Goal: Task Accomplishment & Management: Manage account settings

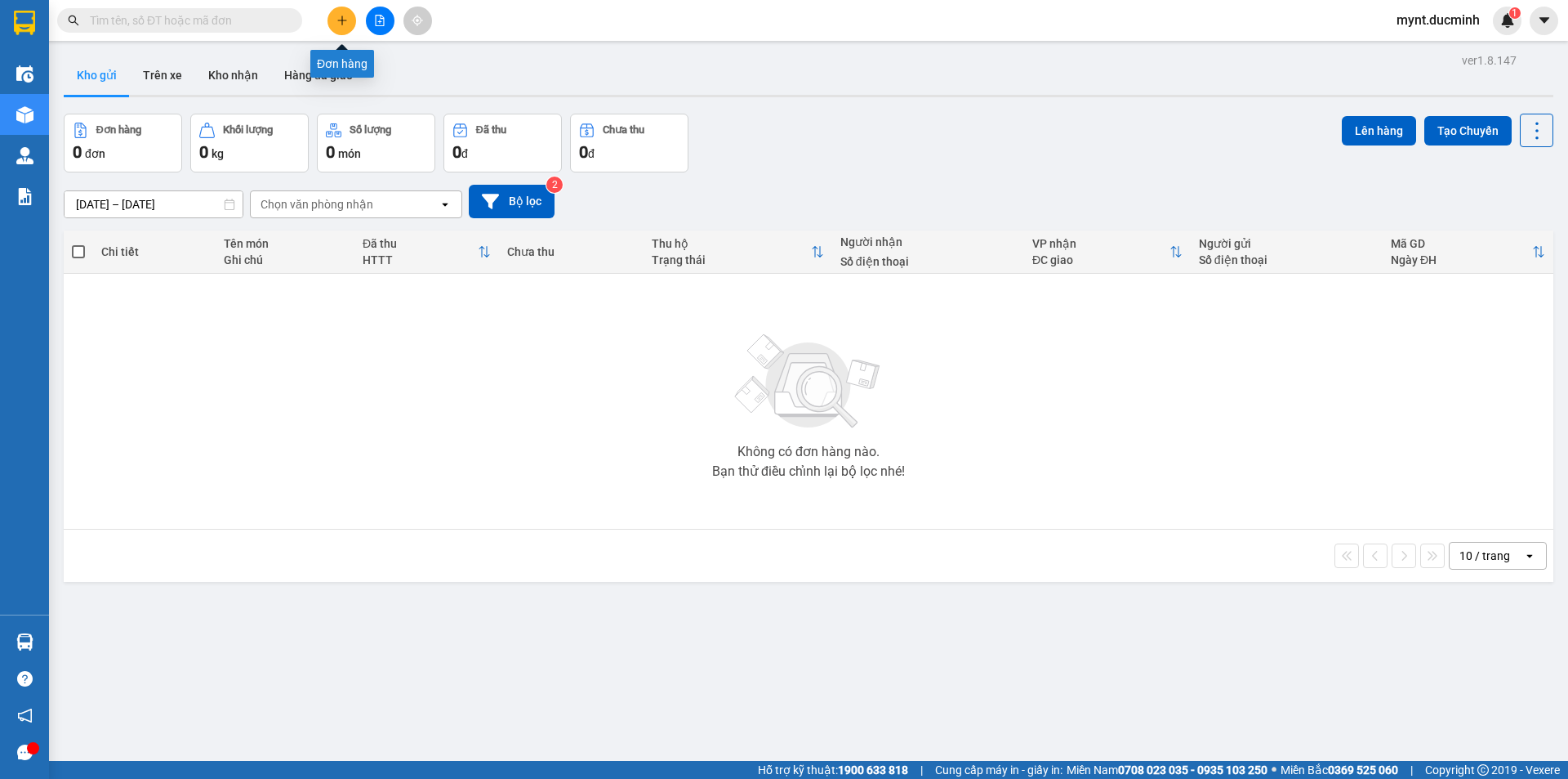
click at [342, 18] on icon "plus" at bounding box center [342, 20] width 11 height 11
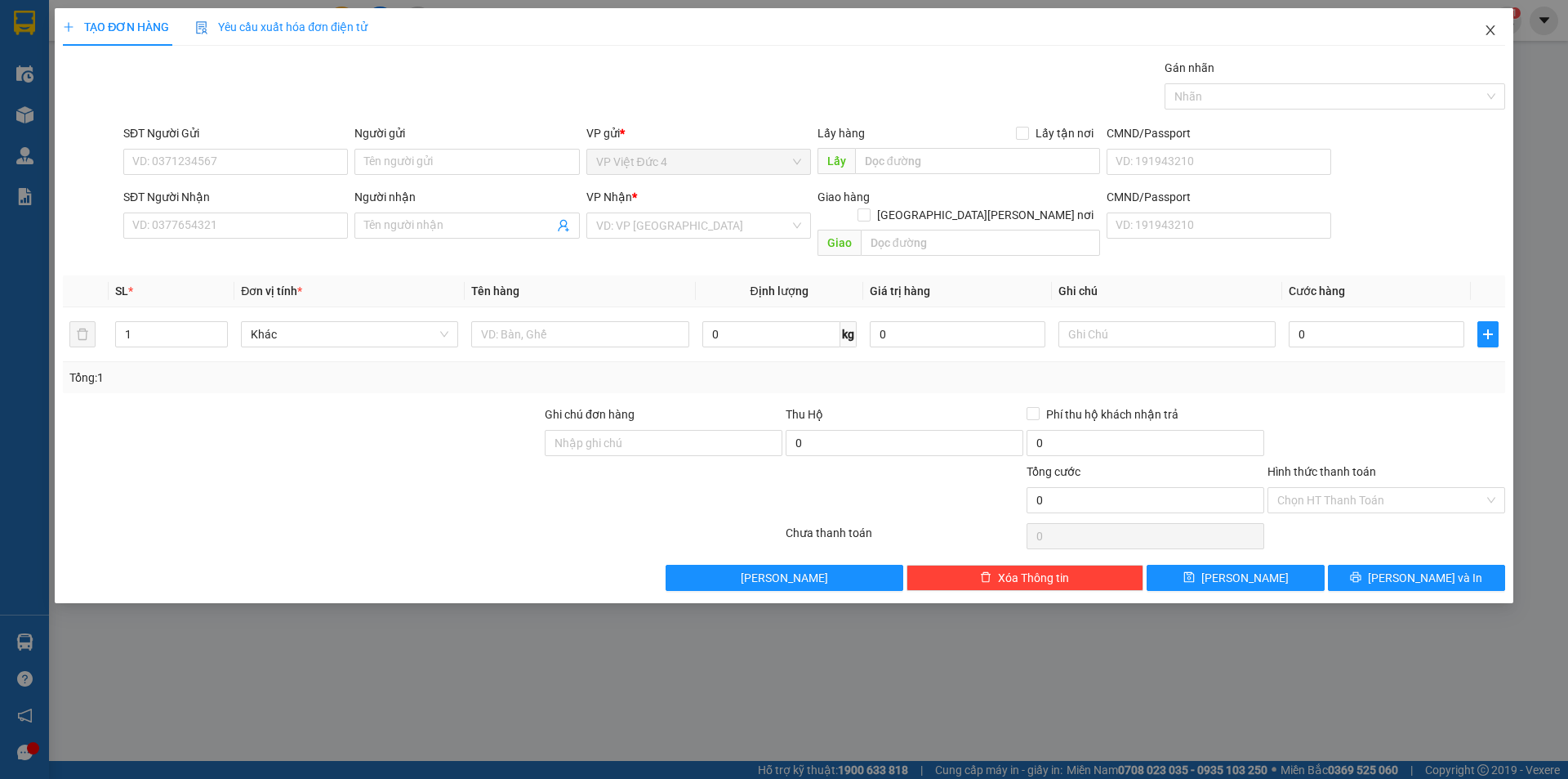
click at [1494, 19] on span "Close" at bounding box center [1491, 31] width 46 height 46
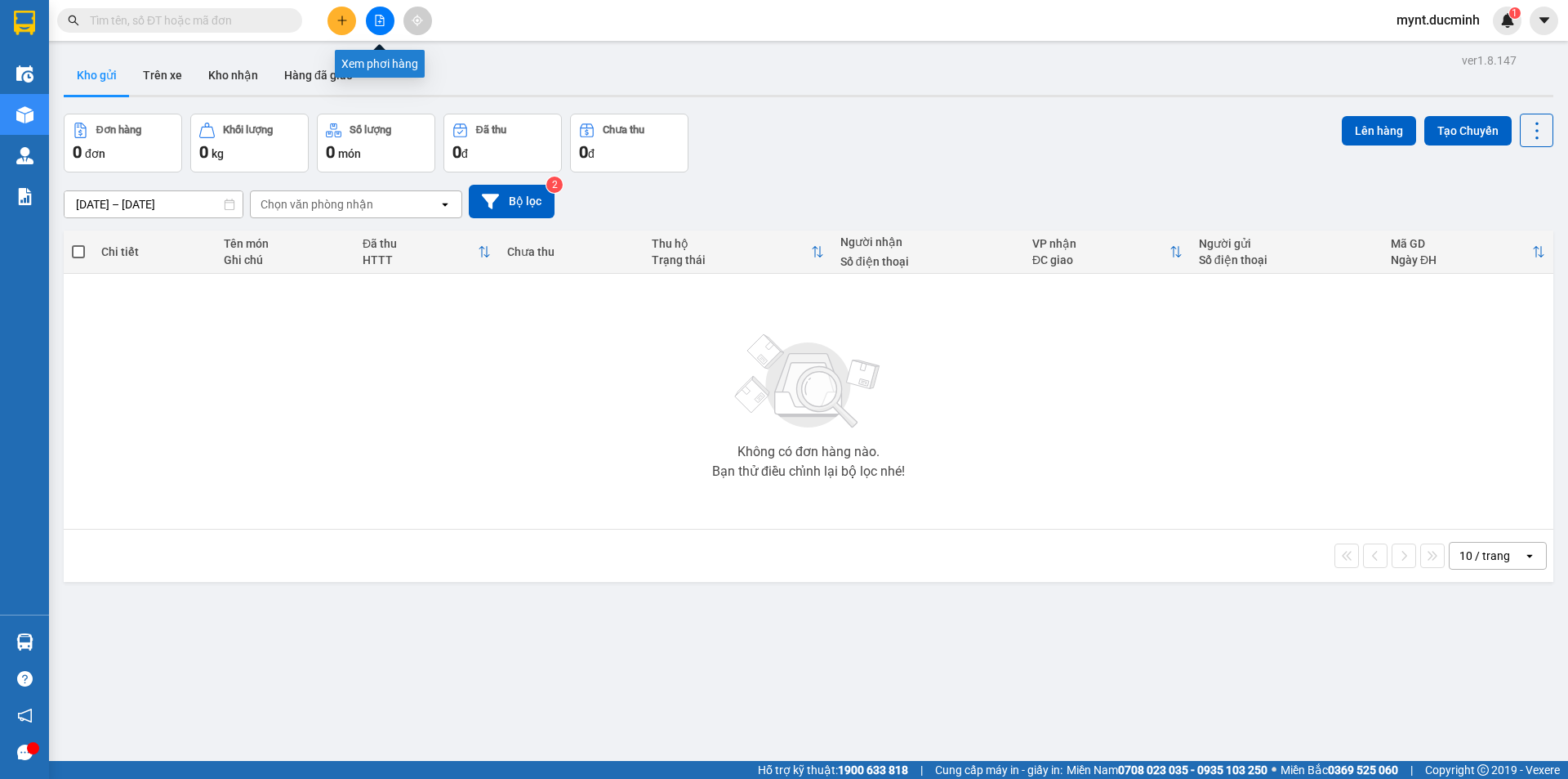
click at [383, 18] on icon "file-add" at bounding box center [380, 20] width 9 height 11
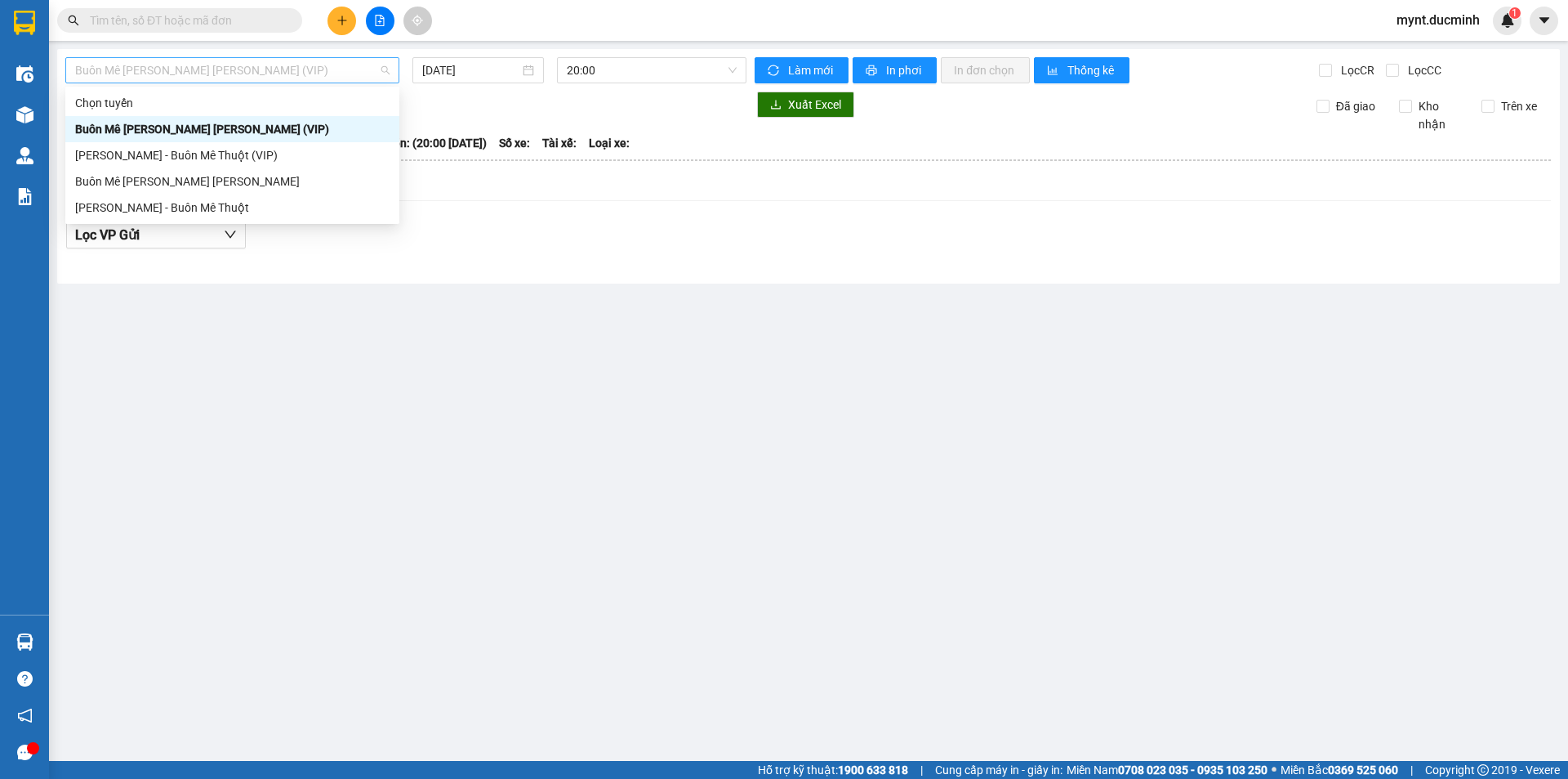
click at [224, 73] on span "Buôn Mê Thuột - [PERSON_NAME] (VIP)" at bounding box center [232, 70] width 314 height 25
click at [131, 207] on div "[PERSON_NAME] - Buôn Mê Thuột" at bounding box center [232, 208] width 314 height 18
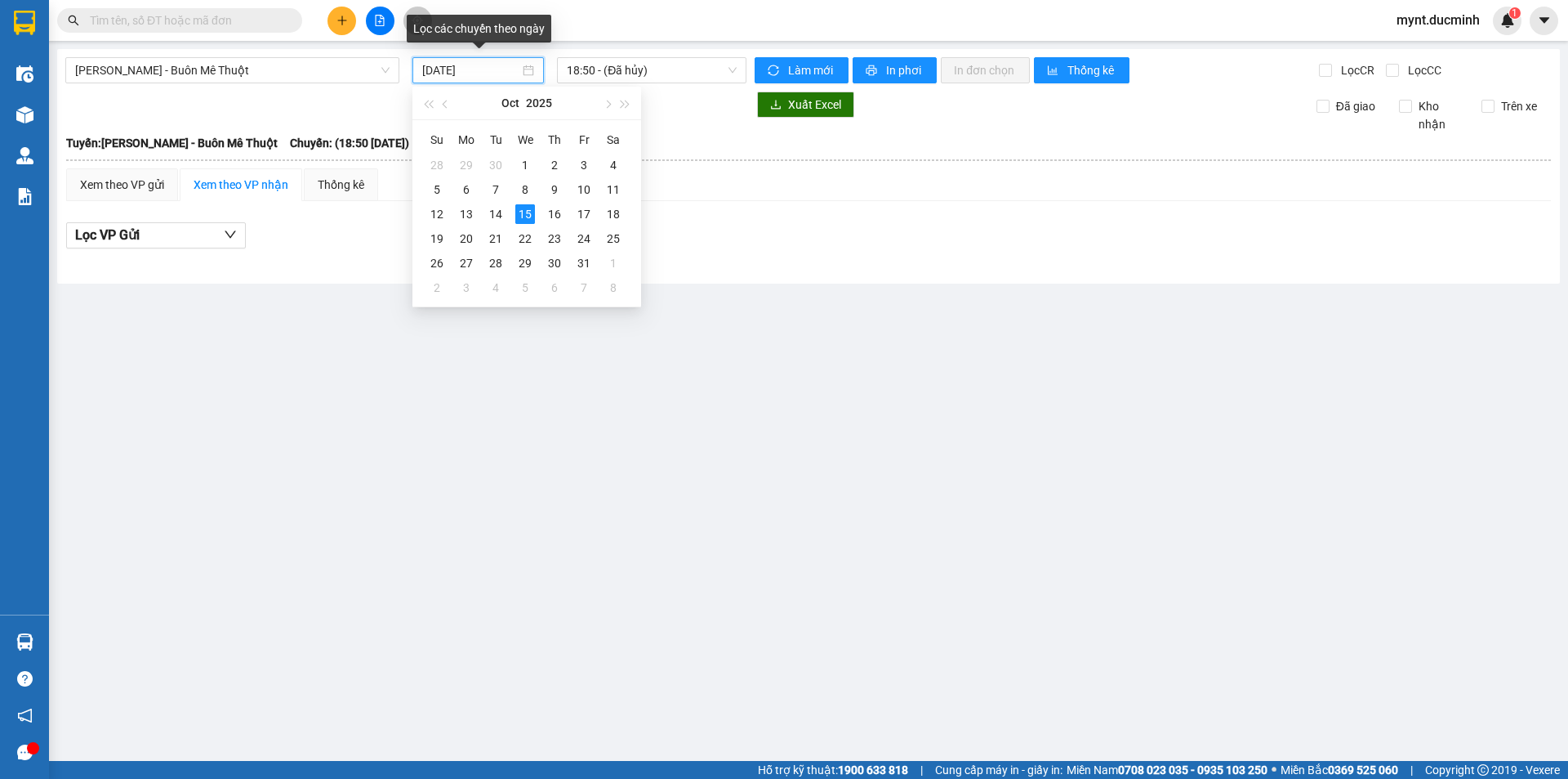
click at [461, 73] on input "[DATE]" at bounding box center [470, 70] width 97 height 18
click at [497, 209] on div "14" at bounding box center [496, 214] width 19 height 19
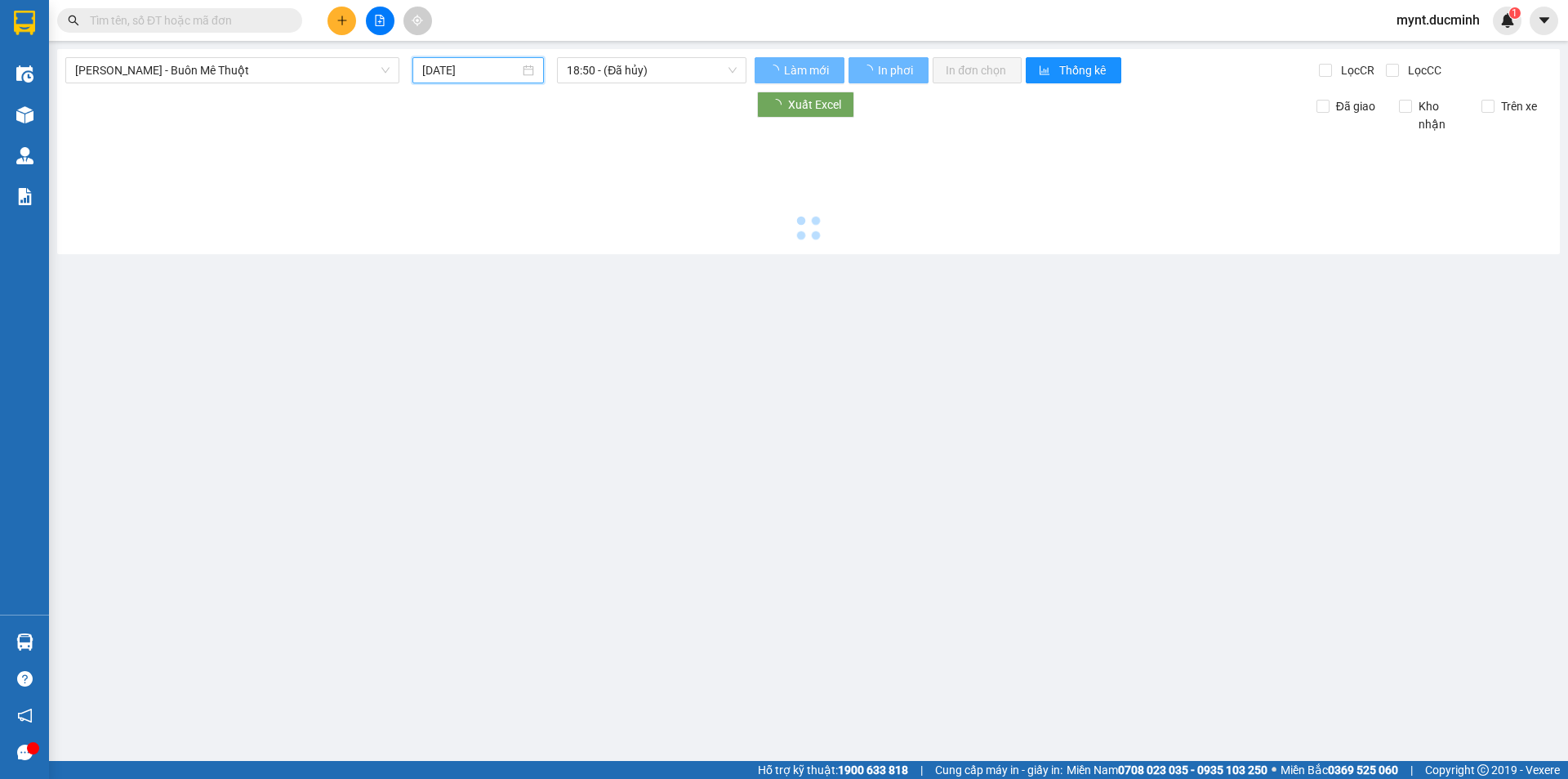
type input "[DATE]"
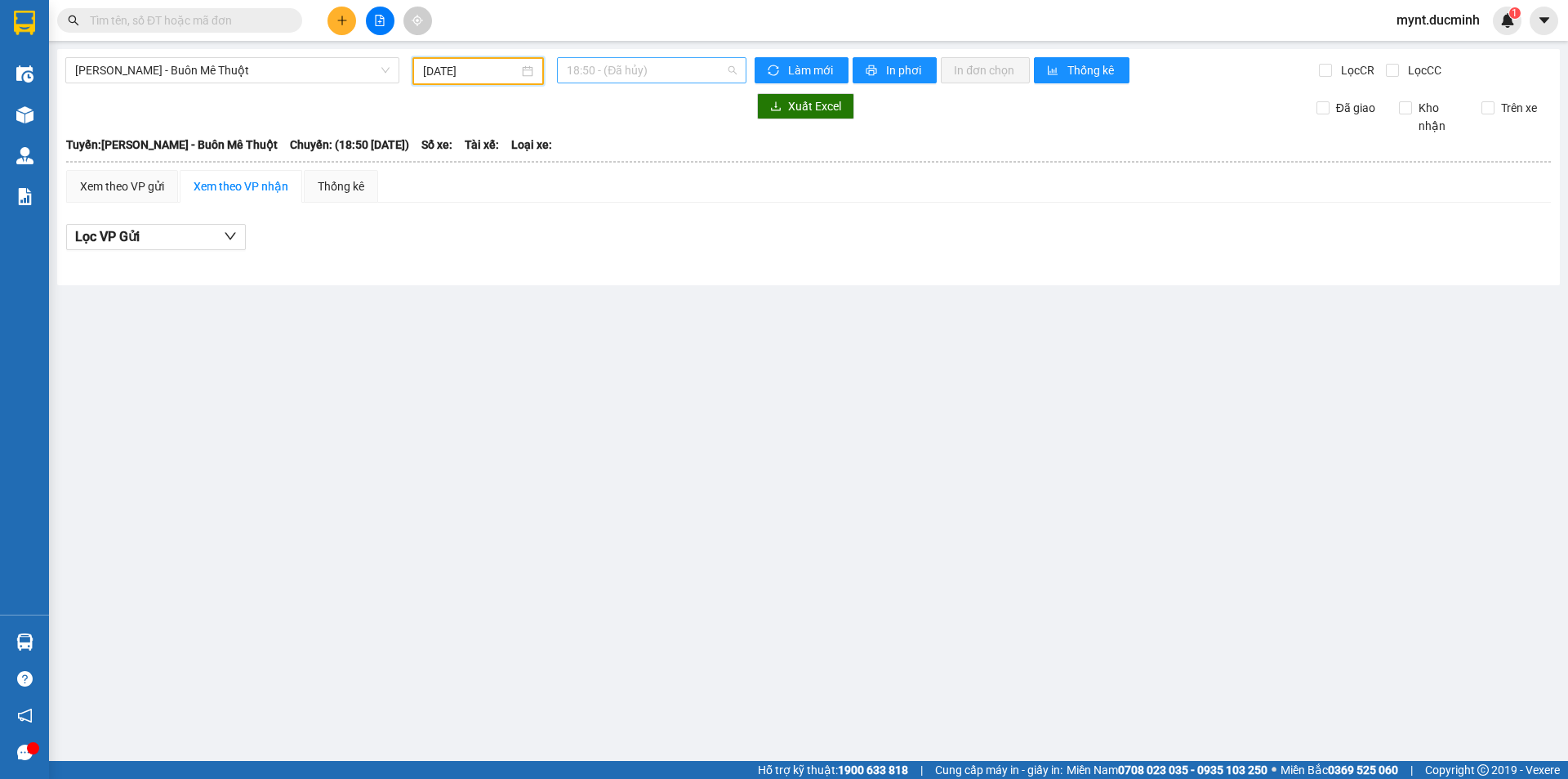
click at [616, 71] on span "18:50 - (Đã hủy)" at bounding box center [652, 70] width 170 height 25
click at [618, 152] on div "19:20 - 47H-046.23" at bounding box center [630, 155] width 127 height 18
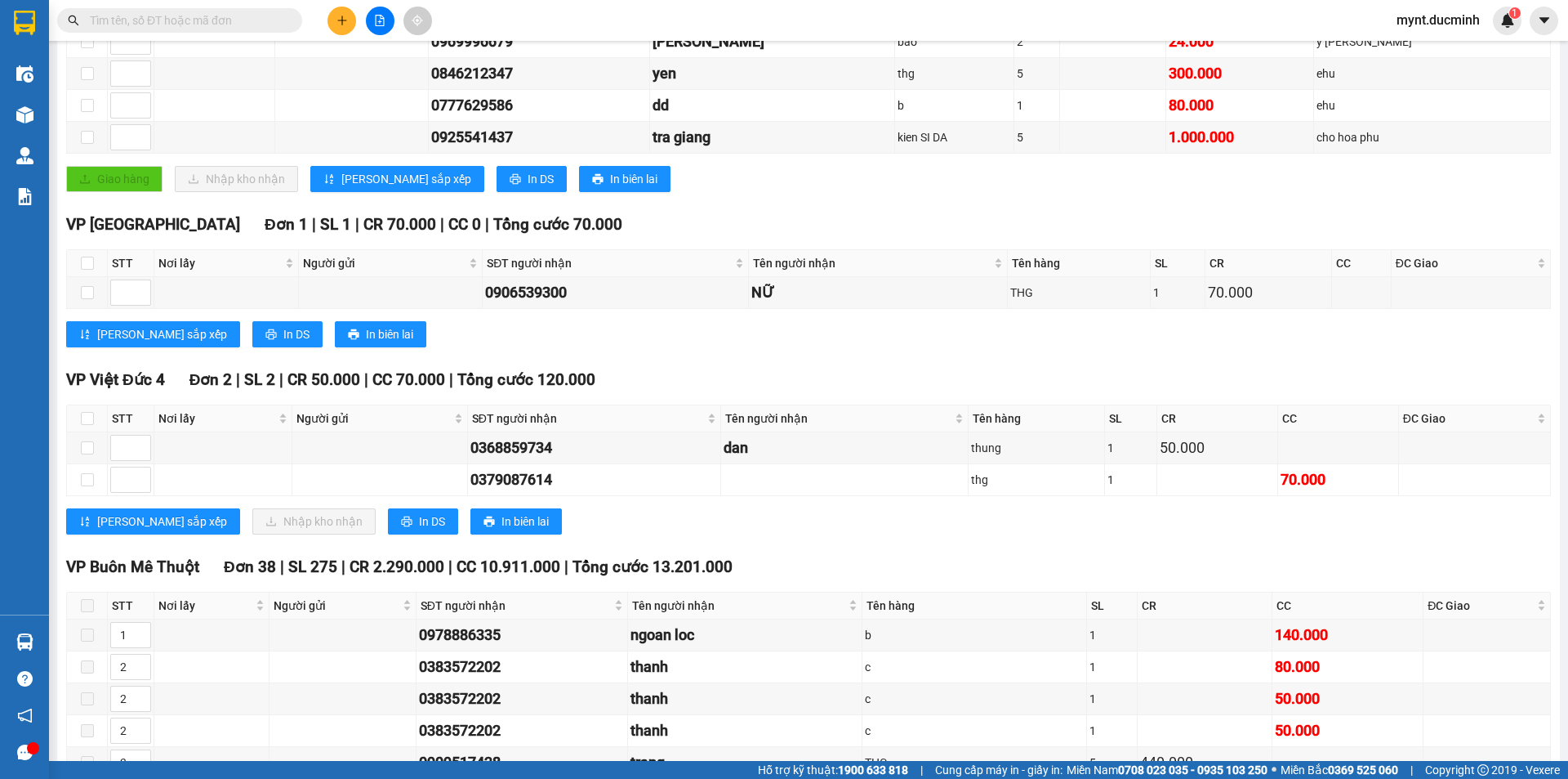
scroll to position [408, 0]
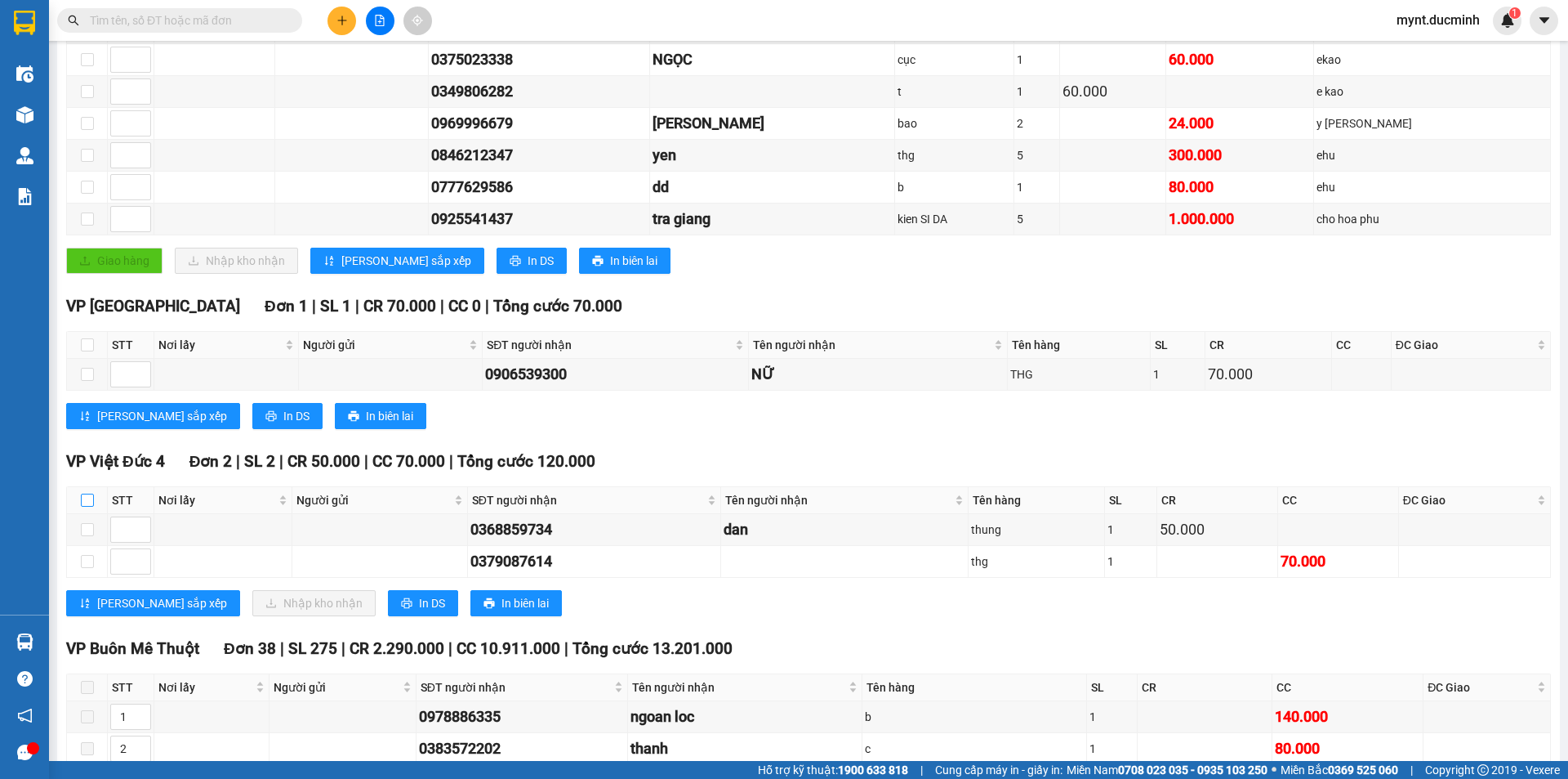
click at [83, 494] on input "checkbox" at bounding box center [87, 499] width 13 height 13
checkbox input "true"
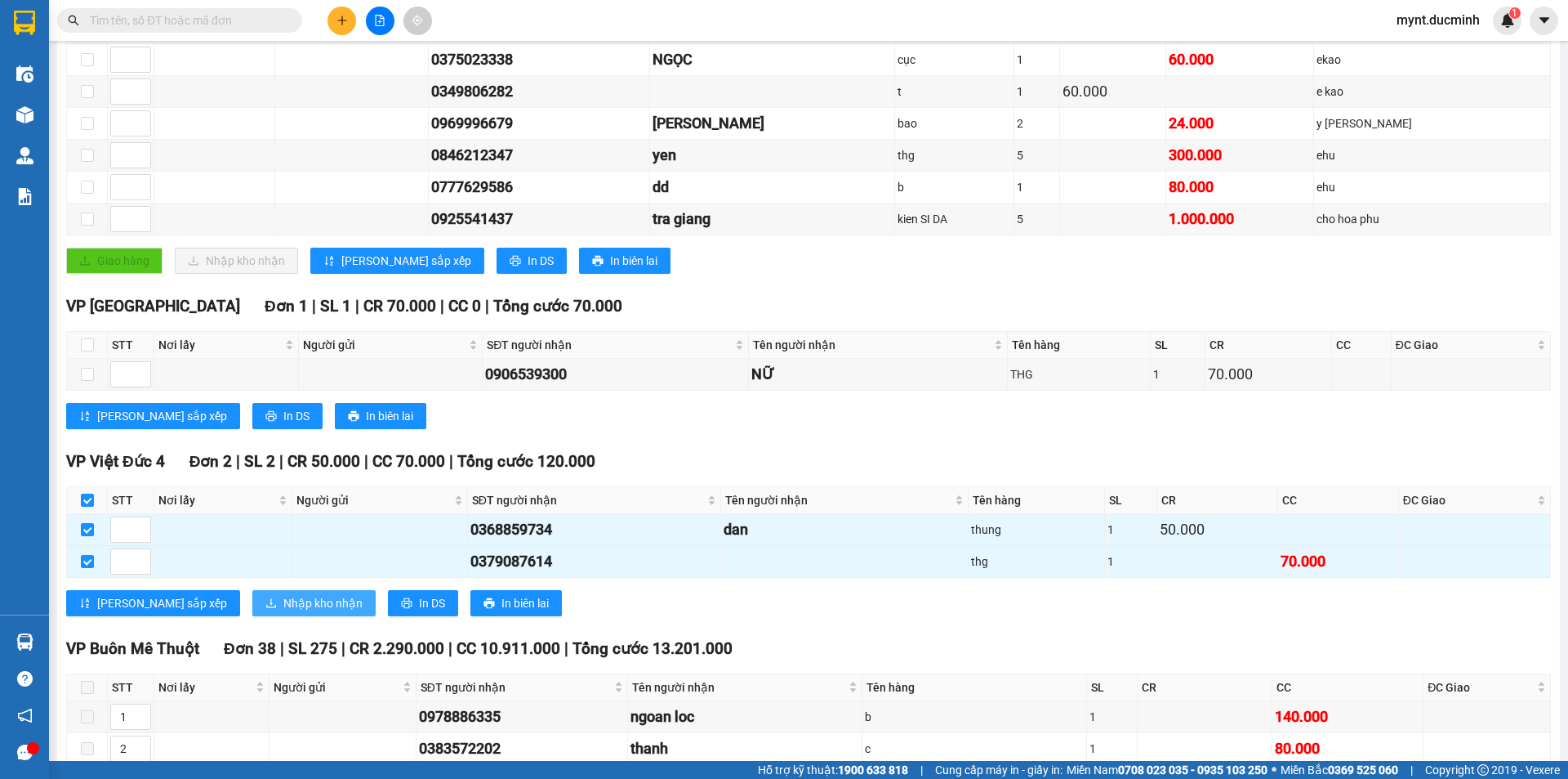
click at [284, 605] on span "Nhập kho nhận" at bounding box center [323, 603] width 79 height 18
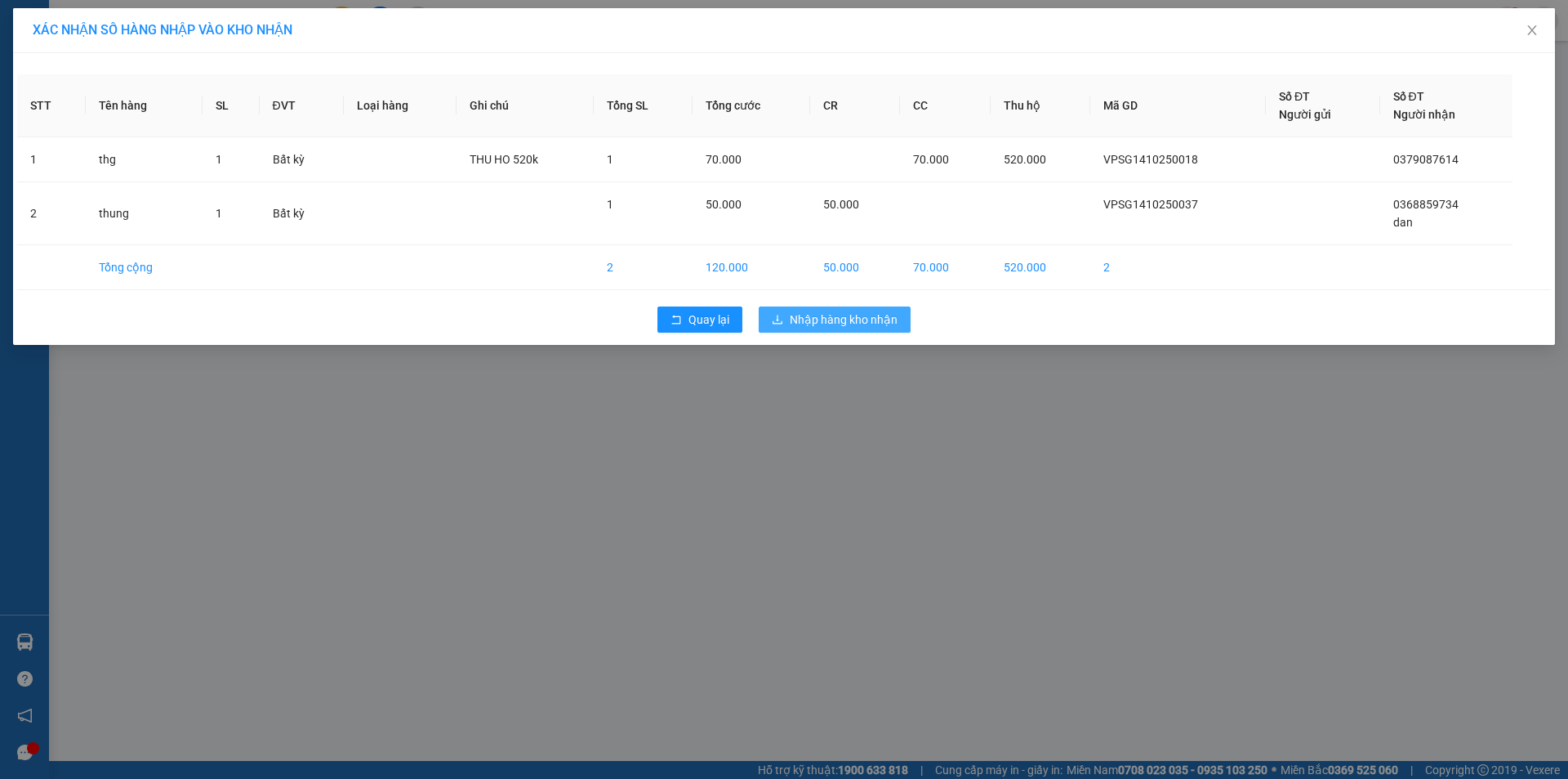
click at [823, 309] on button "Nhập hàng kho nhận" at bounding box center [834, 320] width 152 height 26
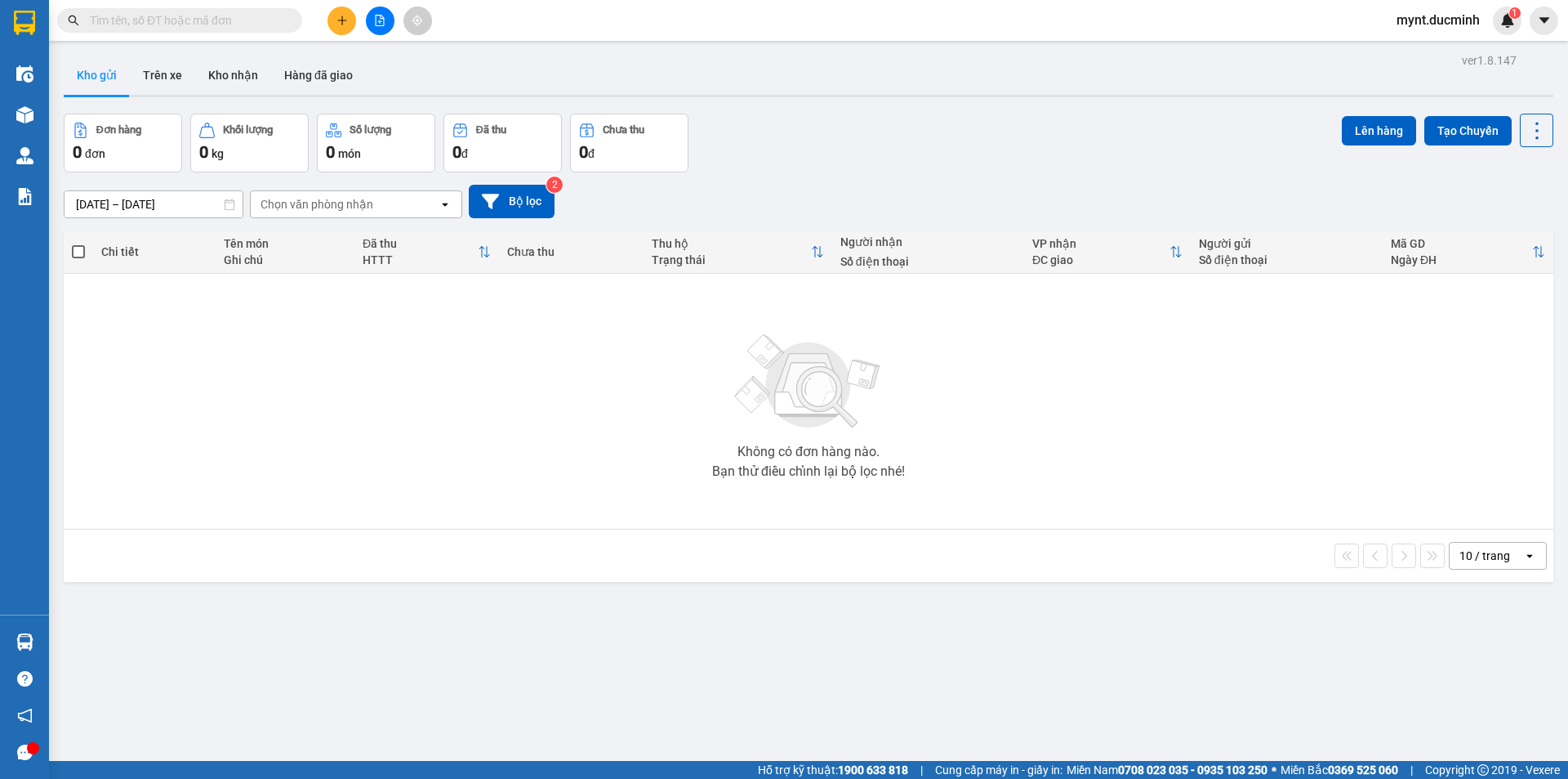
click at [257, 20] on input "text" at bounding box center [187, 20] width 193 height 18
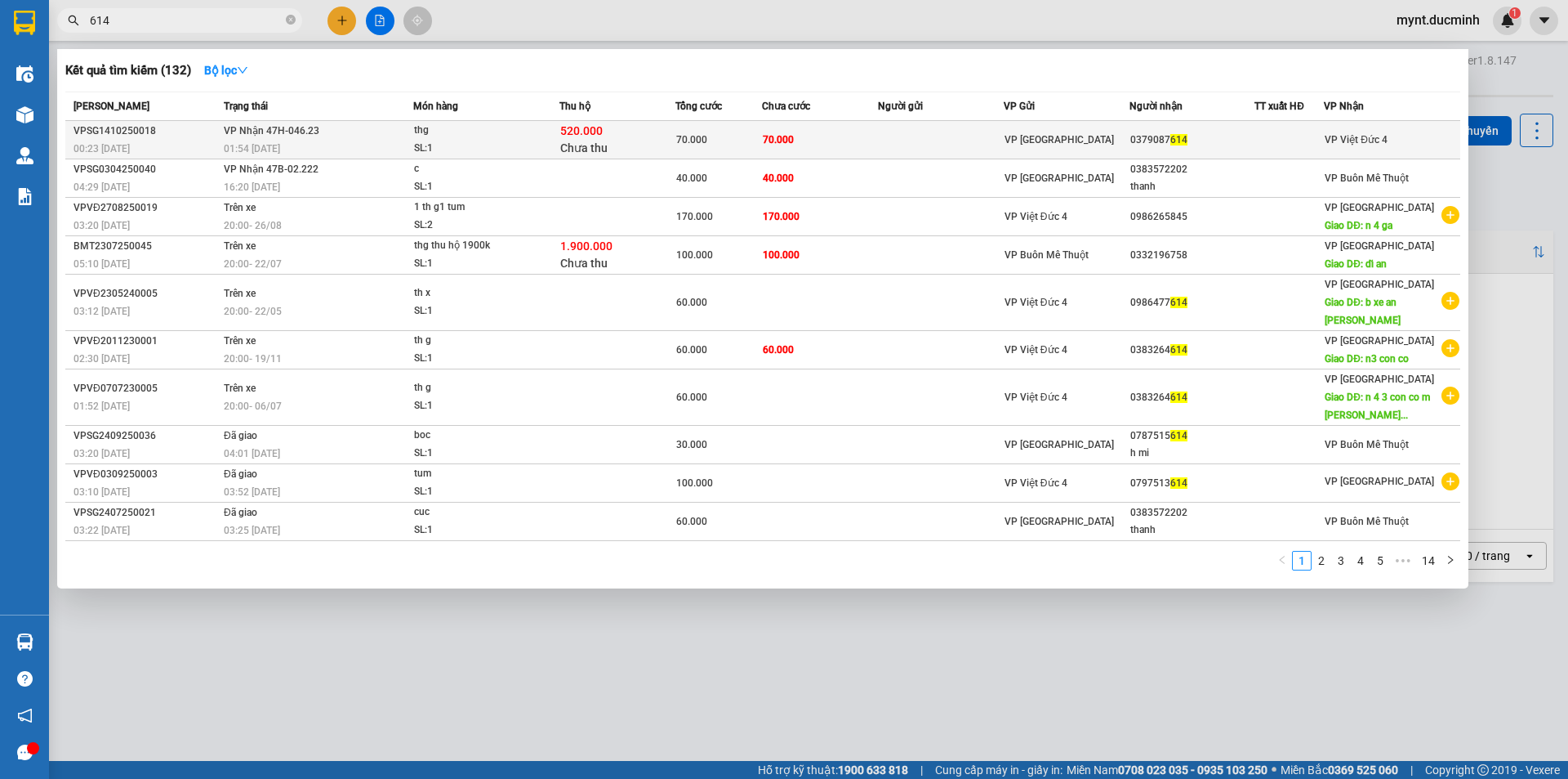
type input "614"
click at [847, 128] on td "70.000" at bounding box center [820, 140] width 116 height 39
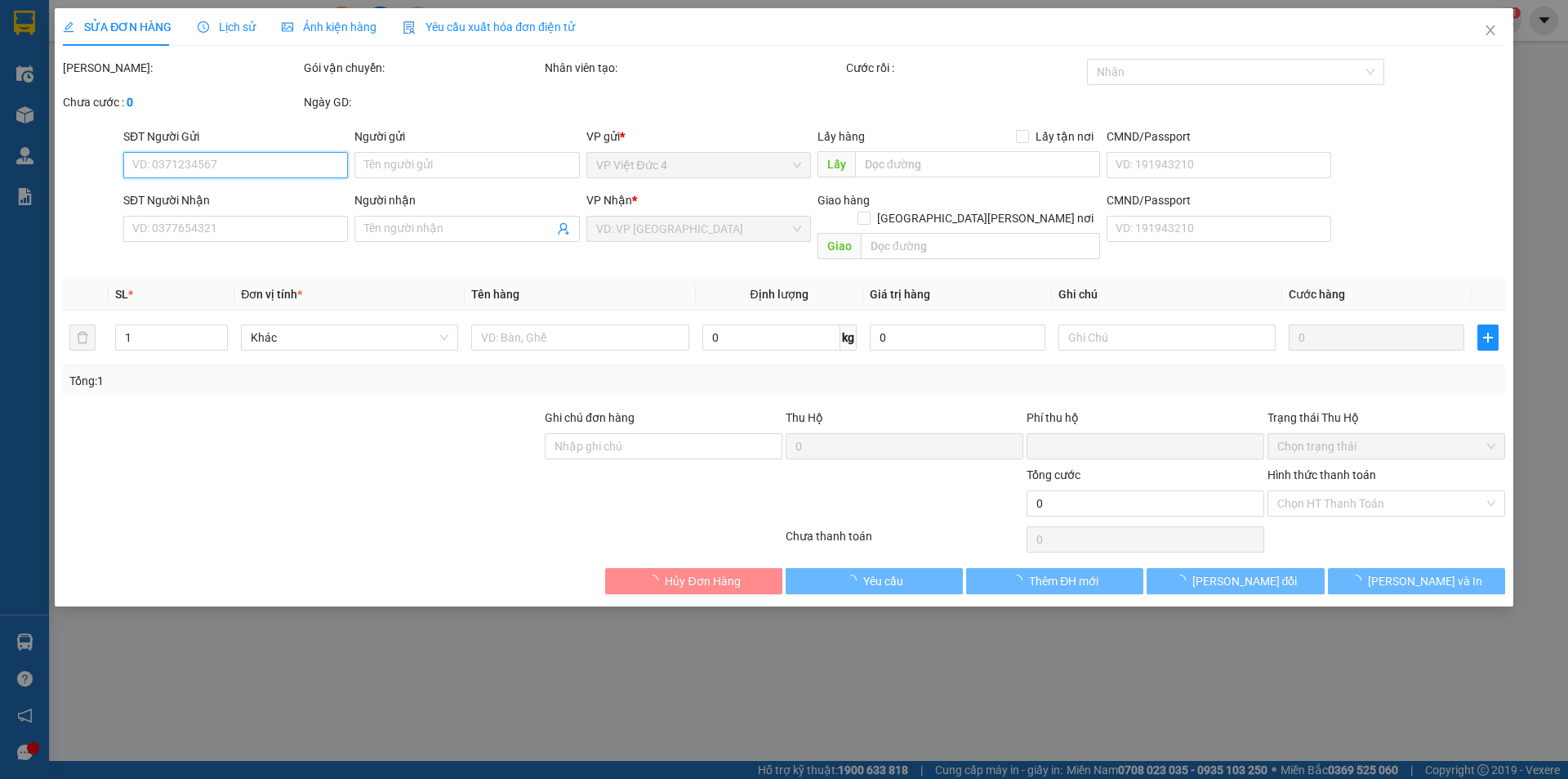
type input "0379087614"
type input "520.000"
type input "0"
type input "70.000"
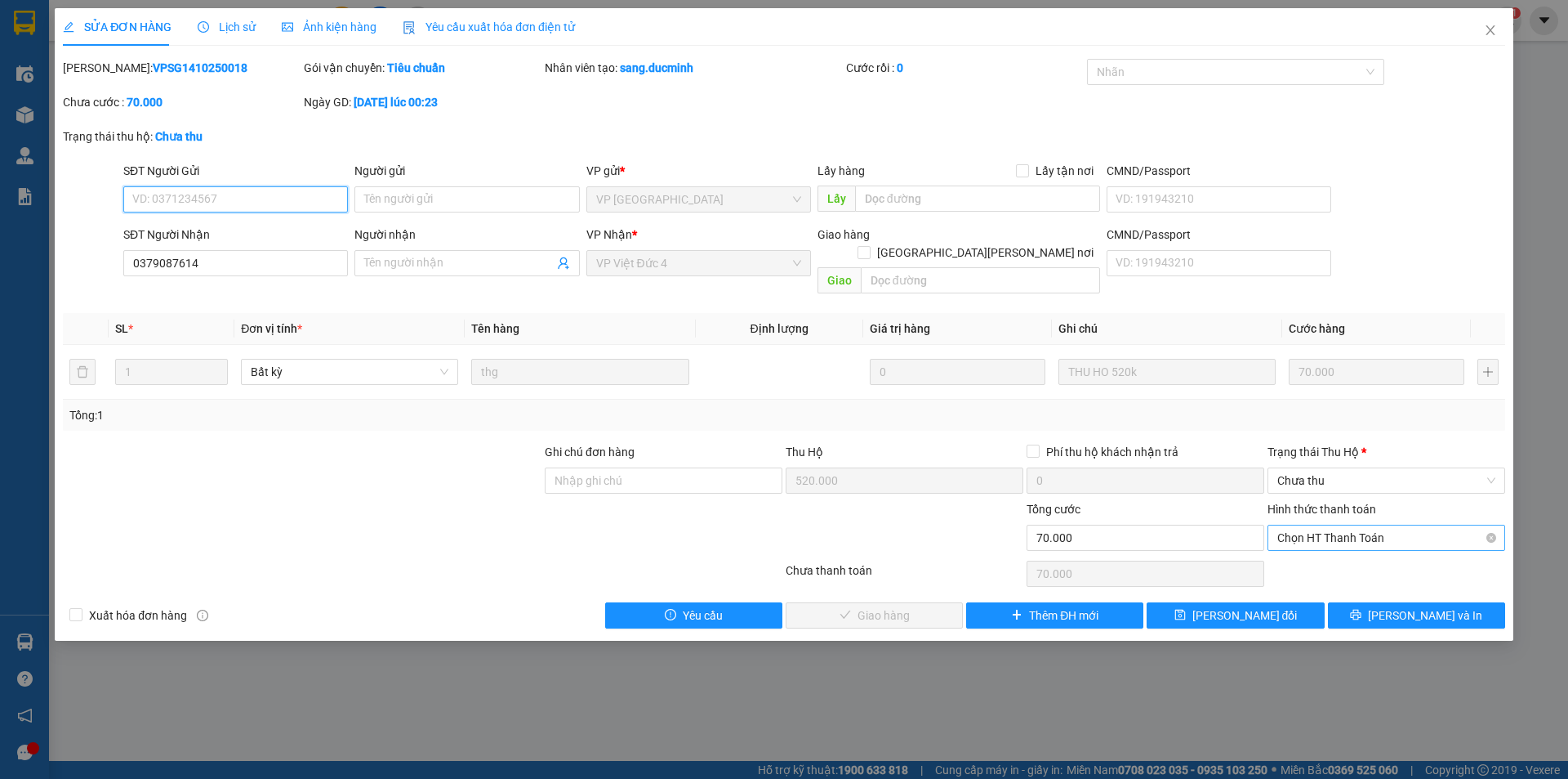
click at [1337, 526] on span "Chọn HT Thanh Toán" at bounding box center [1386, 538] width 218 height 25
click at [1324, 552] on div "Tại văn phòng" at bounding box center [1386, 552] width 218 height 18
type input "0"
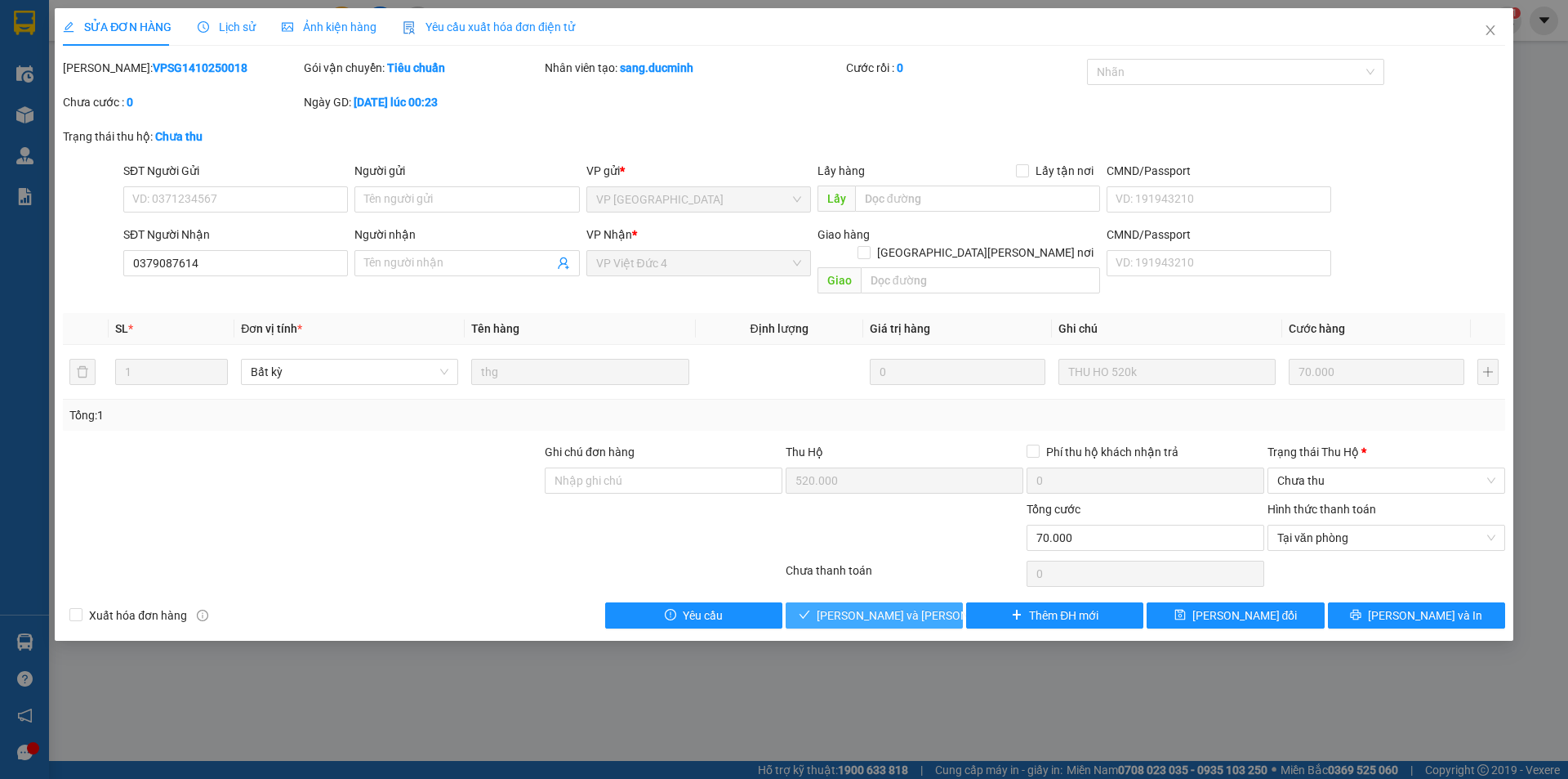
click at [859, 606] on span "Lưu và Giao hàng" at bounding box center [927, 615] width 221 height 18
click at [1337, 443] on div "Trạng thái Thu Hộ *" at bounding box center [1386, 451] width 237 height 18
click at [1337, 468] on input "Trạng thái Thu Hộ *" at bounding box center [1381, 480] width 207 height 25
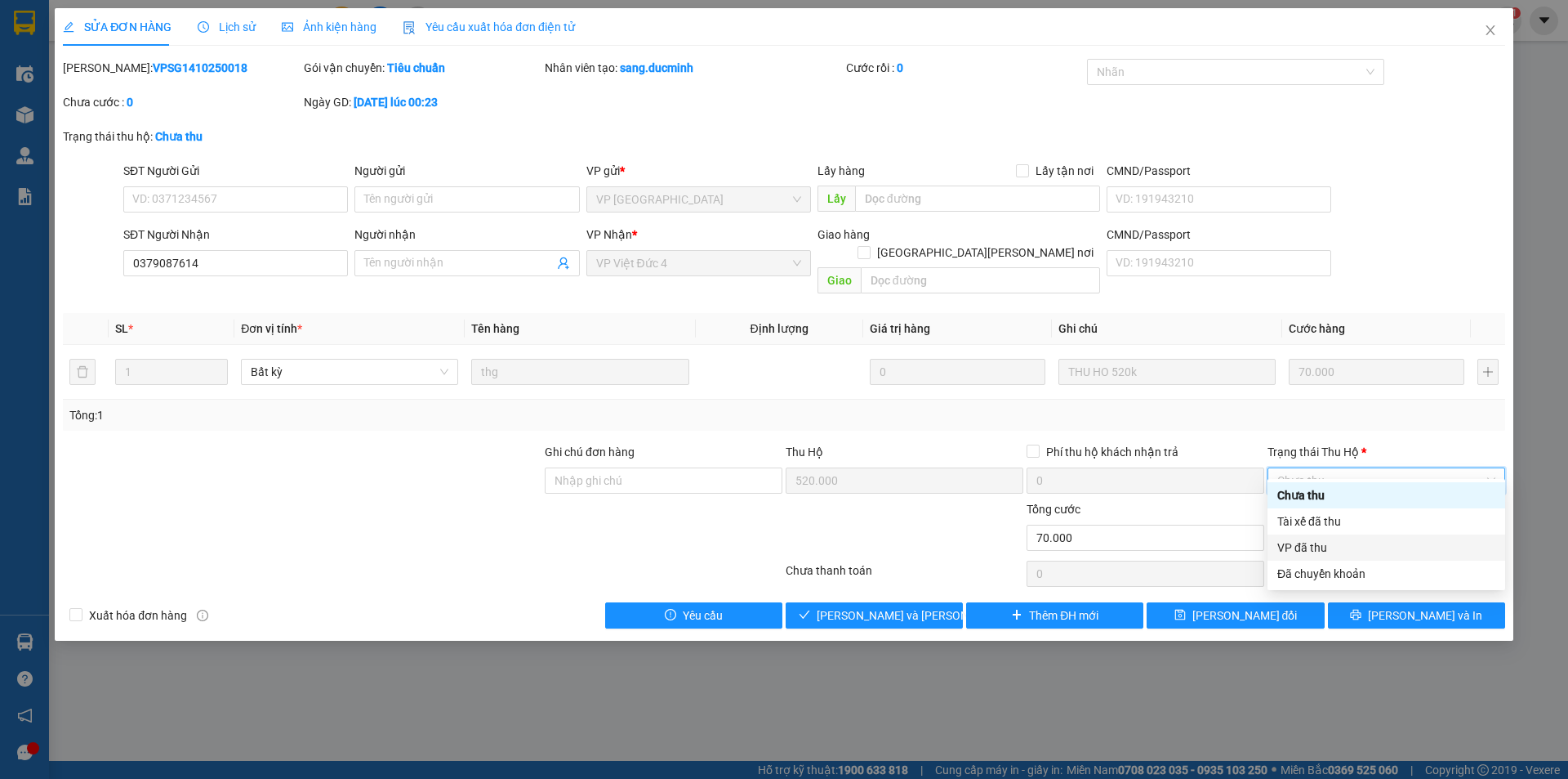
click at [1310, 547] on div "VP đã thu" at bounding box center [1386, 547] width 218 height 18
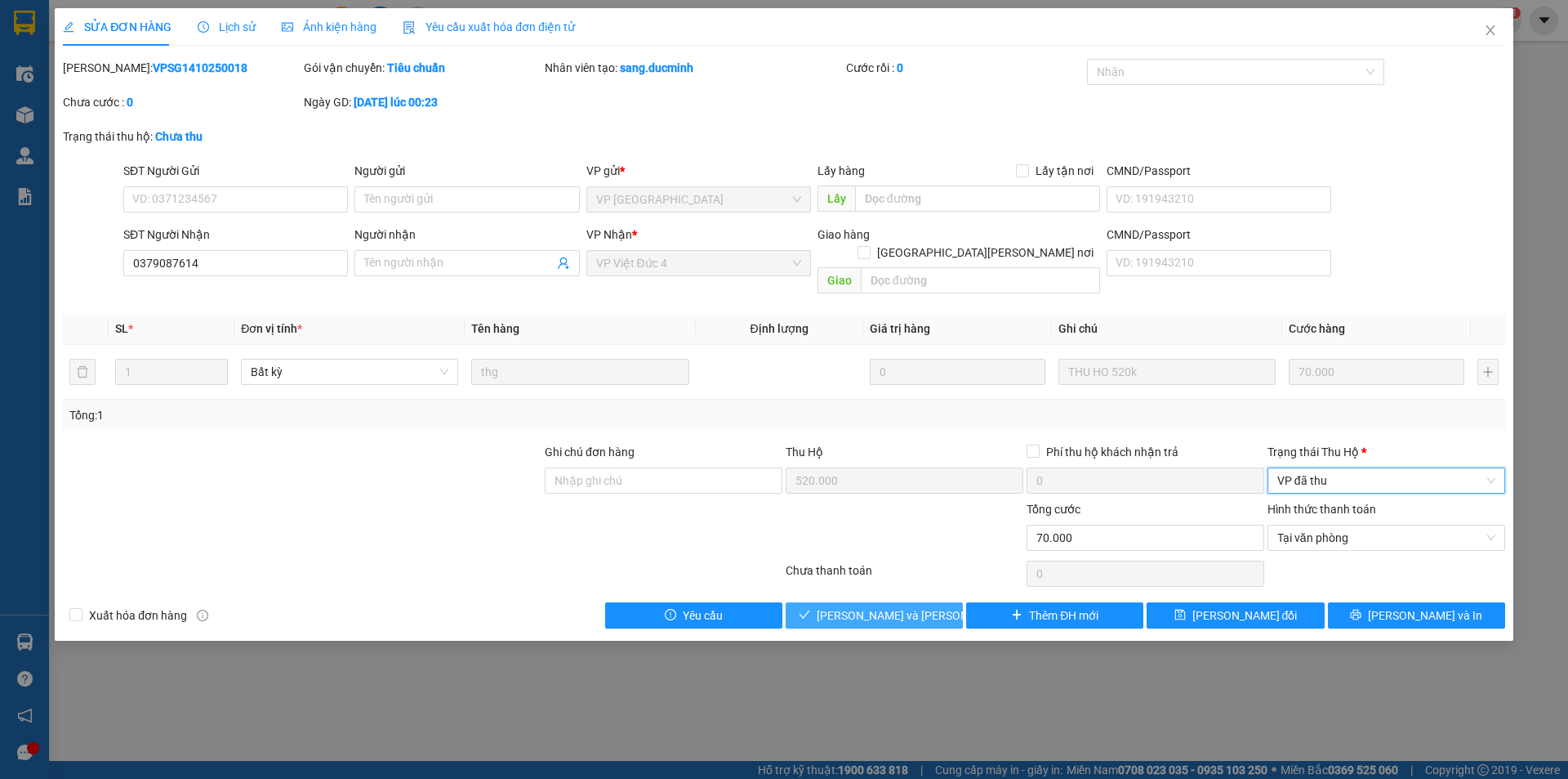
click at [891, 606] on span "Lưu và Giao hàng" at bounding box center [927, 615] width 221 height 18
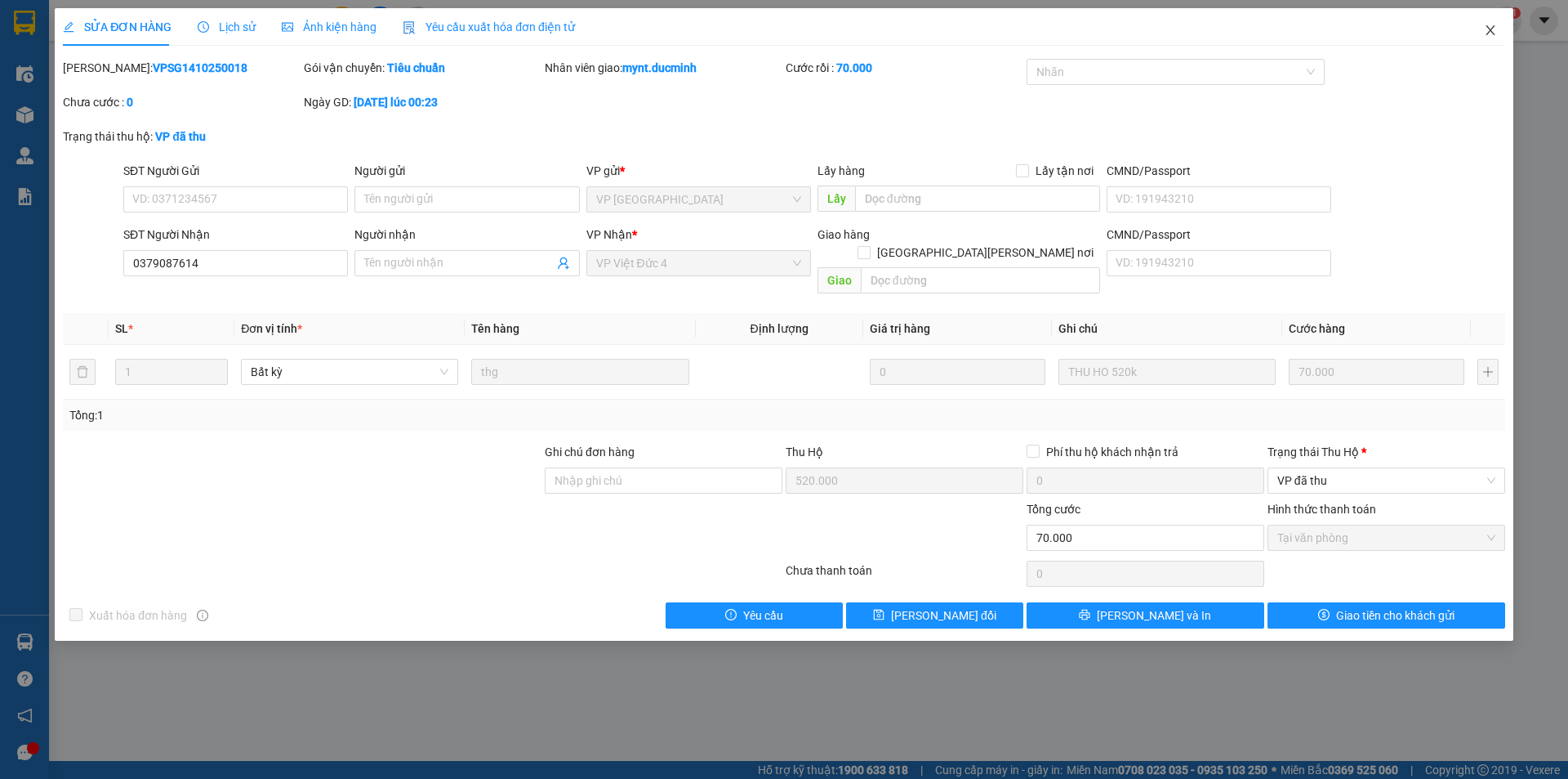
click at [1489, 23] on span "Close" at bounding box center [1491, 31] width 46 height 46
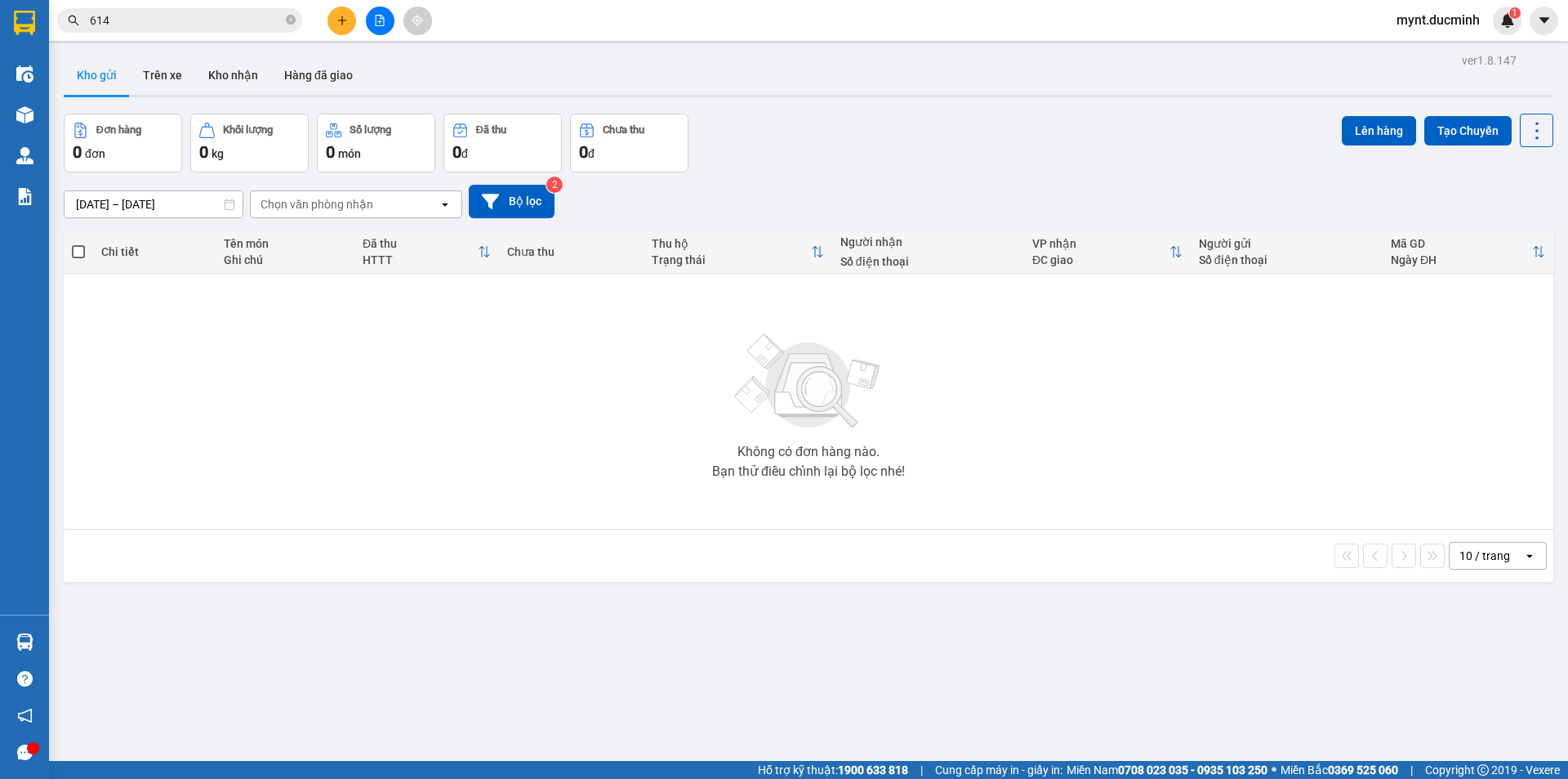
click at [157, 23] on input "614" at bounding box center [187, 20] width 193 height 18
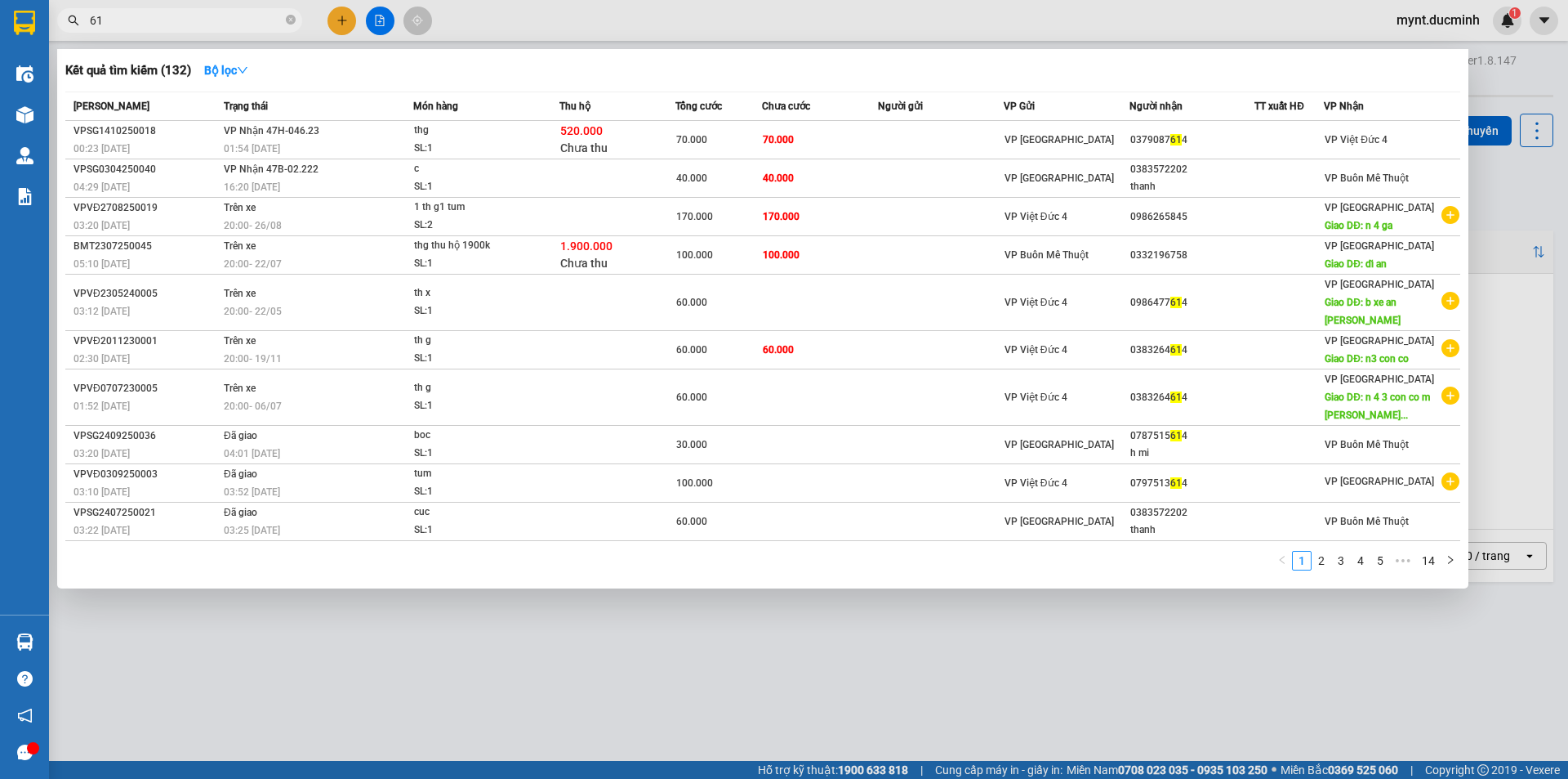
type input "6"
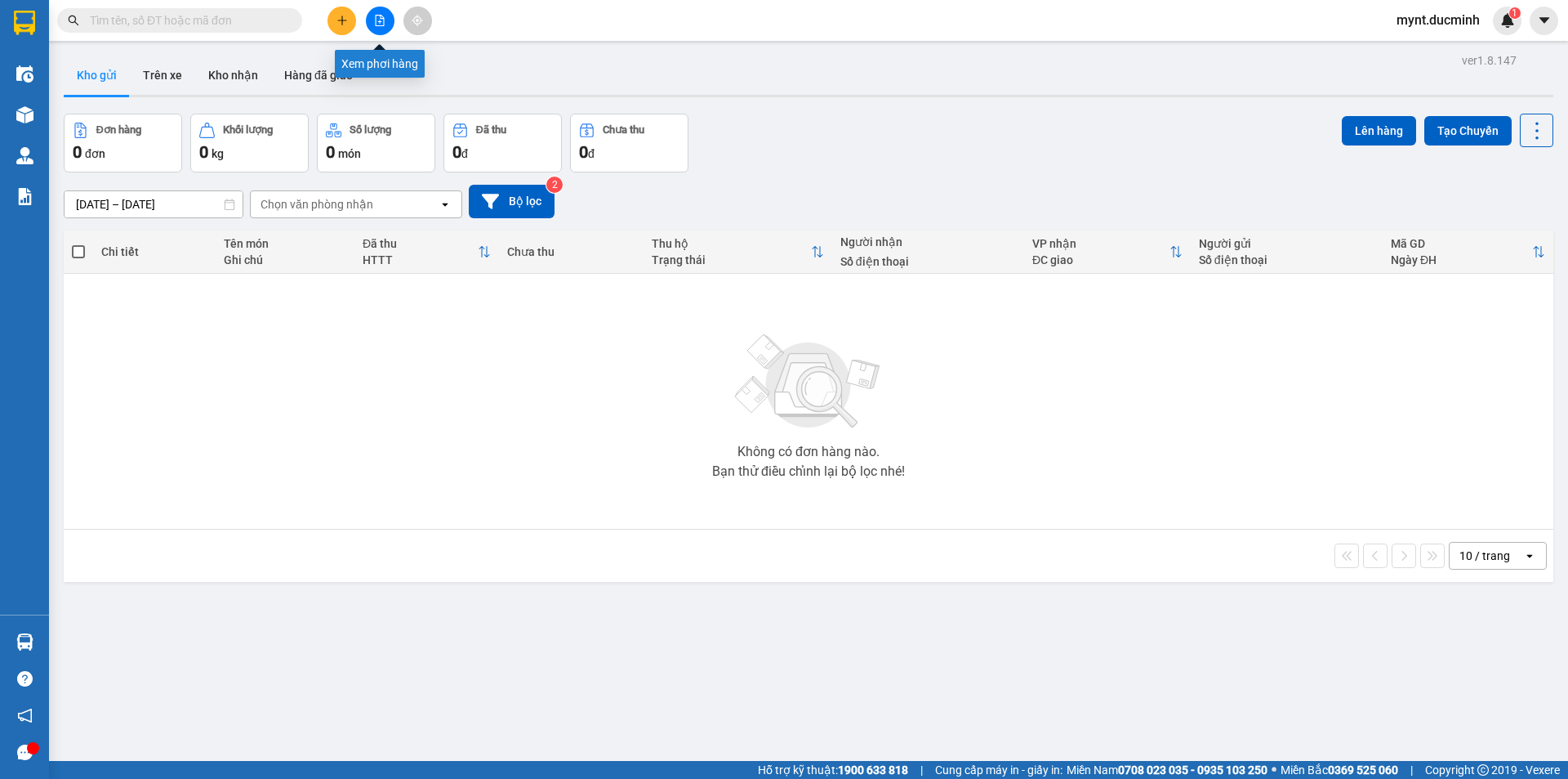
click at [381, 15] on icon "file-add" at bounding box center [380, 20] width 9 height 11
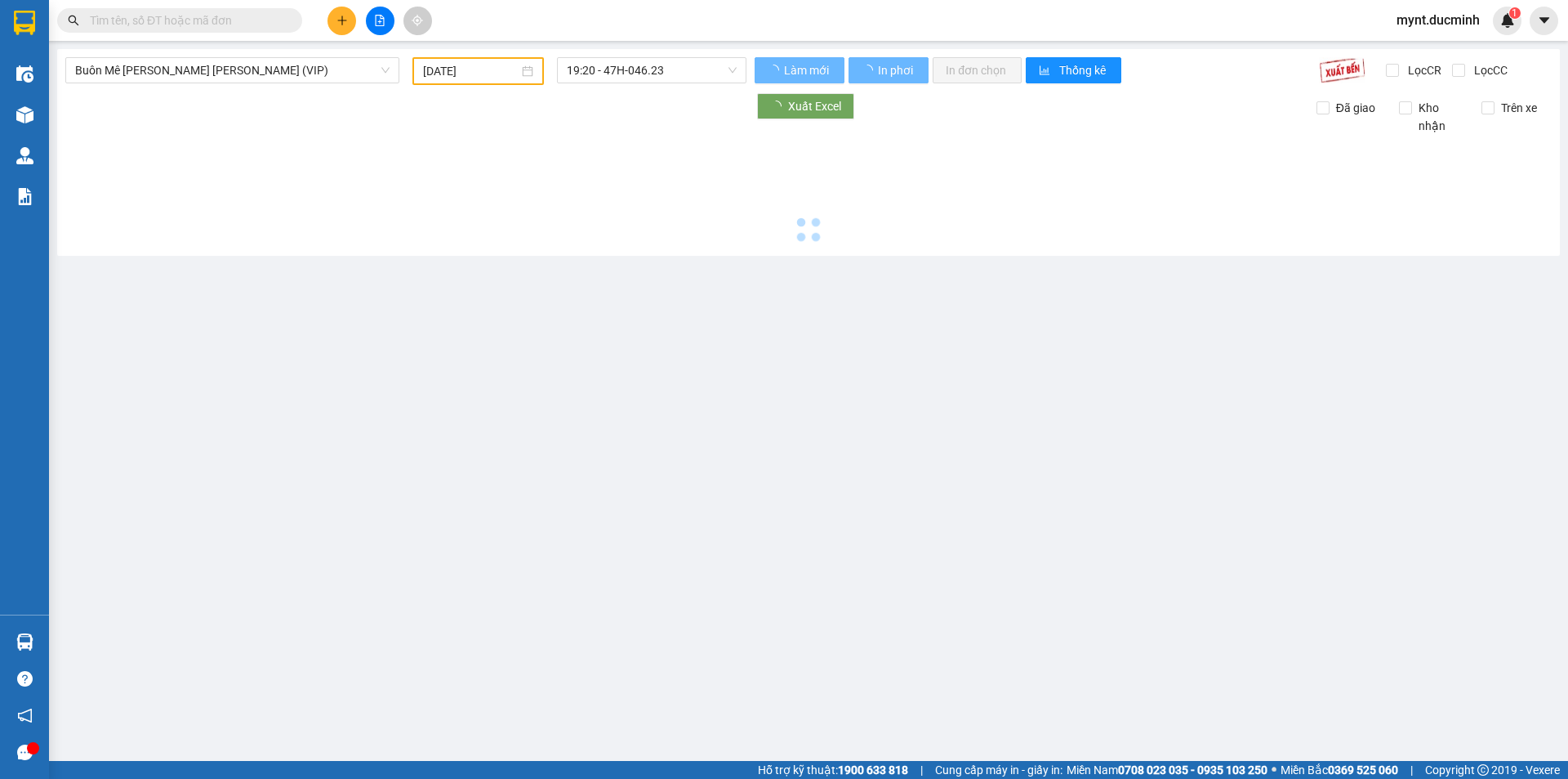
type input "[DATE]"
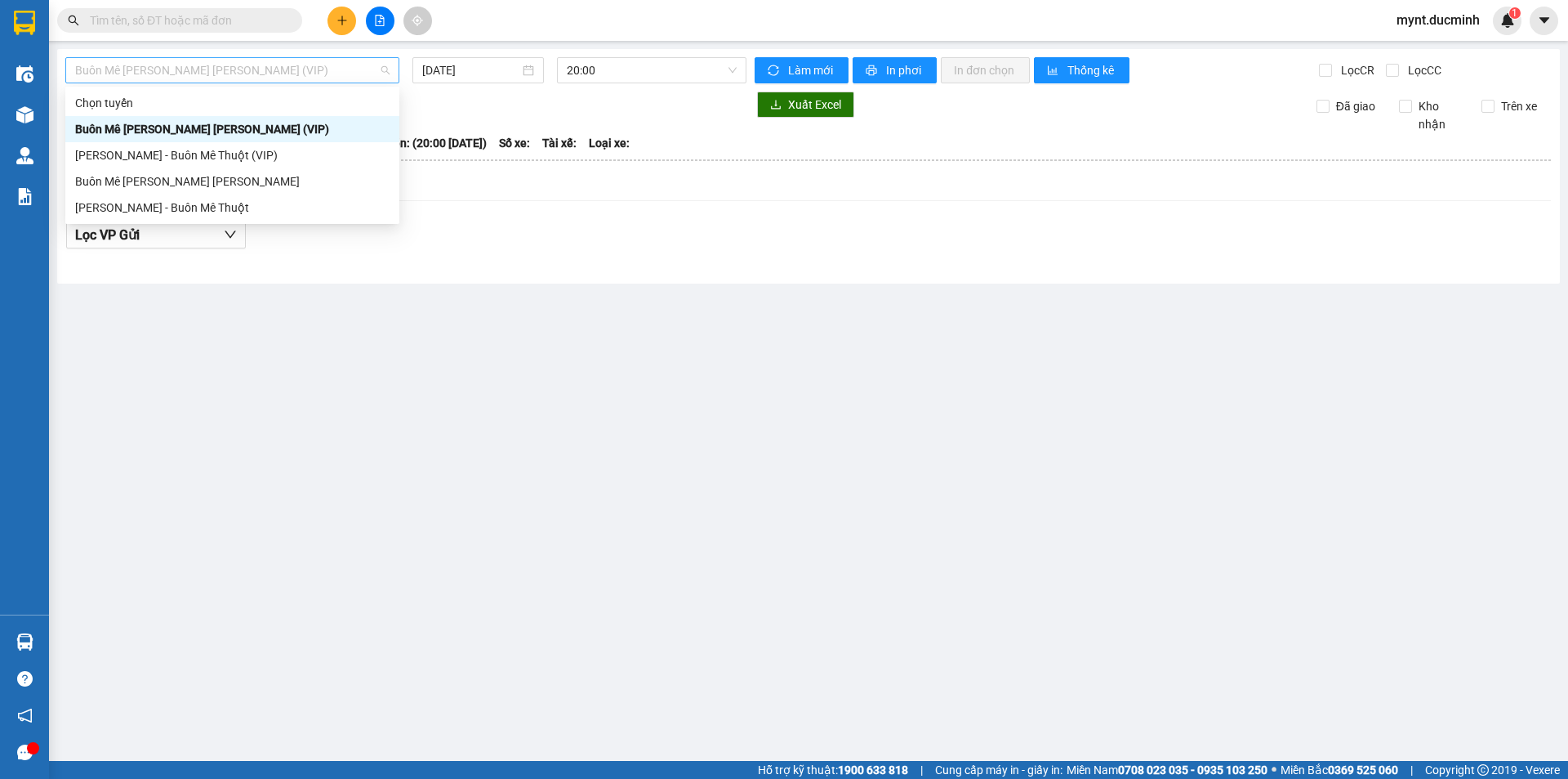
click at [156, 66] on span "Buôn Mê Thuột - [PERSON_NAME] (VIP)" at bounding box center [232, 70] width 314 height 25
click at [144, 205] on div "[PERSON_NAME] - Buôn Mê Thuột" at bounding box center [232, 208] width 314 height 18
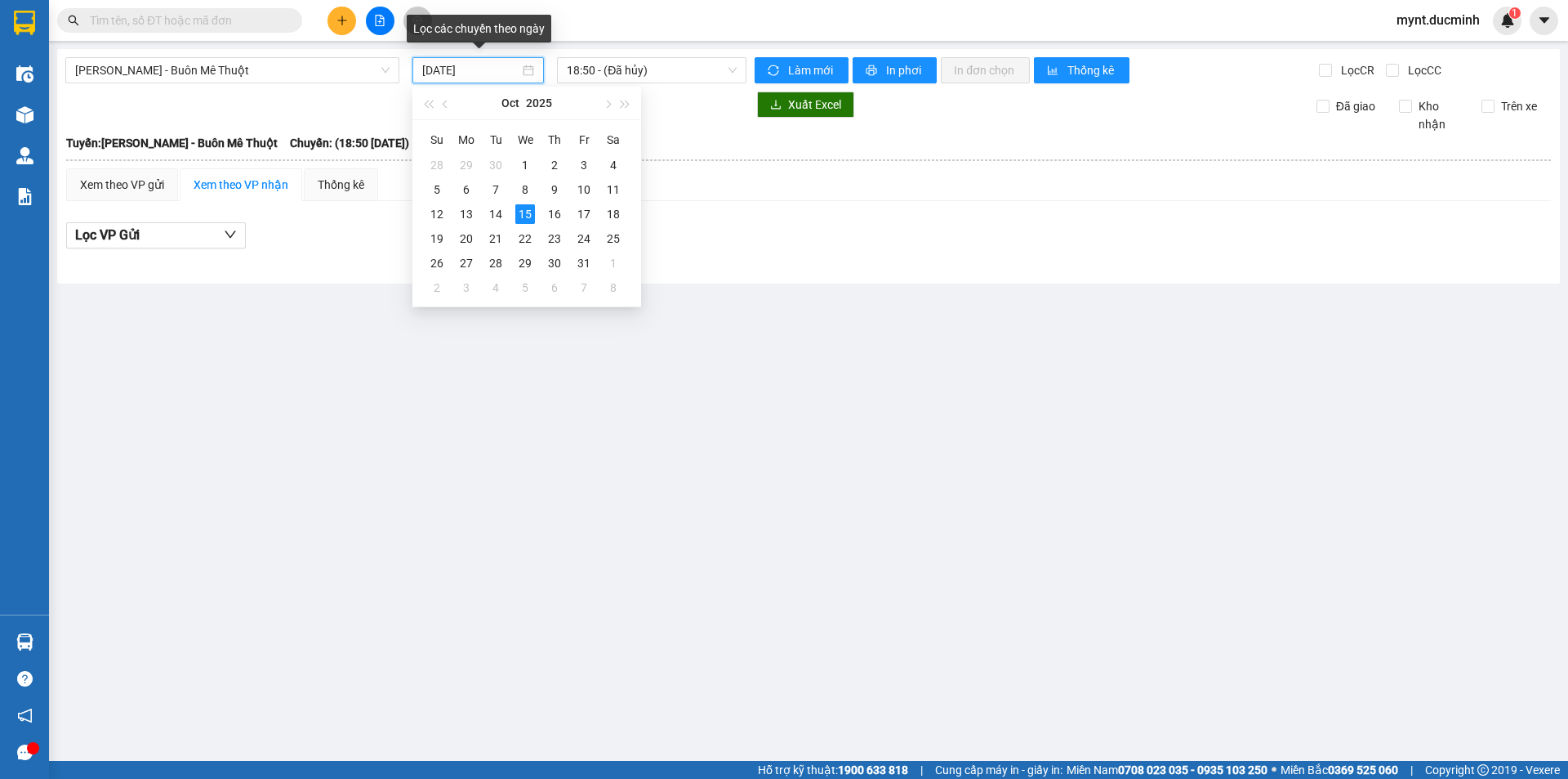
click at [443, 70] on input "[DATE]" at bounding box center [470, 70] width 97 height 18
click at [496, 210] on div "14" at bounding box center [496, 214] width 19 height 19
type input "[DATE]"
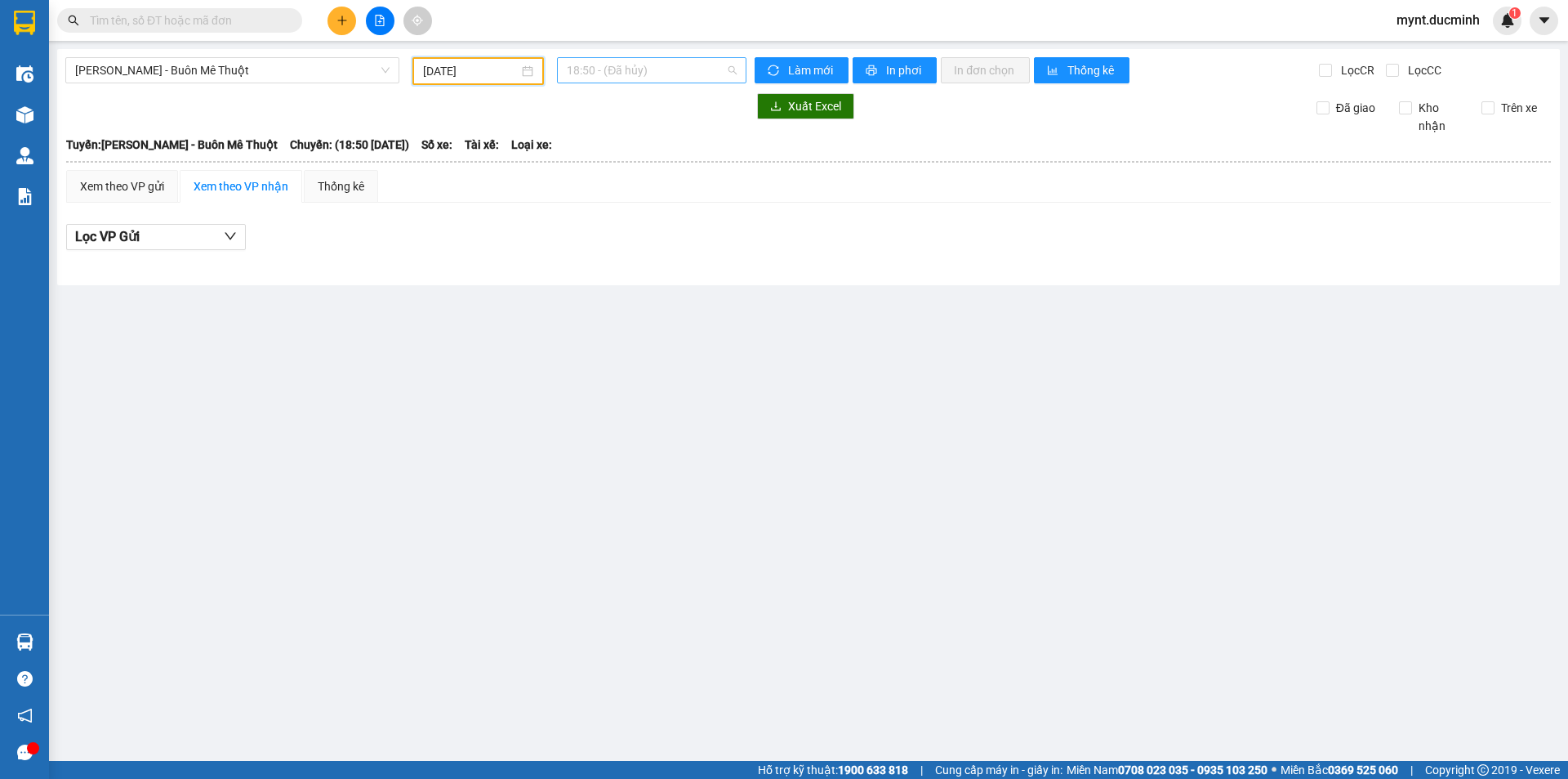
click at [630, 73] on span "18:50 - (Đã hủy)" at bounding box center [652, 70] width 170 height 25
click at [611, 157] on div "19:20 - 47H-046.23" at bounding box center [630, 155] width 127 height 18
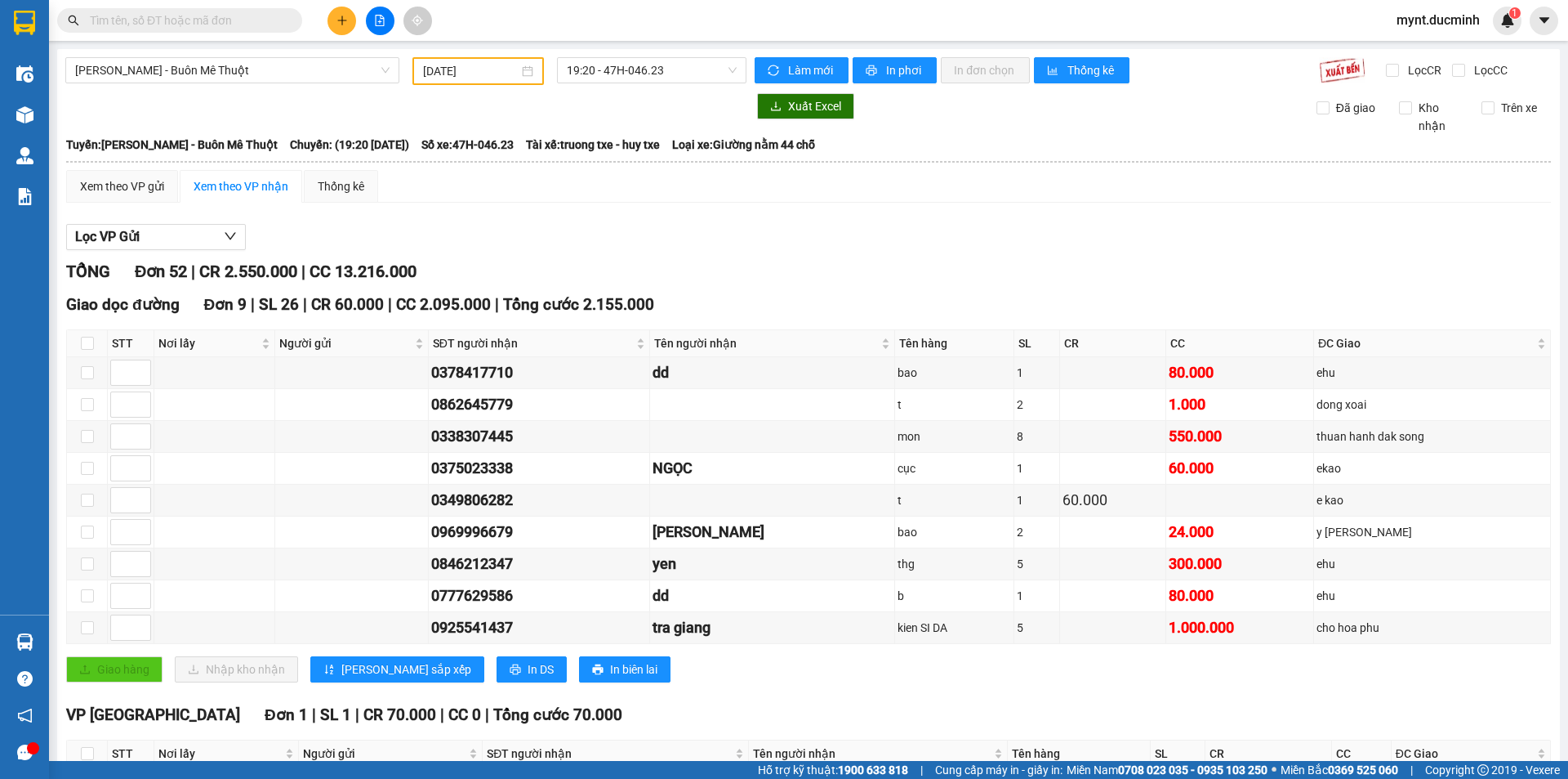
click at [265, 18] on input "text" at bounding box center [187, 20] width 193 height 18
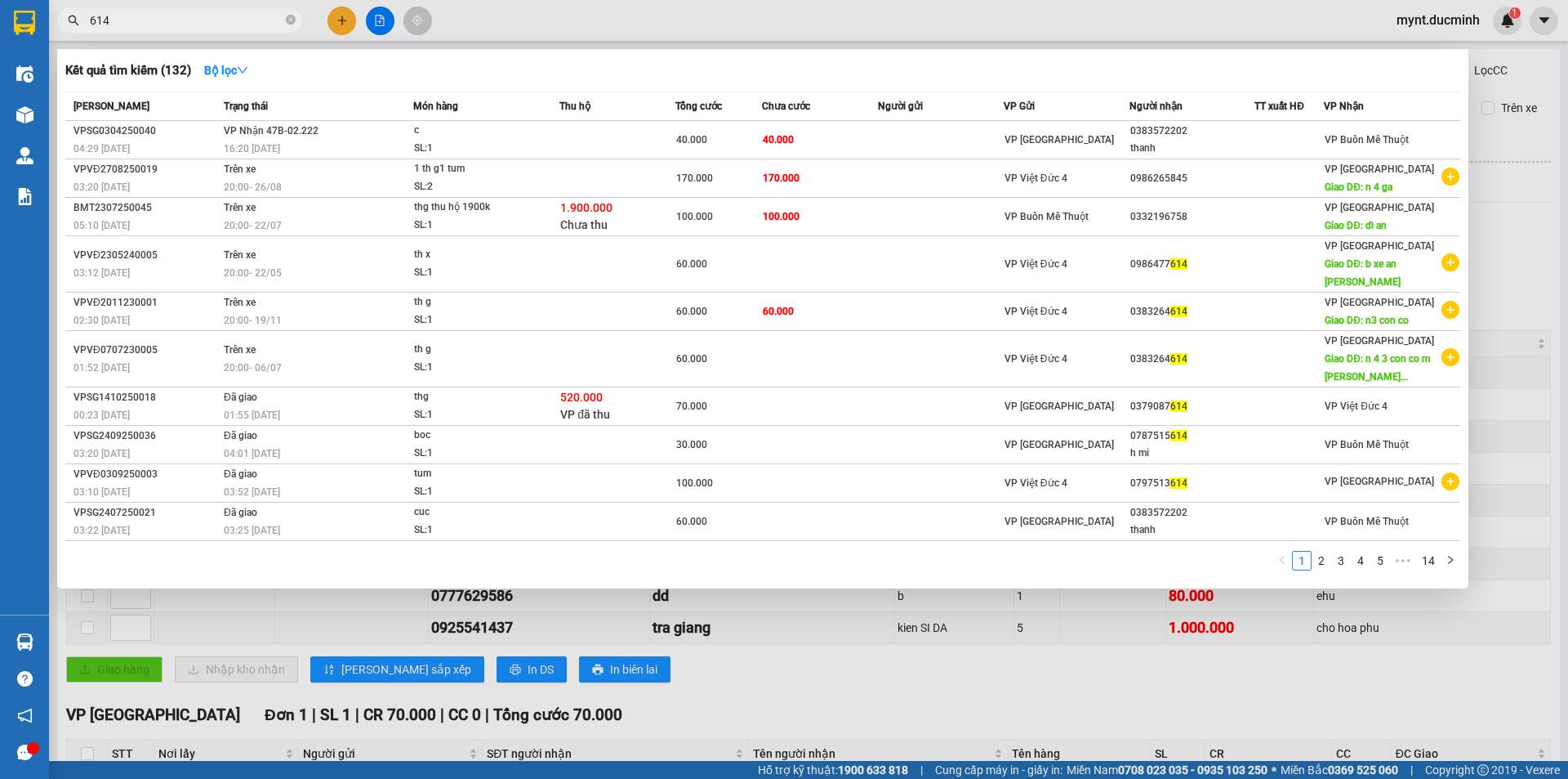
type input "614"
click at [376, 17] on div at bounding box center [784, 389] width 1568 height 779
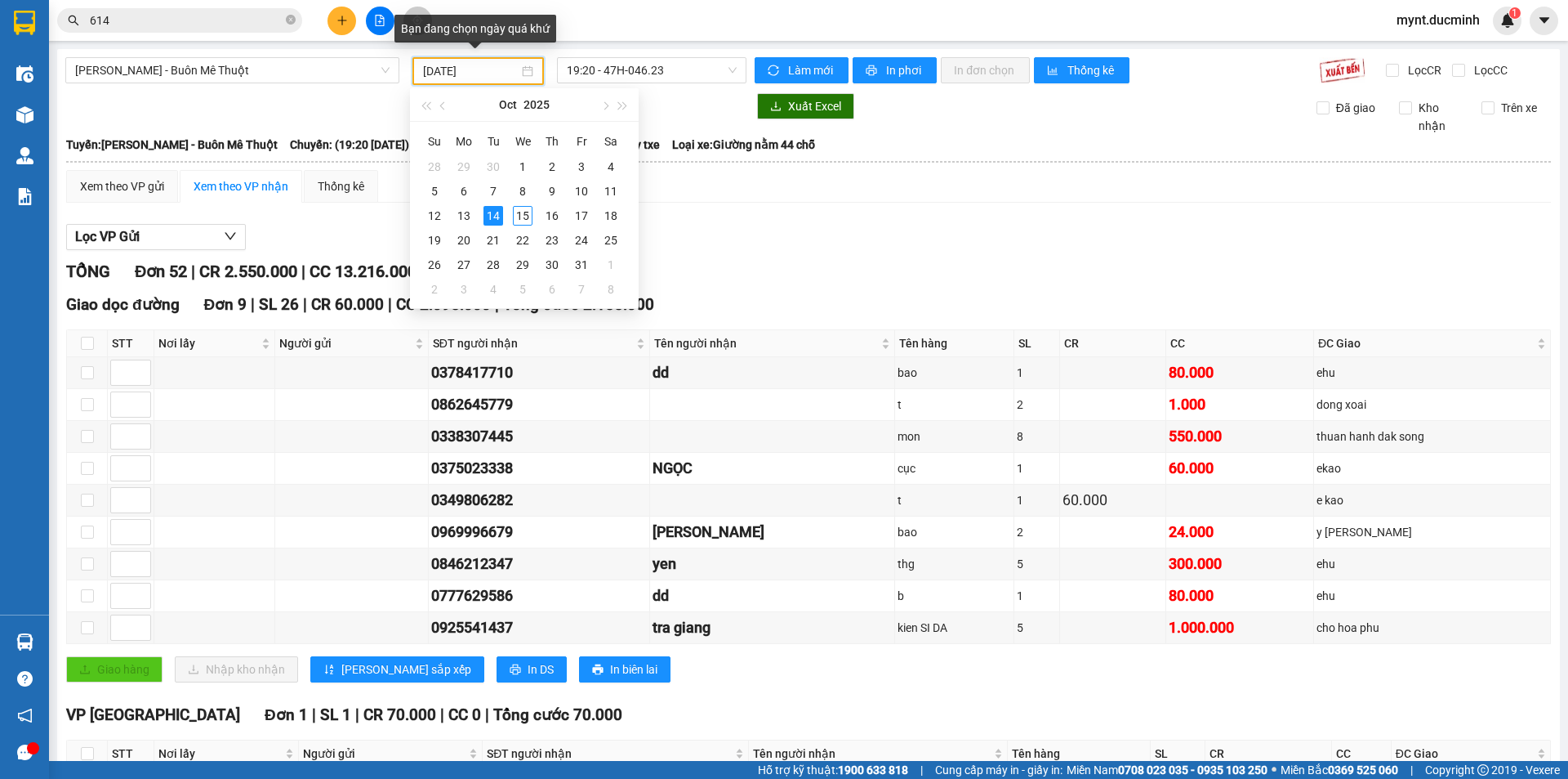
click at [454, 70] on input "[DATE]" at bounding box center [470, 71] width 95 height 18
type input "[DATE]"
click at [490, 216] on div "14" at bounding box center [493, 216] width 19 height 19
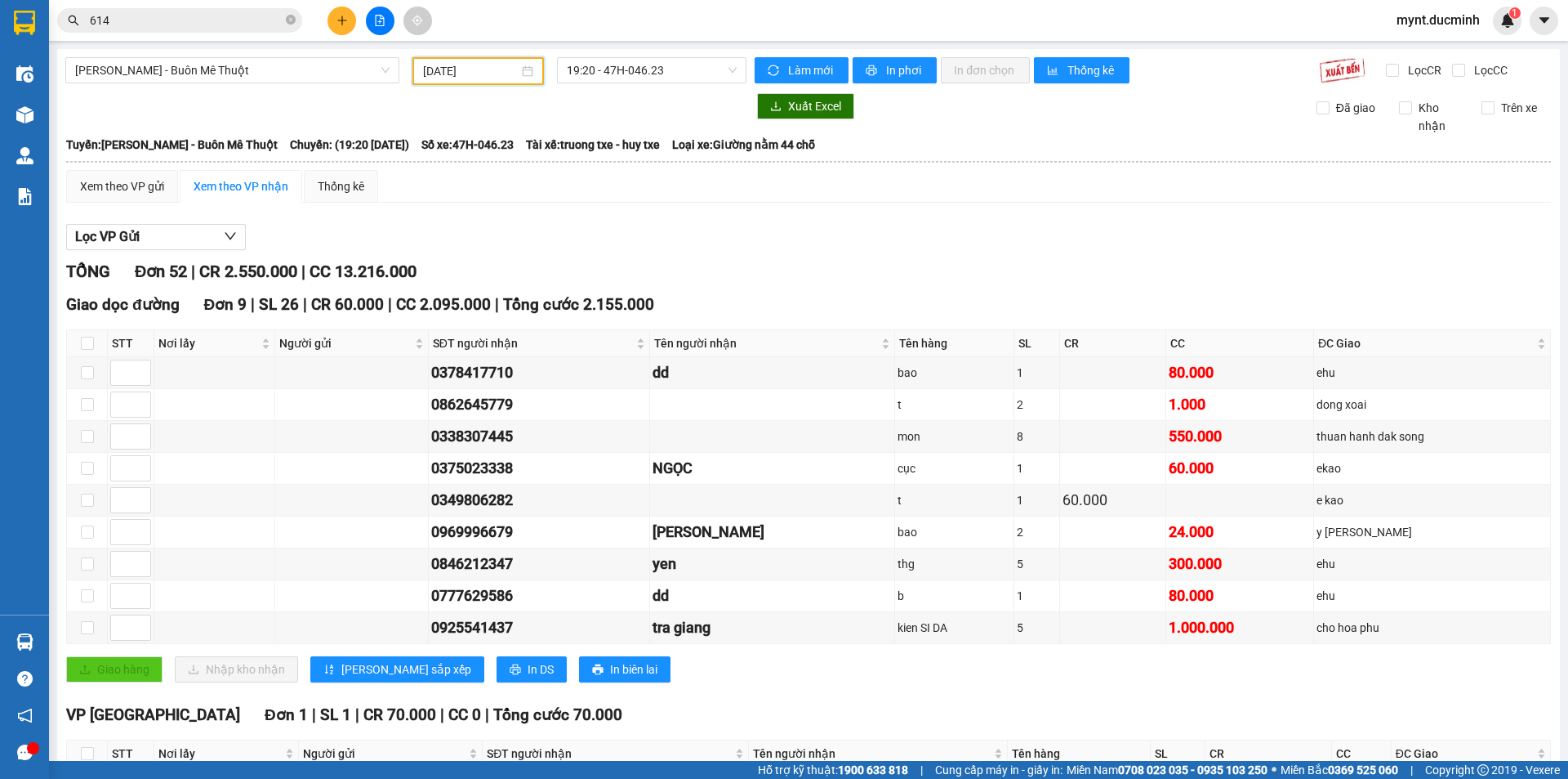
click at [211, 19] on input "614" at bounding box center [187, 20] width 193 height 18
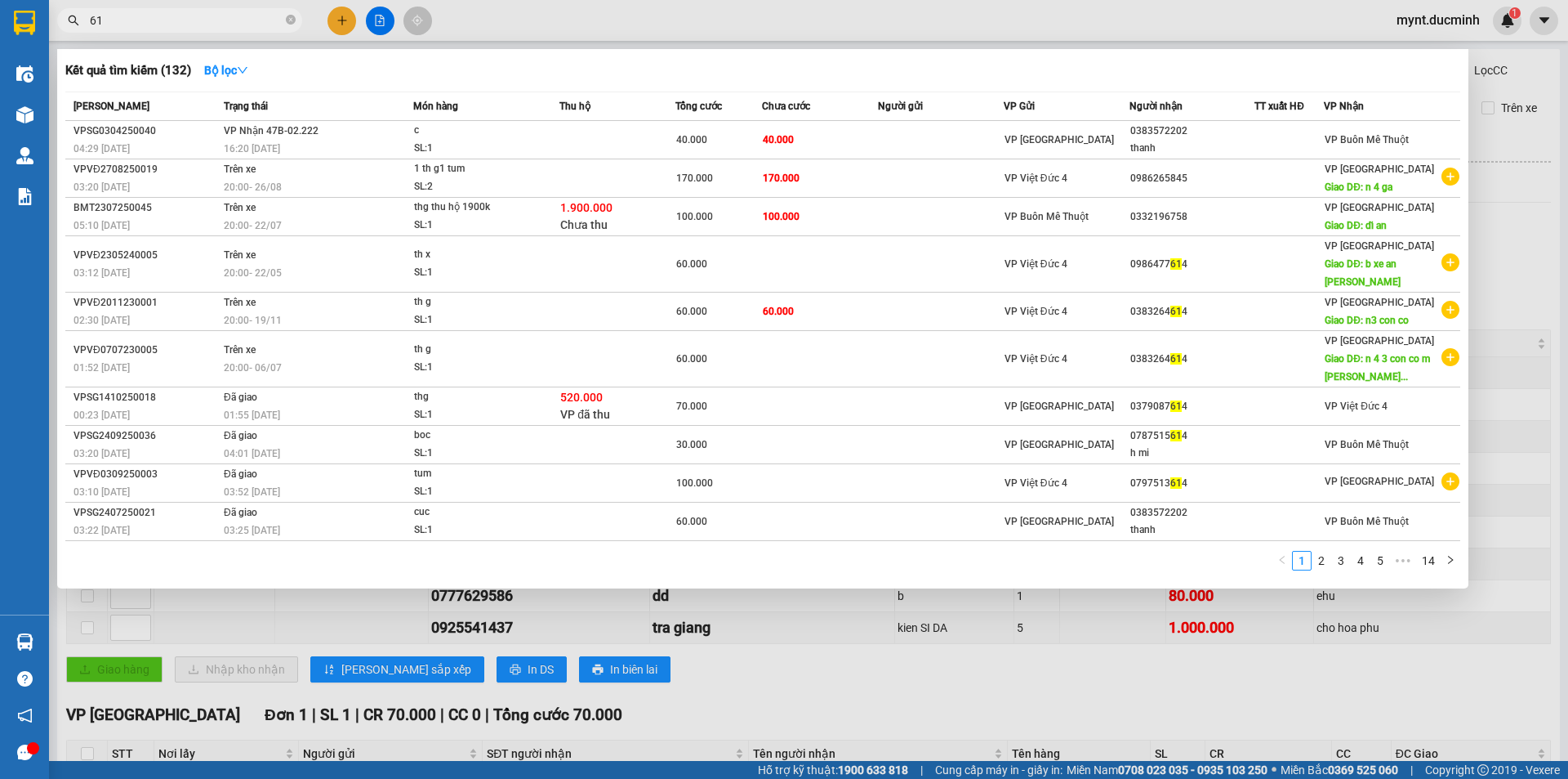
type input "6"
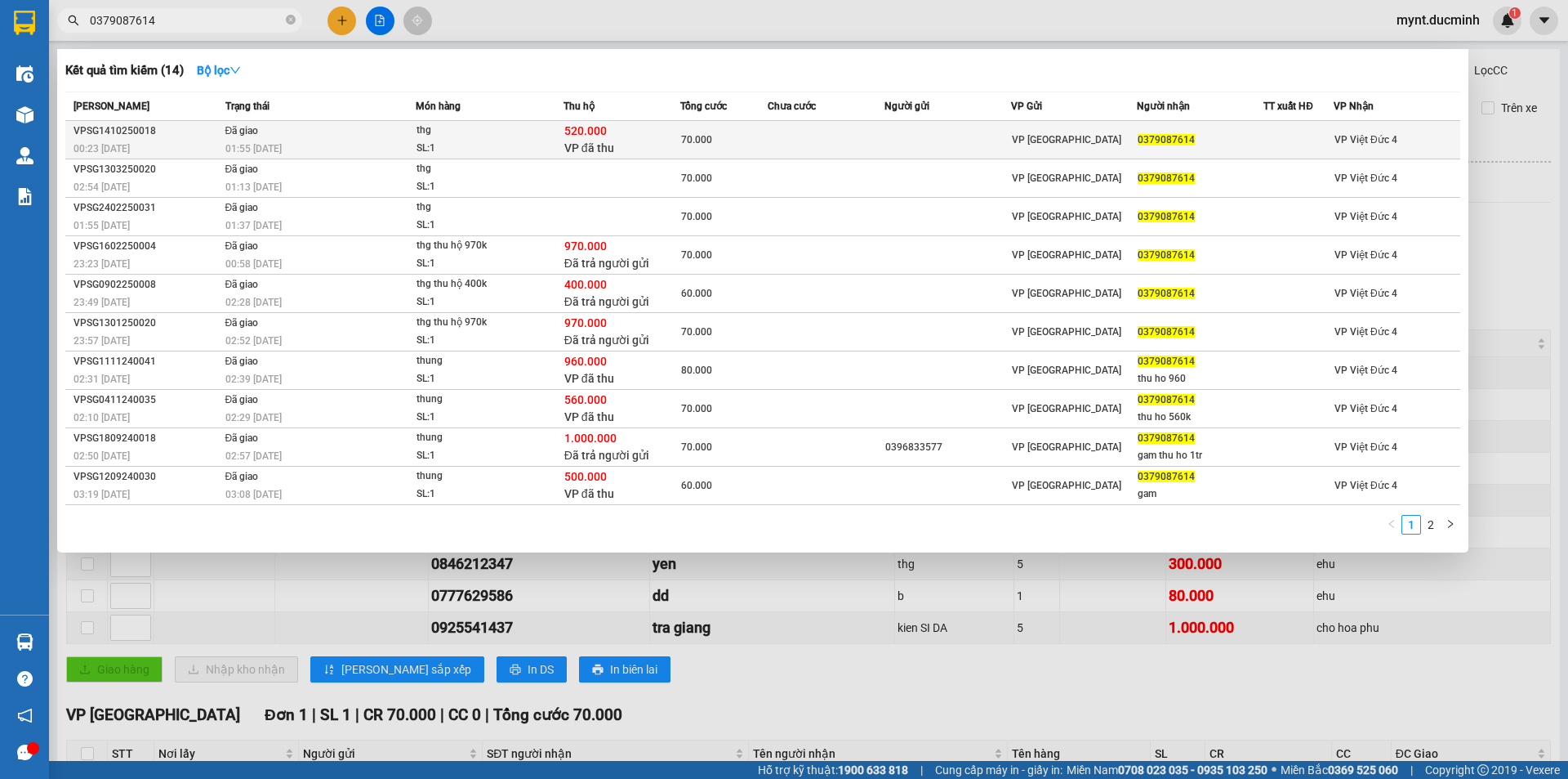
type input "0379087614"
click at [620, 126] on div "520.000 VP đã thu" at bounding box center [621, 139] width 115 height 34
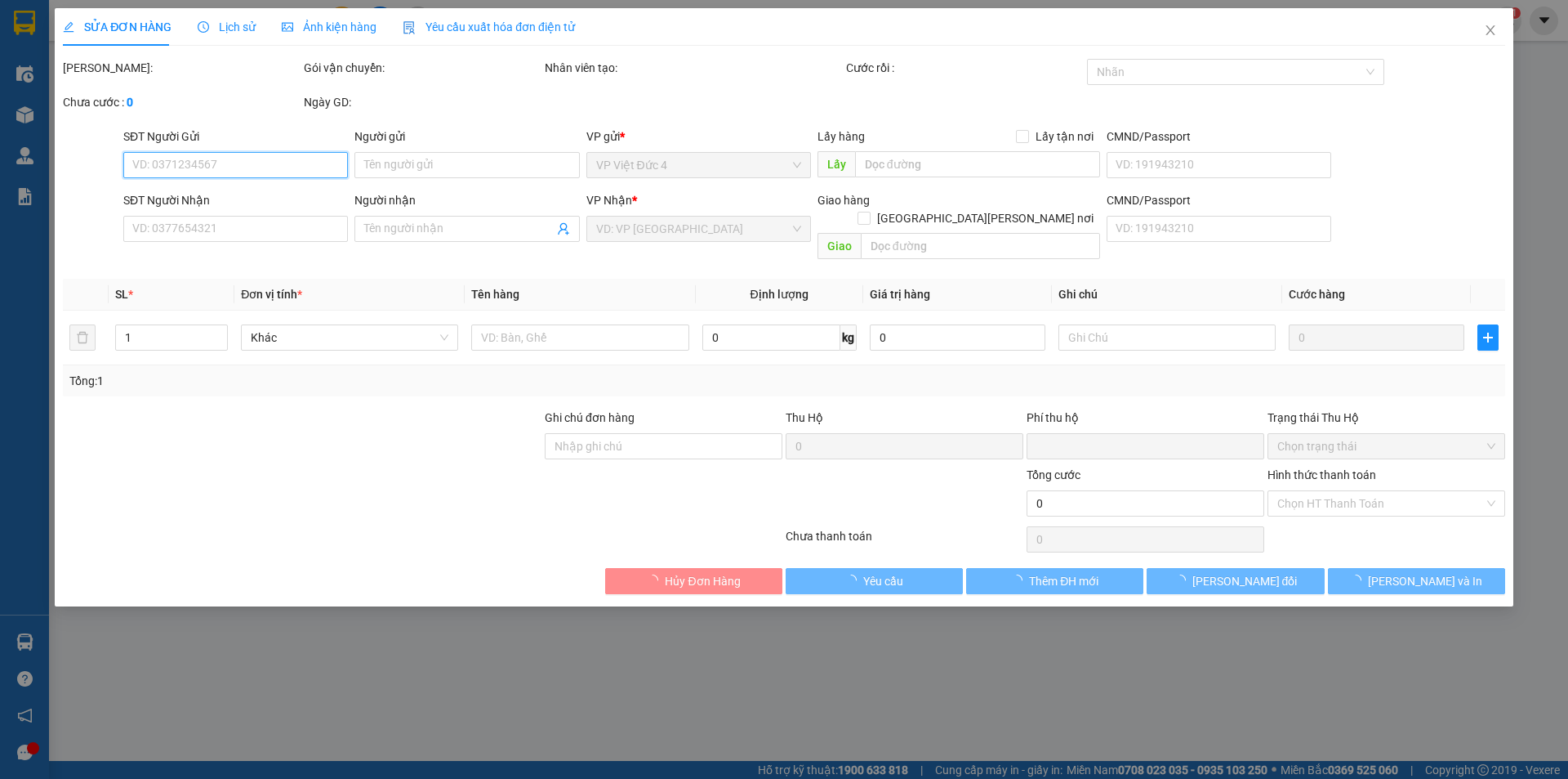
type input "0379087614"
type input "520.000"
type input "0"
type input "70.000"
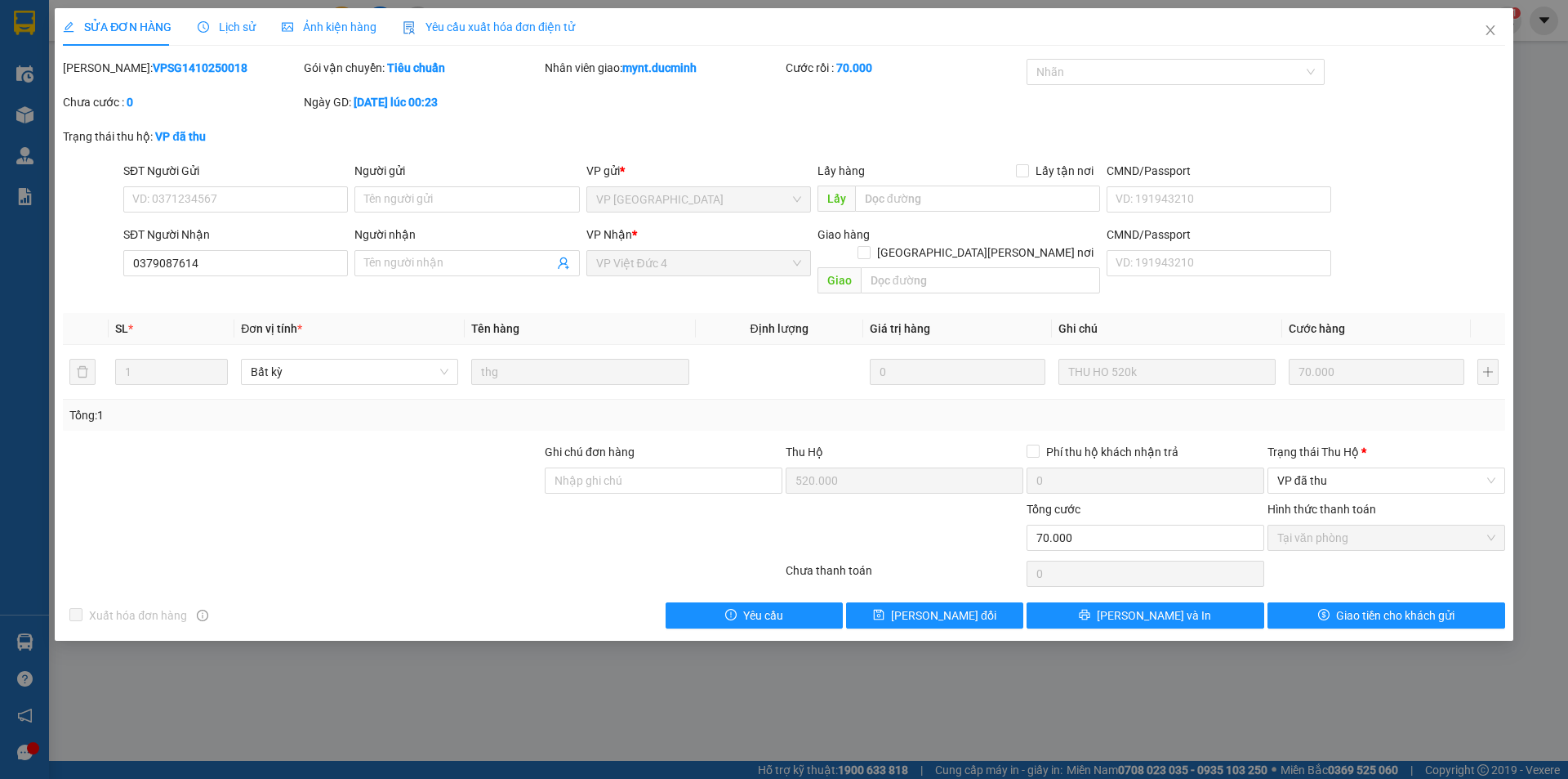
click at [1324, 443] on div "Trạng thái Thu Hộ *" at bounding box center [1386, 451] width 237 height 18
click at [1324, 468] on input "Trạng thái Thu Hộ *" at bounding box center [1381, 480] width 207 height 25
click at [1308, 488] on div "VP đã thu" at bounding box center [1386, 495] width 218 height 18
click at [1316, 502] on label "Hình thức thanh toán" at bounding box center [1322, 508] width 109 height 13
click at [1314, 502] on label "Hình thức thanh toán" at bounding box center [1322, 508] width 109 height 13
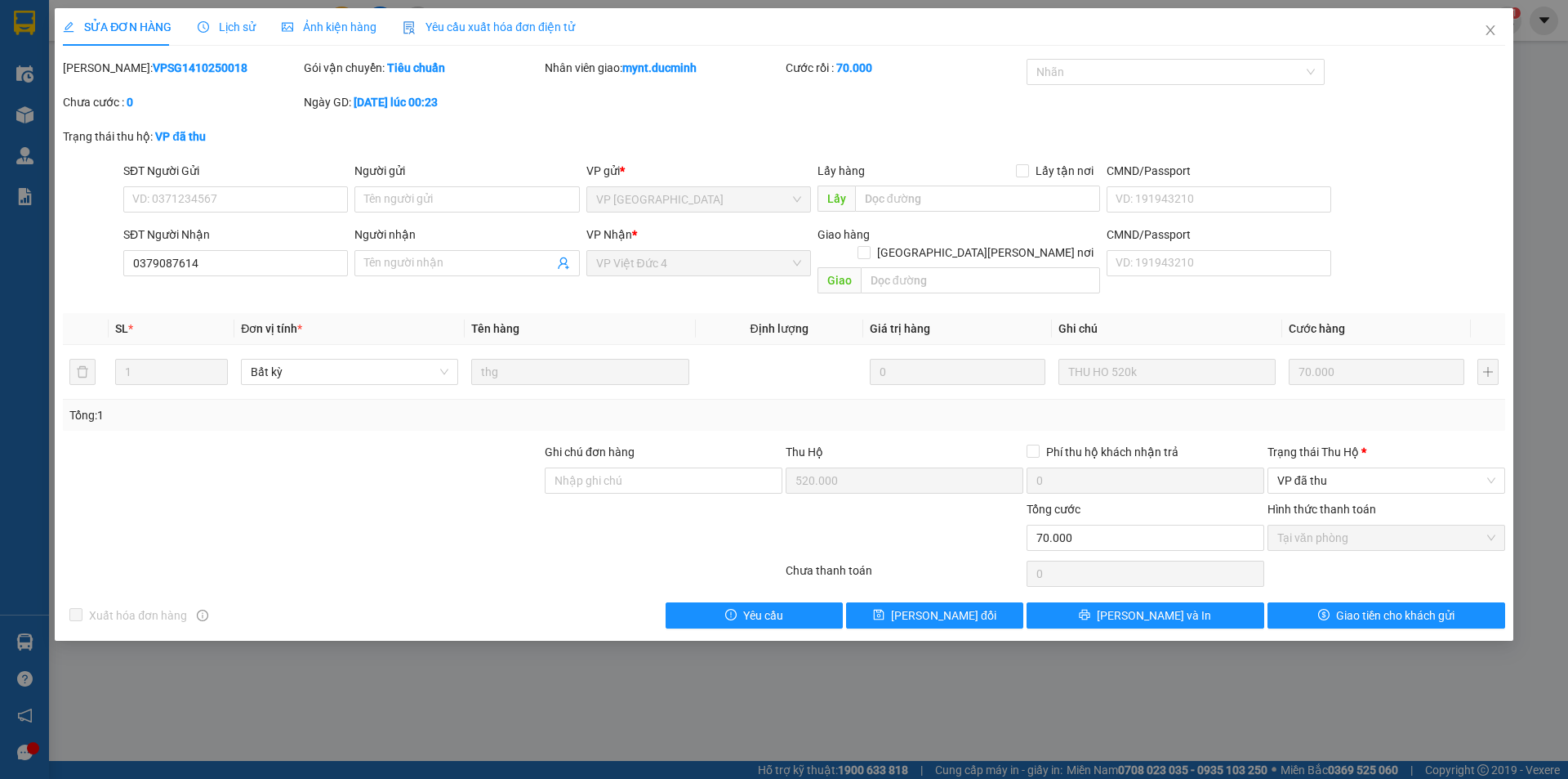
click at [1291, 502] on label "Hình thức thanh toán" at bounding box center [1322, 508] width 109 height 13
click at [1303, 443] on div "Trạng thái Thu Hộ *" at bounding box center [1386, 451] width 237 height 18
click at [1303, 468] on input "Trạng thái Thu Hộ *" at bounding box center [1381, 480] width 207 height 25
click at [1291, 489] on div "VP đã thu" at bounding box center [1386, 495] width 218 height 18
click at [1298, 443] on div "Trạng thái Thu Hộ *" at bounding box center [1386, 451] width 237 height 18
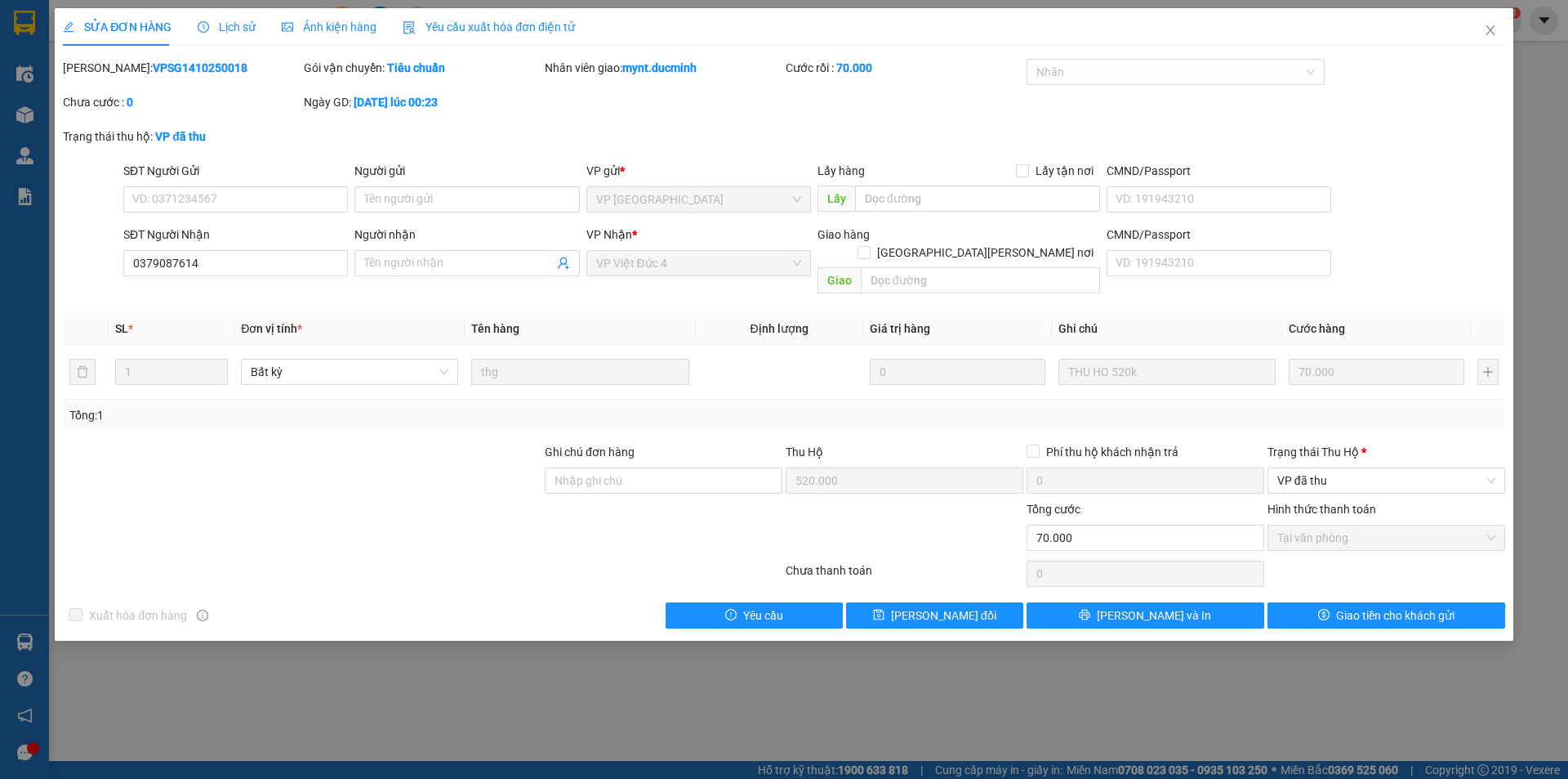
click at [1298, 468] on input "Trạng thái Thu Hộ *" at bounding box center [1381, 480] width 207 height 25
click at [1298, 493] on div "VP đã thu" at bounding box center [1386, 495] width 218 height 18
click at [1333, 502] on label "Hình thức thanh toán" at bounding box center [1322, 508] width 109 height 13
click at [1300, 468] on span "VP đã thu" at bounding box center [1386, 480] width 218 height 25
click at [1323, 443] on div "Trạng thái Thu Hộ *" at bounding box center [1386, 451] width 237 height 18
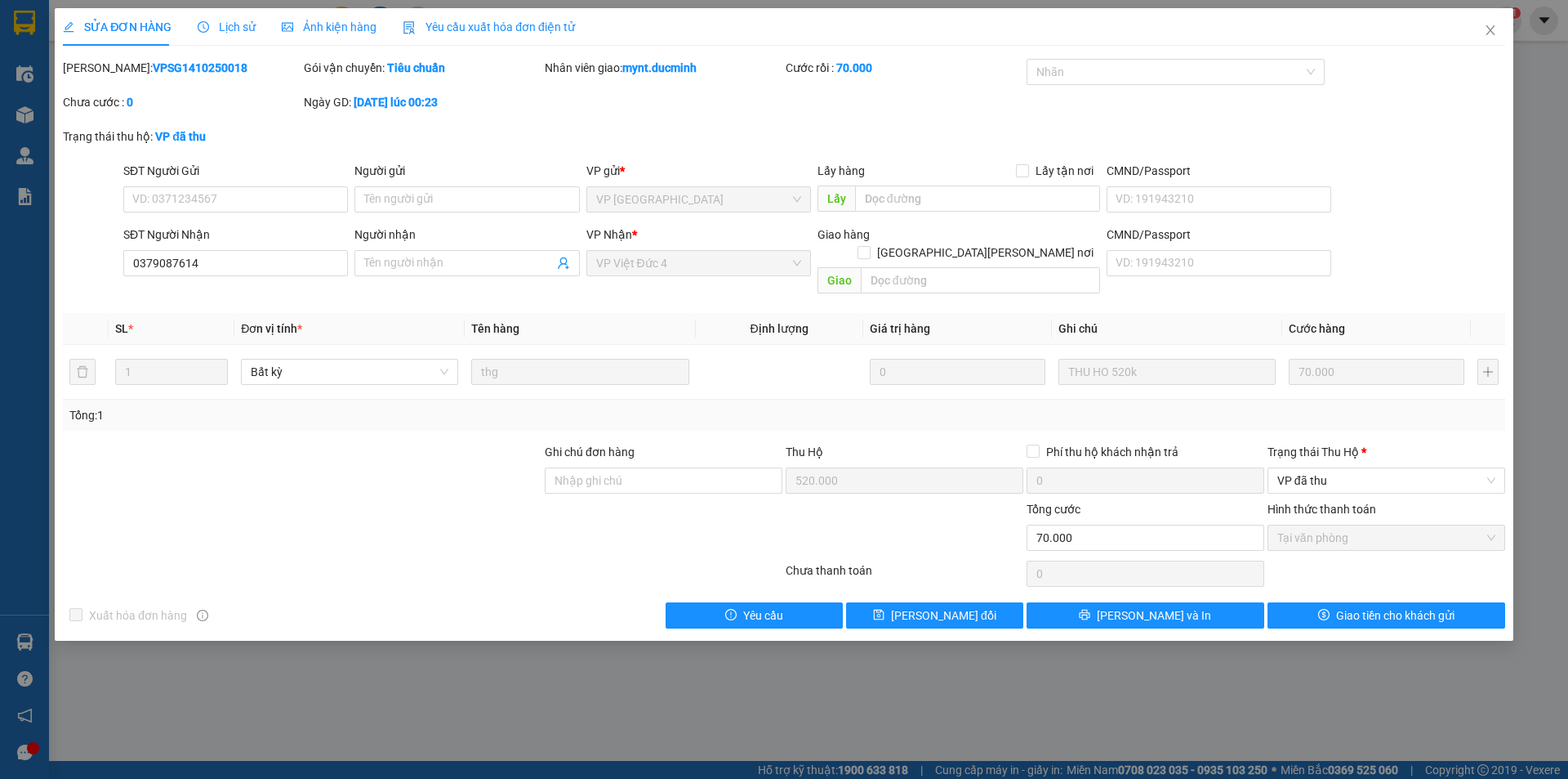
click at [1323, 468] on input "Trạng thái Thu Hộ *" at bounding box center [1381, 480] width 207 height 25
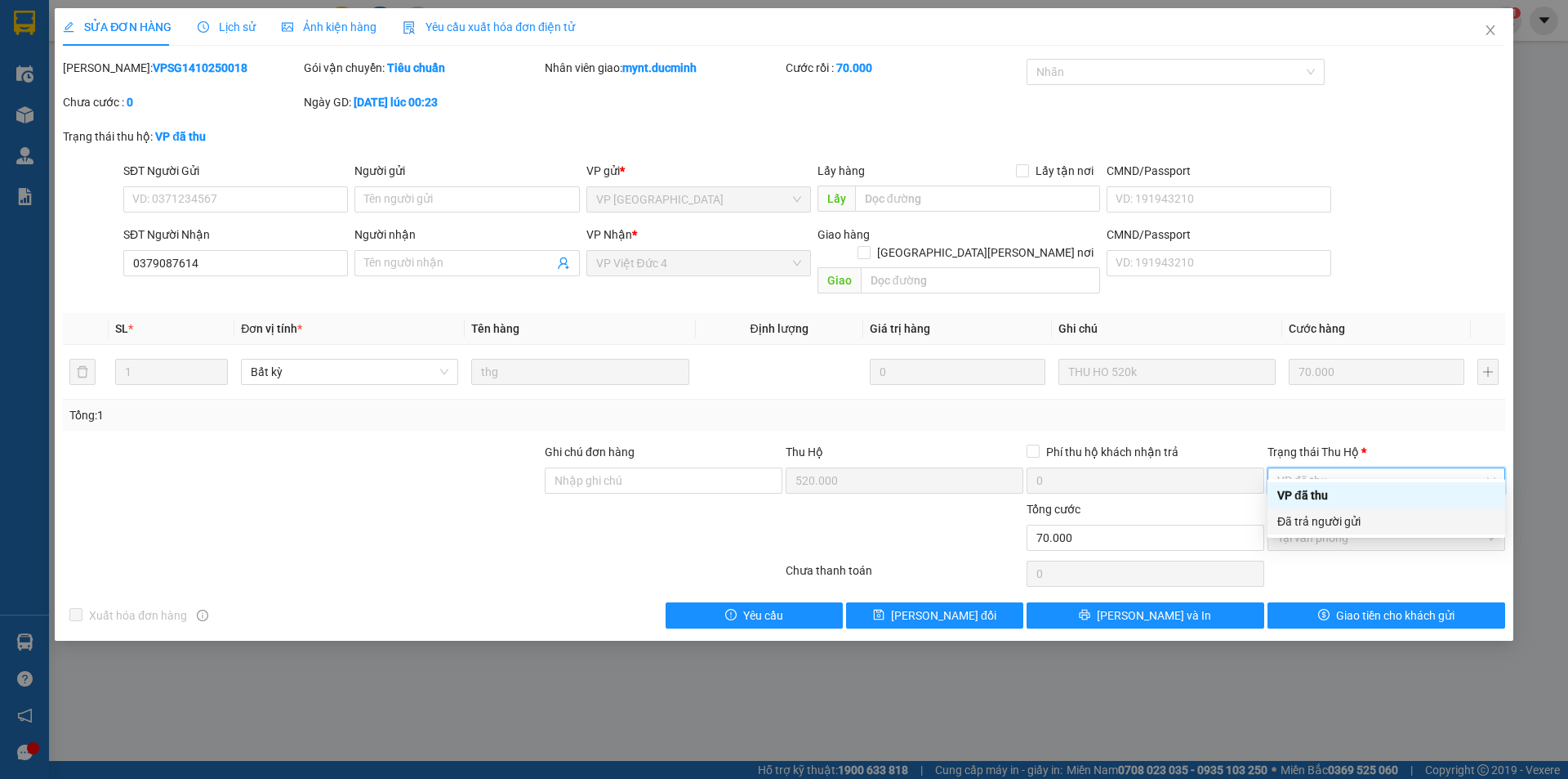
drag, startPoint x: 1321, startPoint y: 520, endPoint x: 1291, endPoint y: 507, distance: 32.7
click at [1319, 515] on div "Đã trả người gửi" at bounding box center [1386, 521] width 218 height 18
click at [1300, 502] on label "Hình thức thanh toán" at bounding box center [1322, 508] width 109 height 13
click at [1328, 468] on span "Đã trả người gửi" at bounding box center [1386, 480] width 218 height 25
click at [1303, 491] on div "VP đã thu" at bounding box center [1386, 495] width 218 height 18
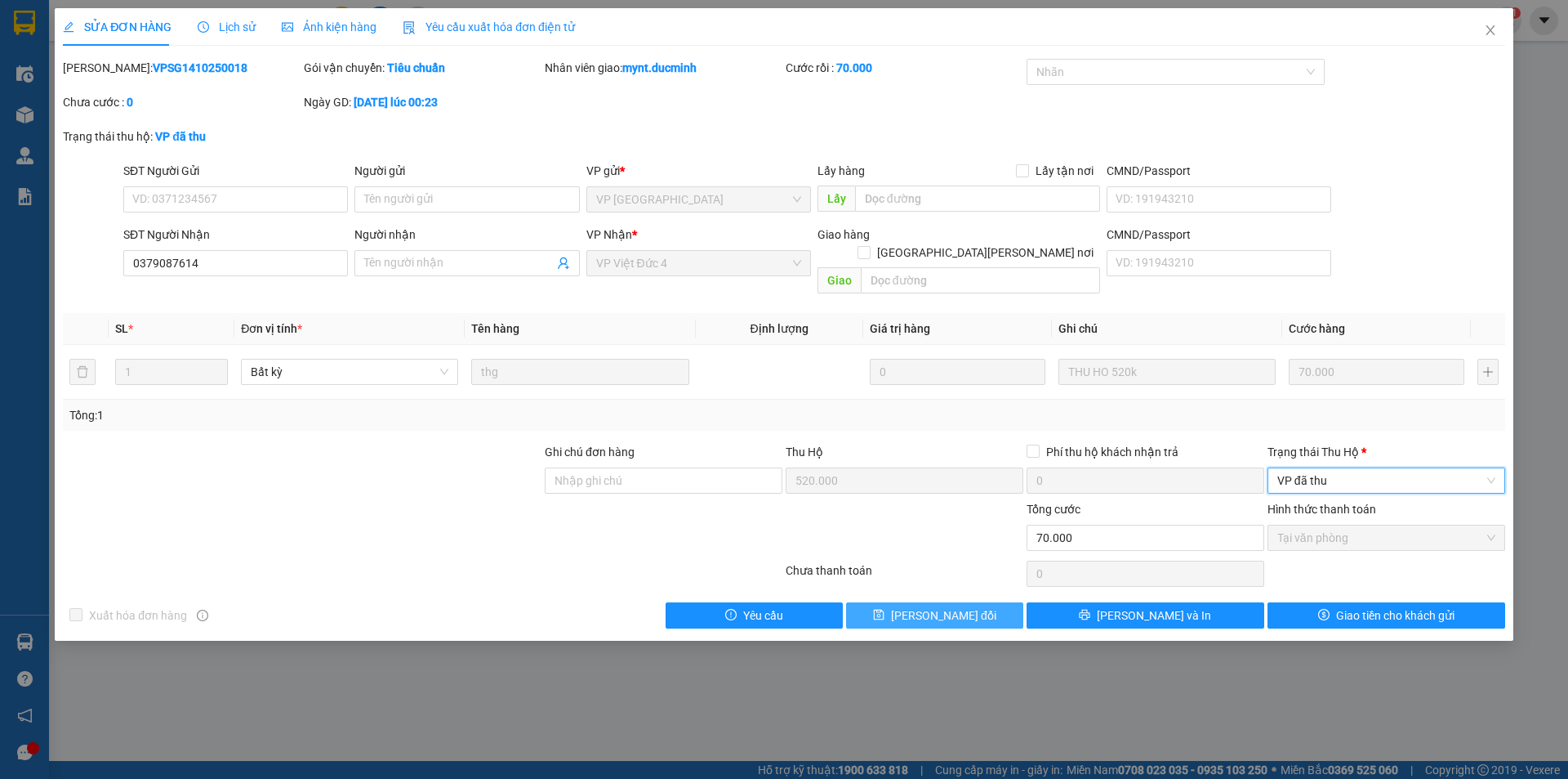
drag, startPoint x: 946, startPoint y: 591, endPoint x: 1069, endPoint y: 539, distance: 133.5
click at [1011, 560] on div "Total Paid Fee 70.000 Total UnPaid Fee 0 Cash Collection Total Fee Mã ĐH: VPSG1…" at bounding box center [784, 343] width 1443 height 570
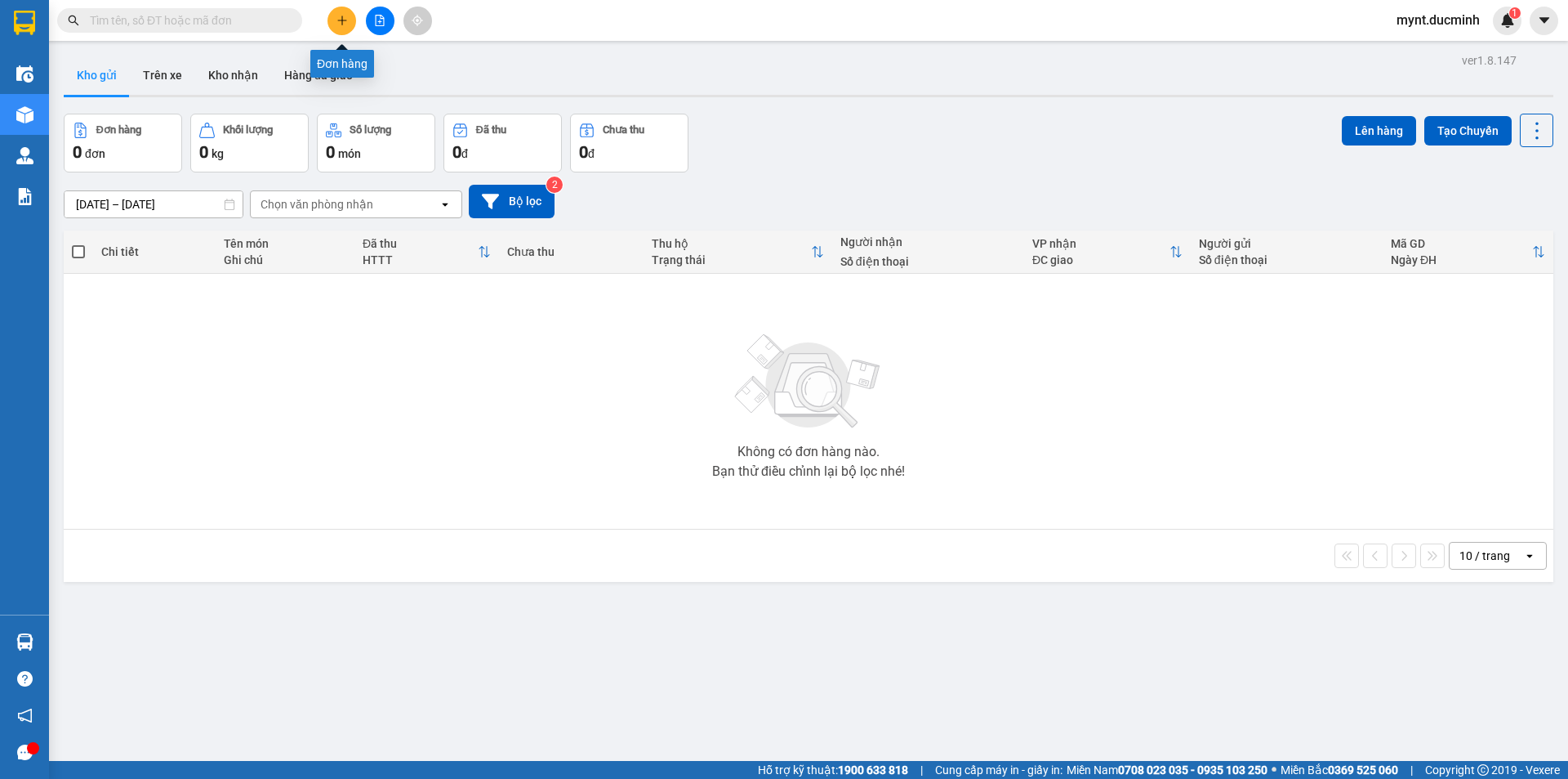
click at [340, 17] on icon "plus" at bounding box center [342, 20] width 11 height 11
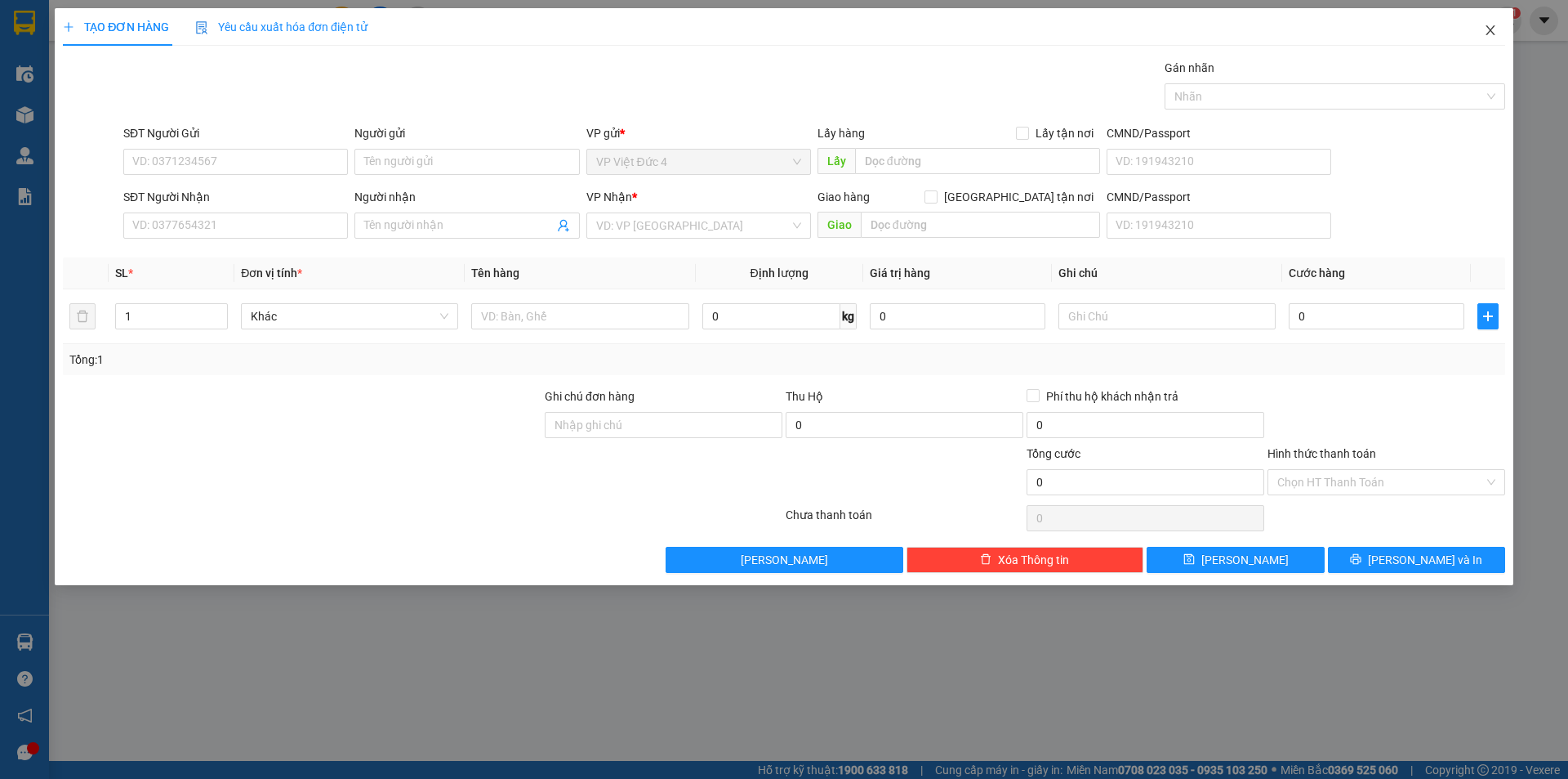
click at [1497, 23] on span "Close" at bounding box center [1491, 31] width 46 height 46
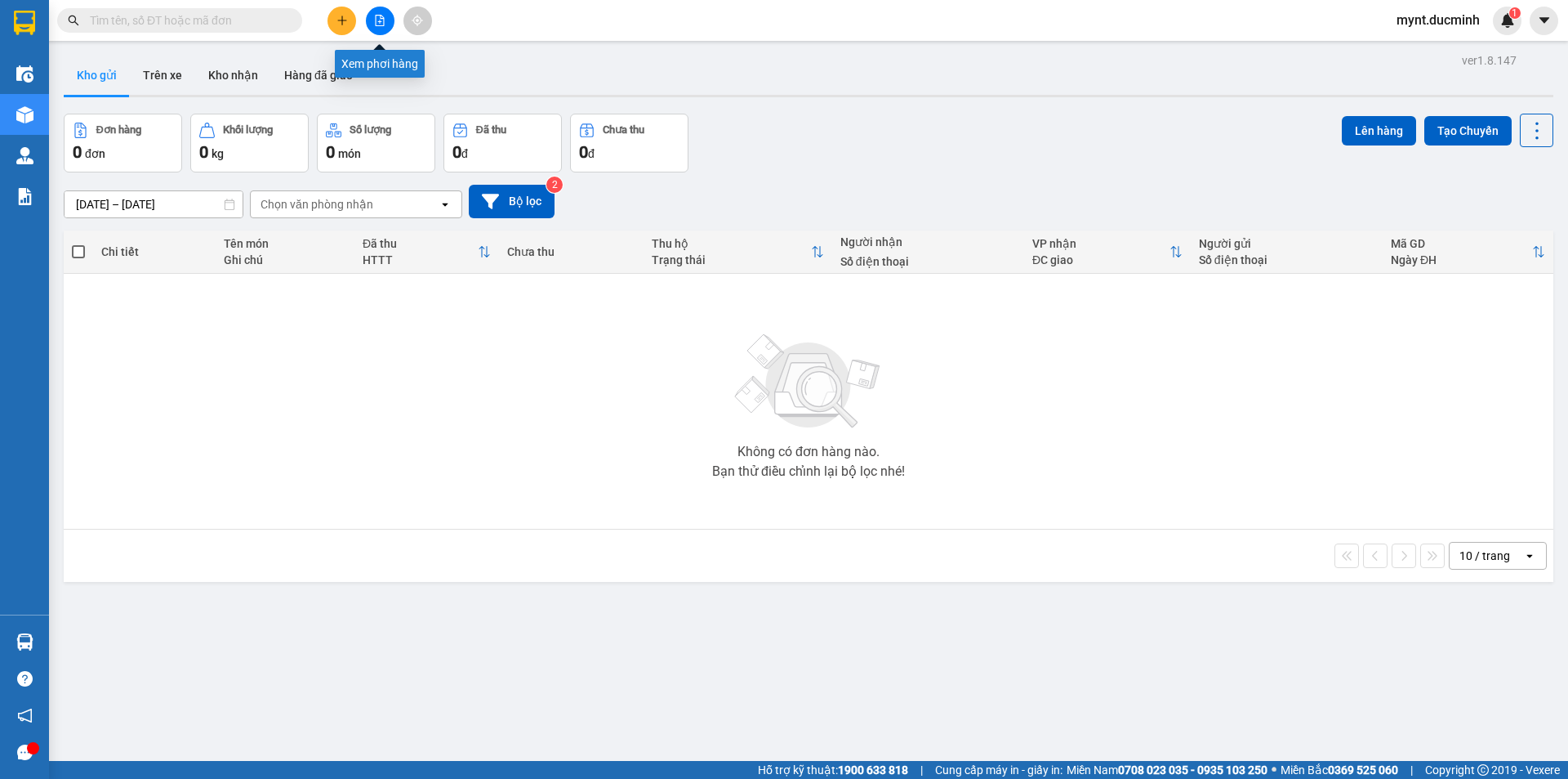
click at [380, 18] on icon "file-add" at bounding box center [379, 20] width 11 height 11
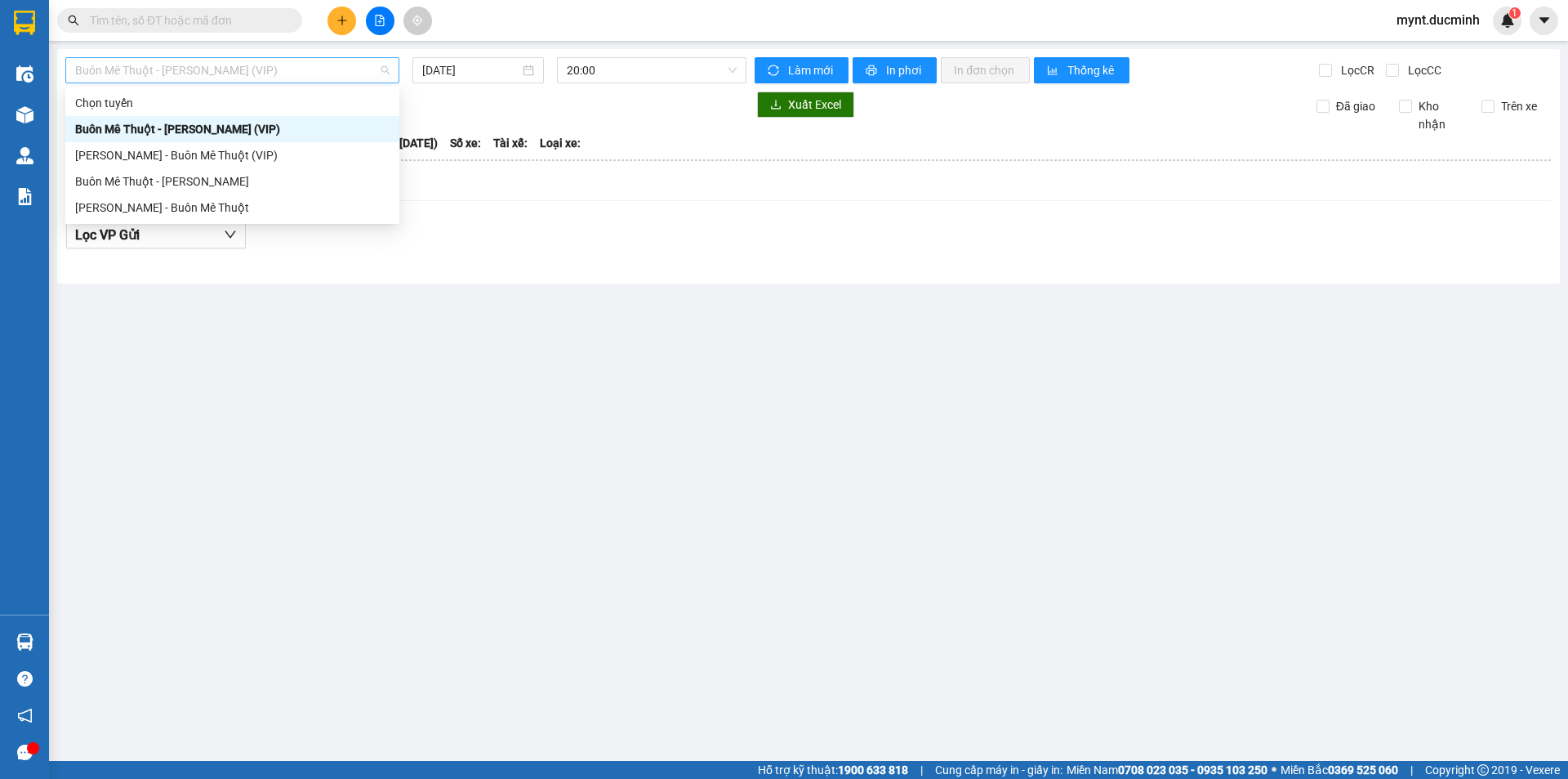
click at [264, 64] on span "Buôn Mê Thuột - [PERSON_NAME] (VIP)" at bounding box center [232, 70] width 314 height 25
click at [198, 205] on div "[PERSON_NAME] - Buôn Mê Thuột" at bounding box center [232, 208] width 314 height 18
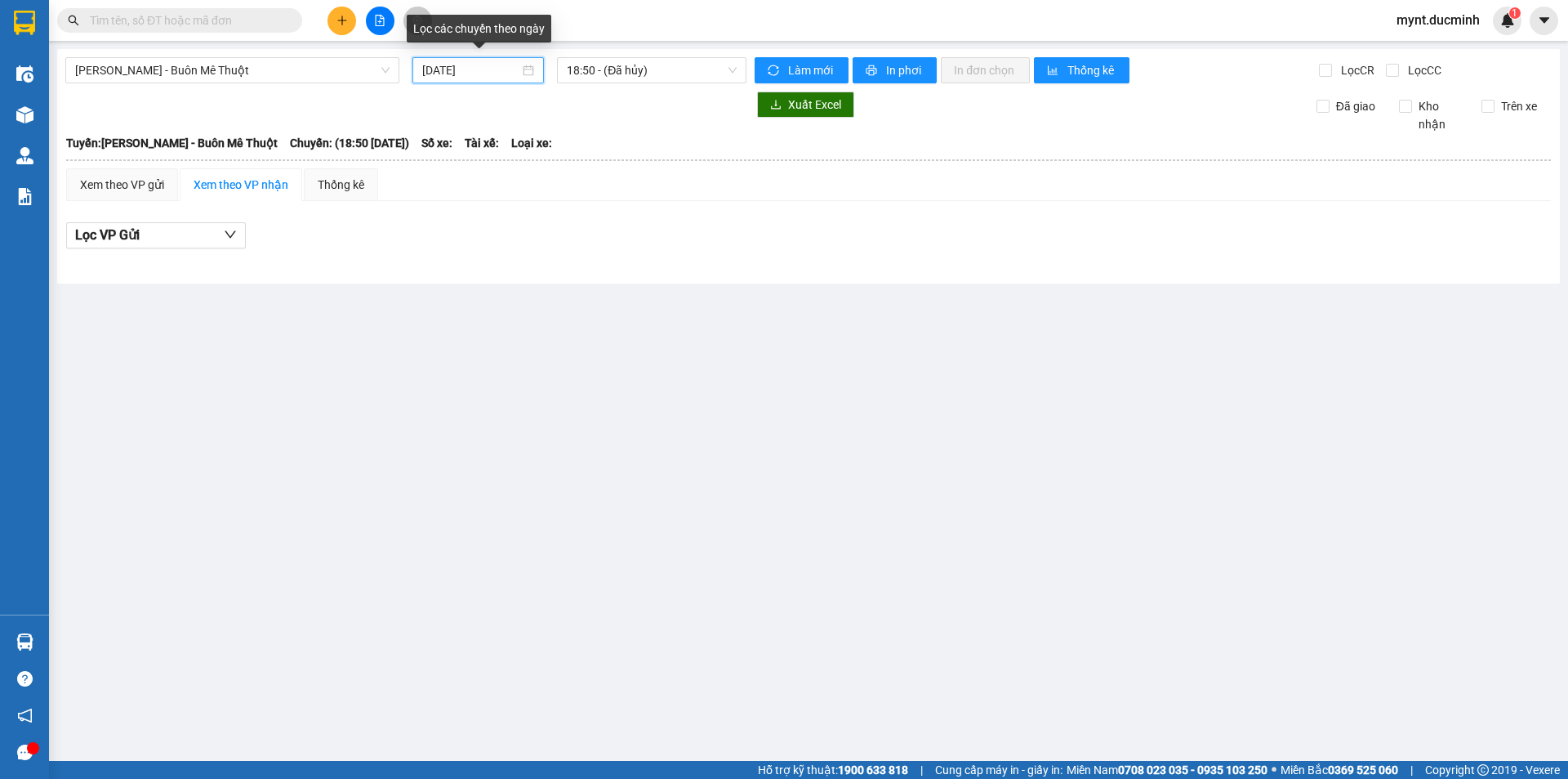
click at [476, 67] on input "[DATE]" at bounding box center [470, 70] width 97 height 18
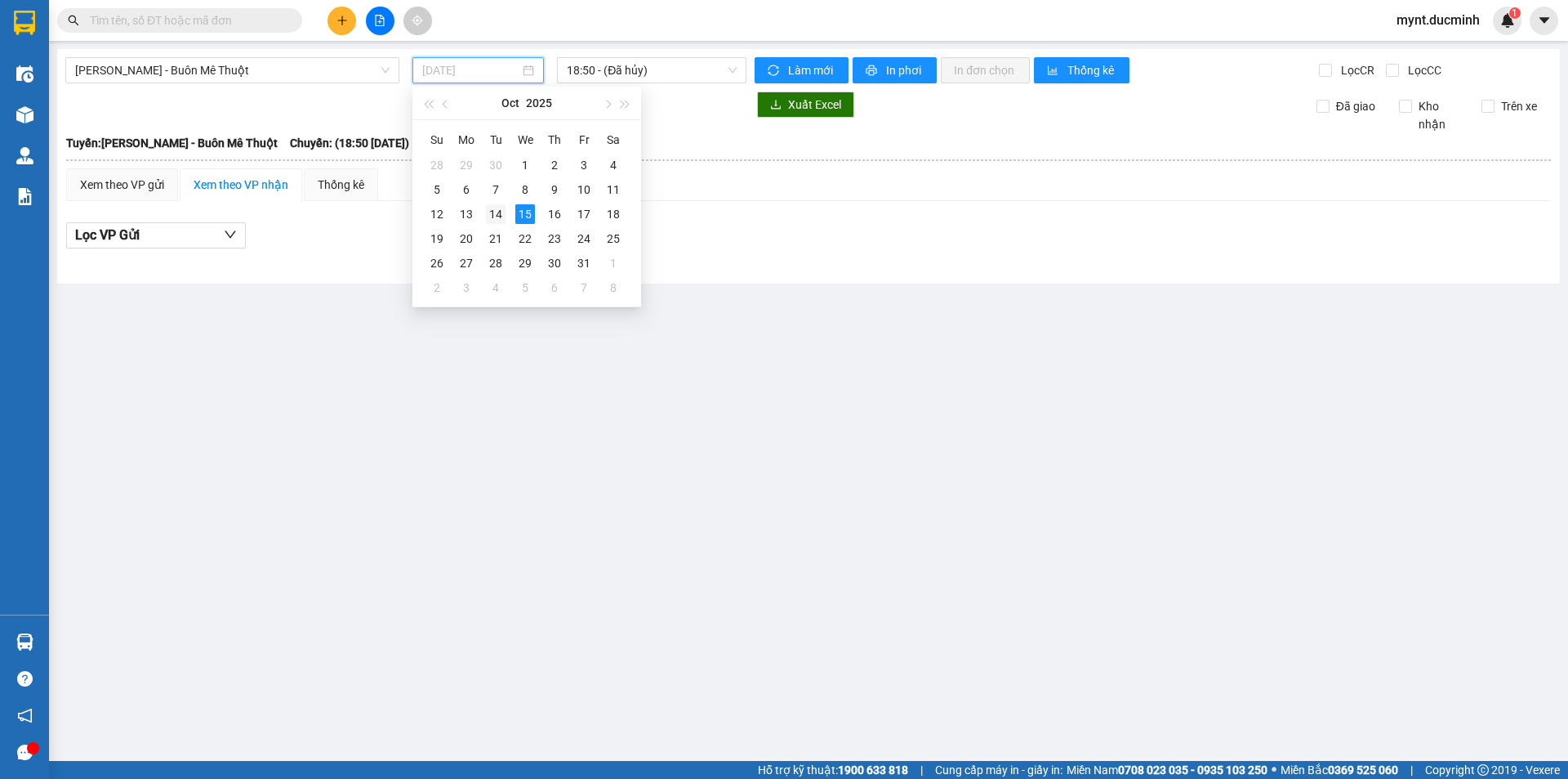
click at [495, 212] on div "14" at bounding box center [496, 214] width 19 height 19
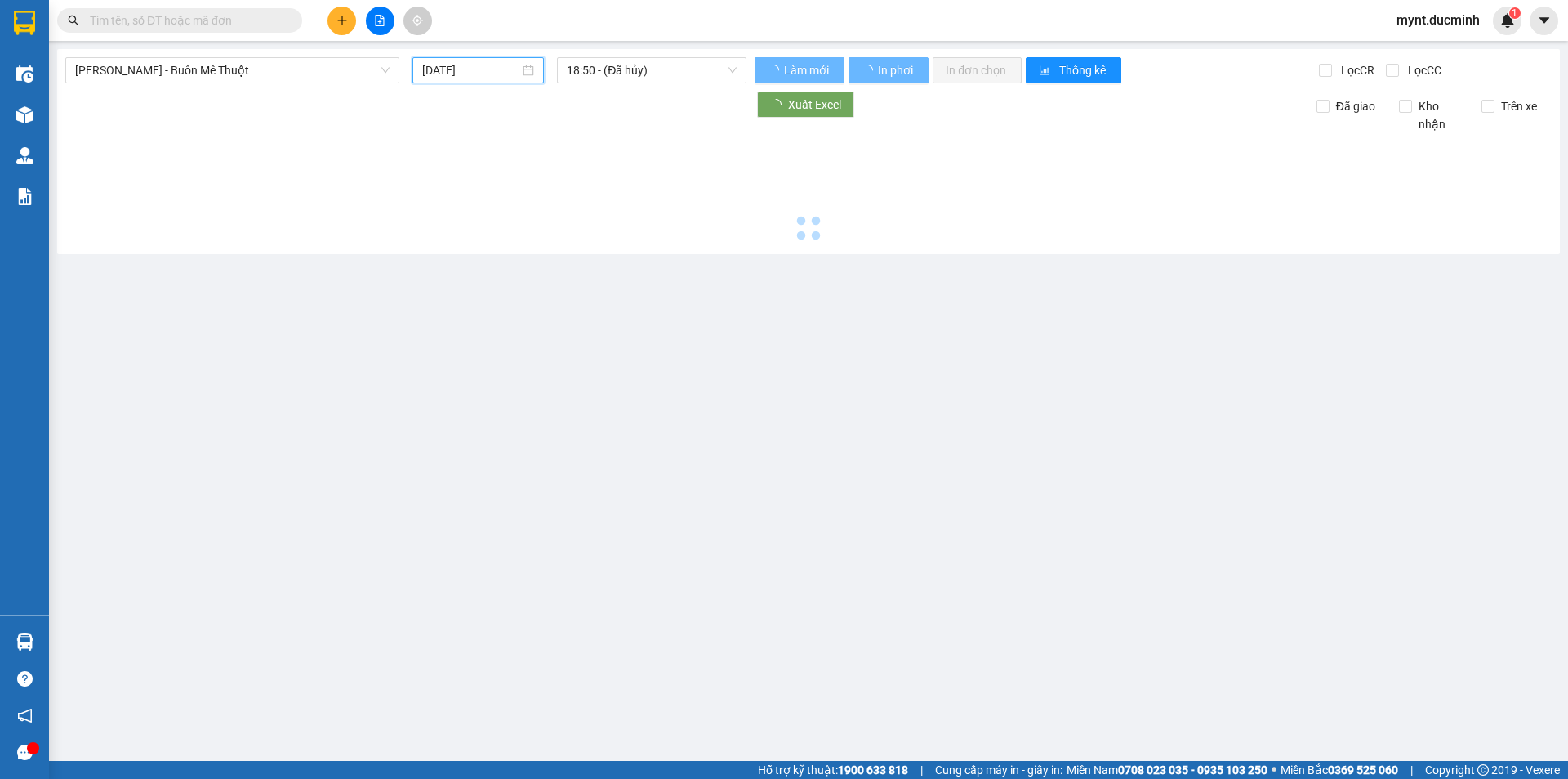
type input "[DATE]"
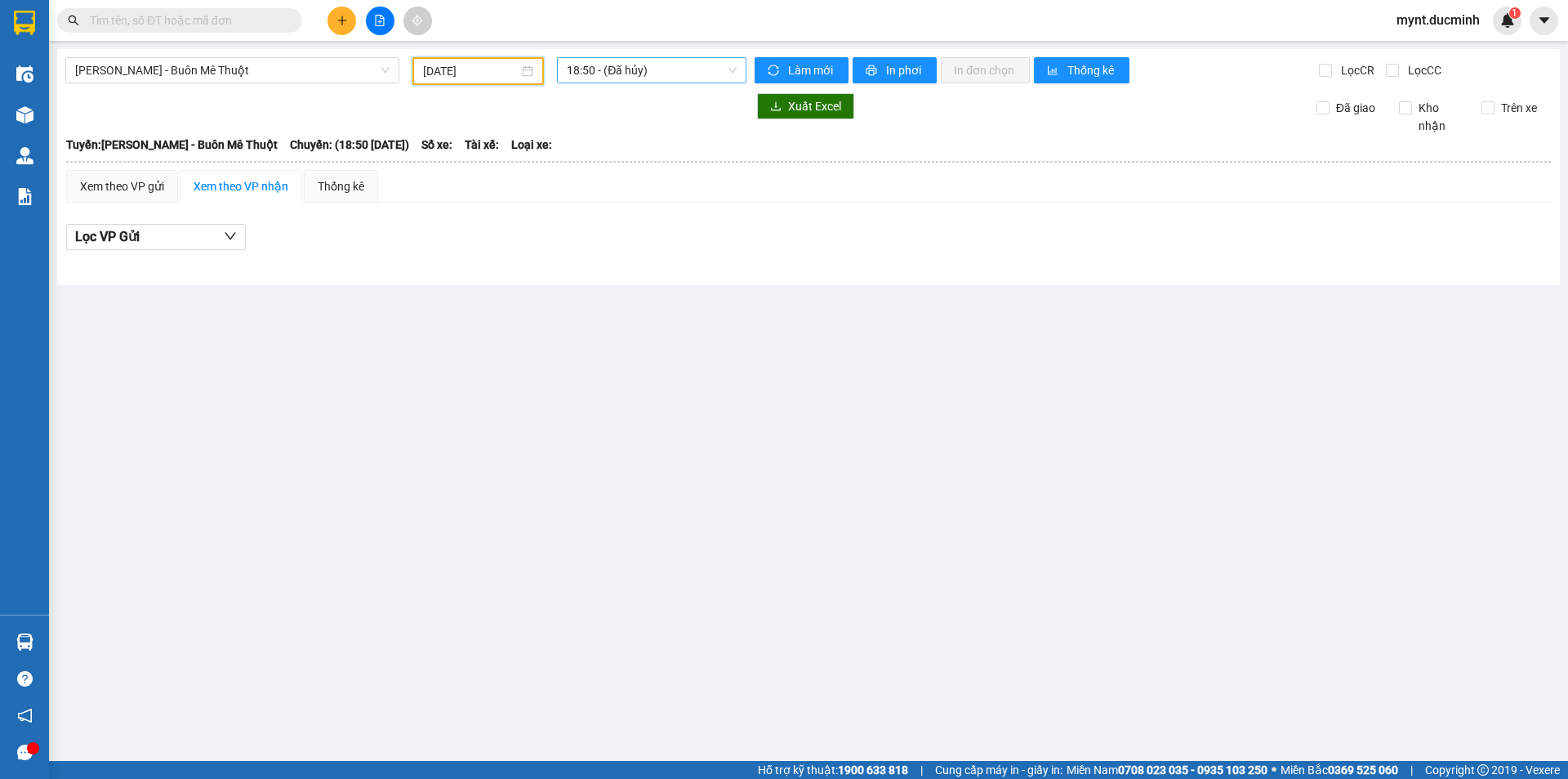
click at [611, 67] on span "18:50 - (Đã hủy)" at bounding box center [652, 70] width 170 height 25
click at [613, 158] on div "19:20 - 47H-046.23" at bounding box center [630, 155] width 127 height 18
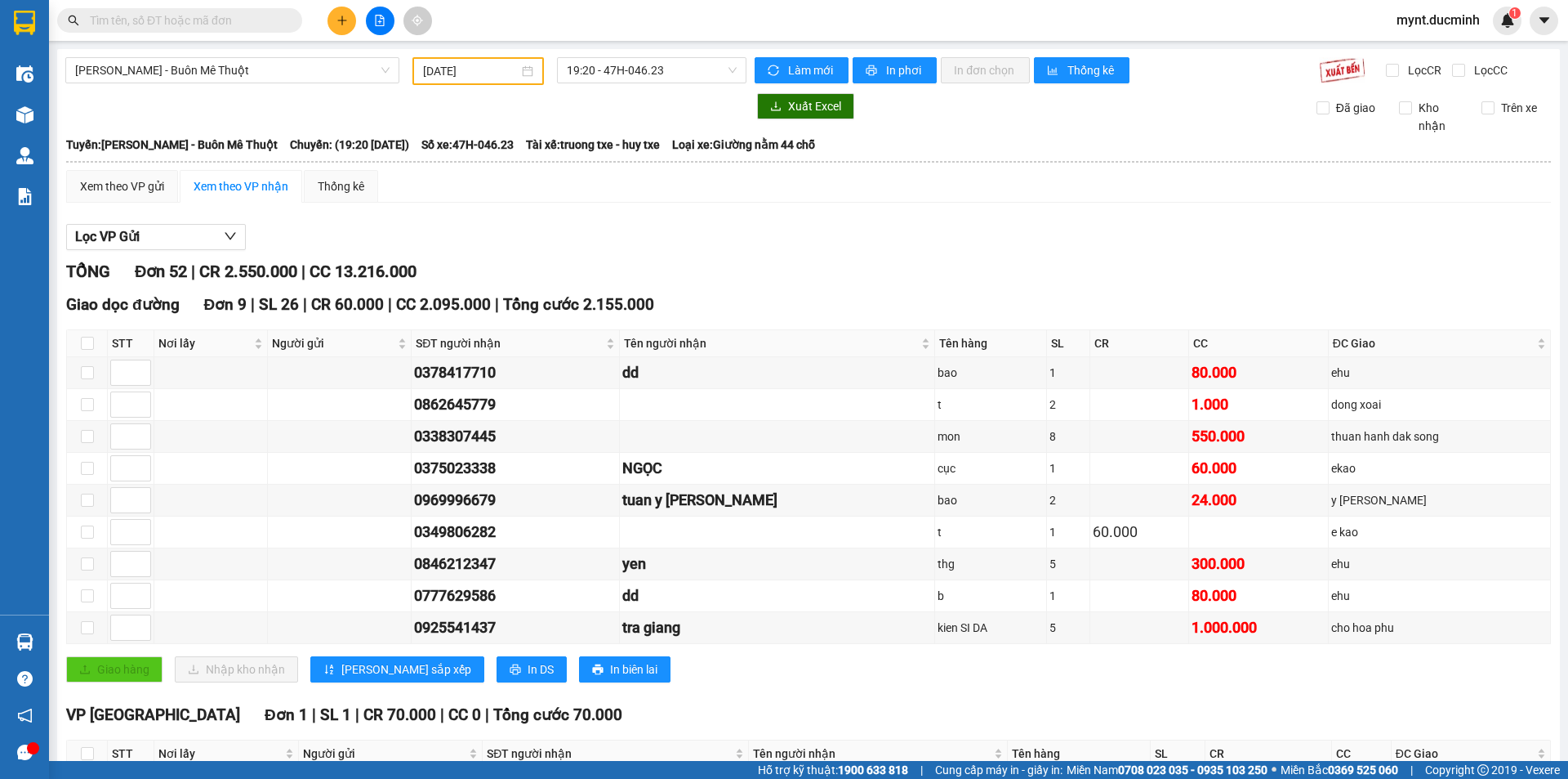
click at [254, 17] on input "text" at bounding box center [187, 20] width 193 height 18
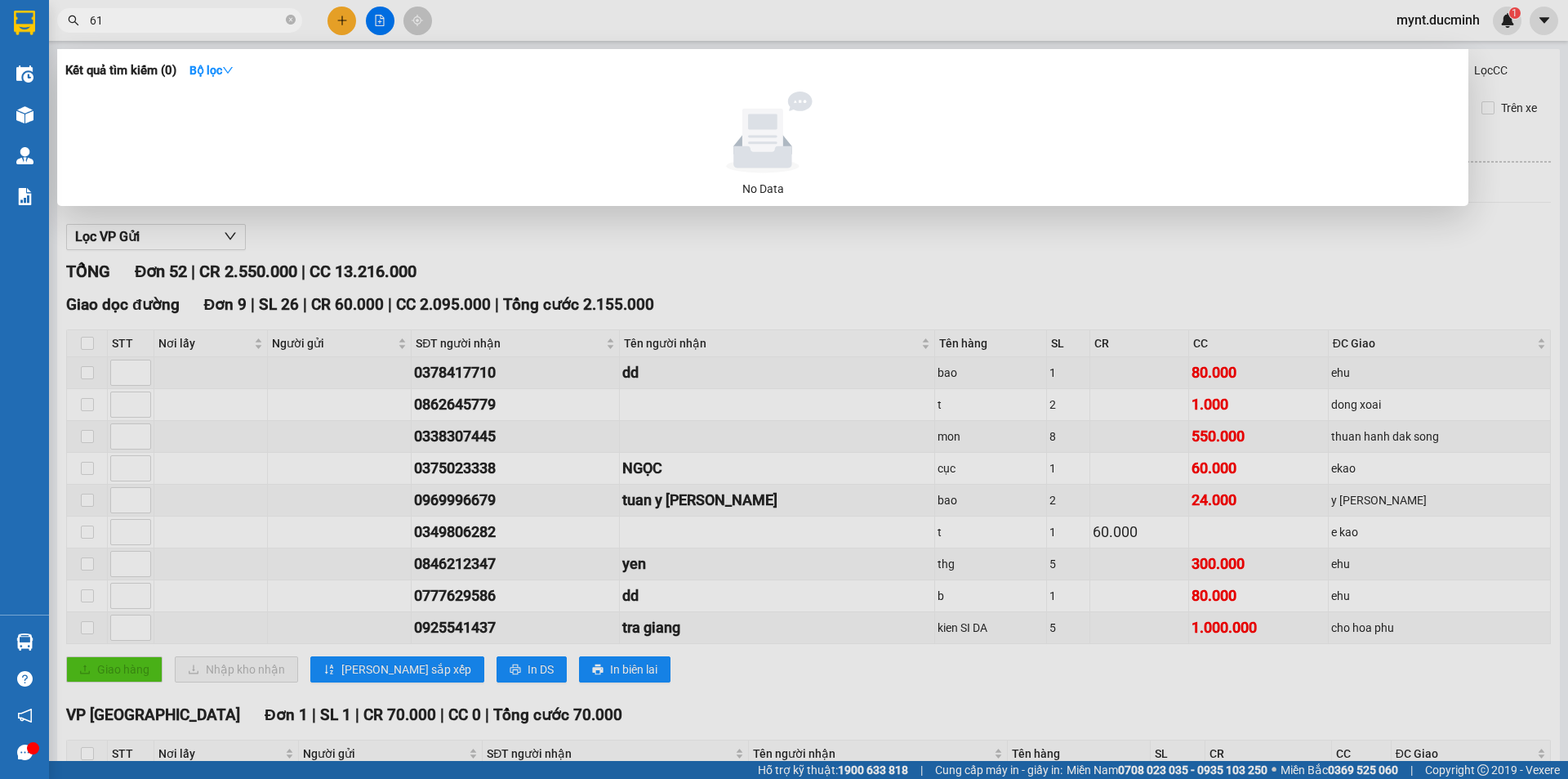
type input "614"
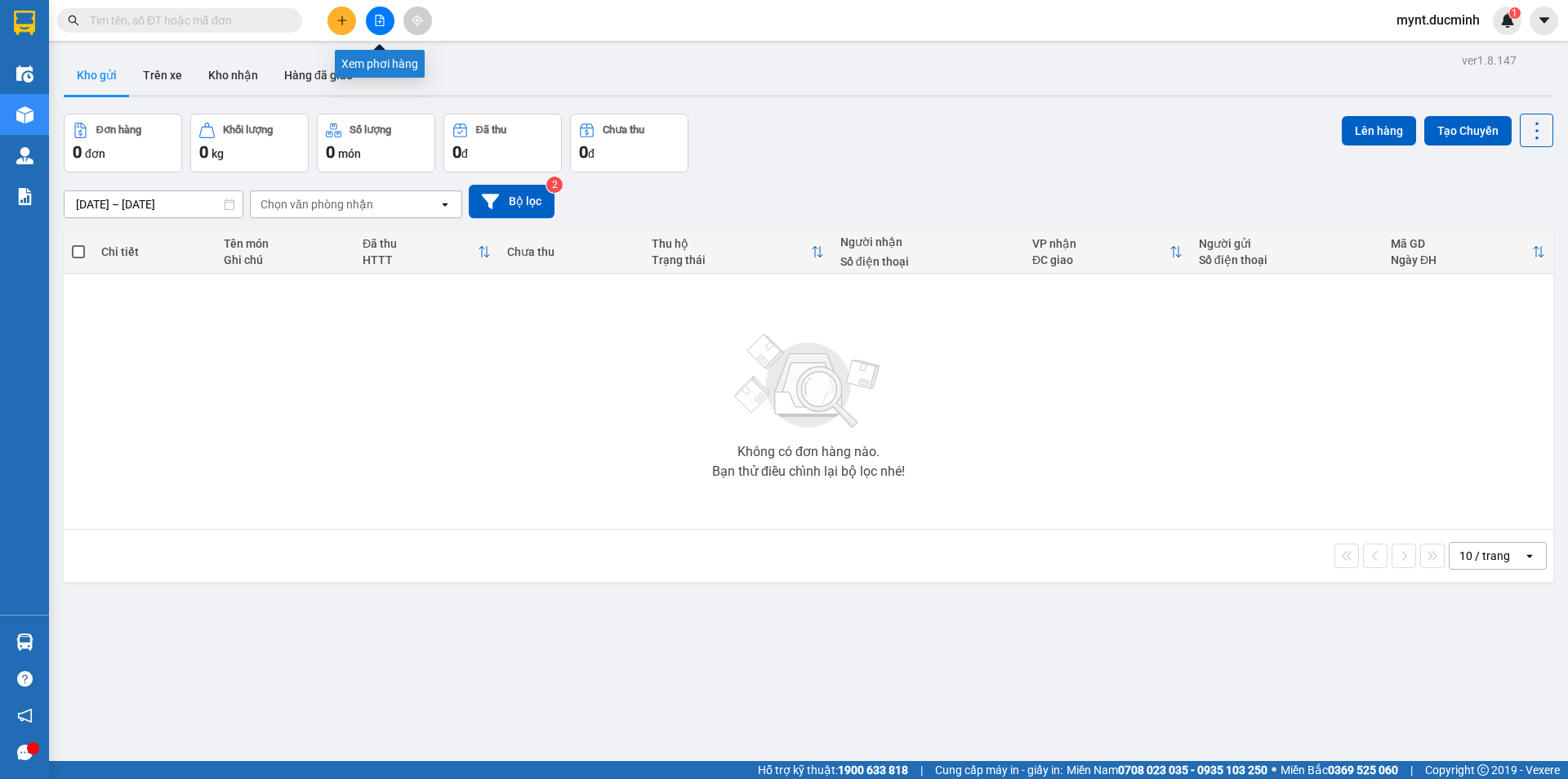
click at [378, 18] on icon "file-add" at bounding box center [379, 20] width 11 height 11
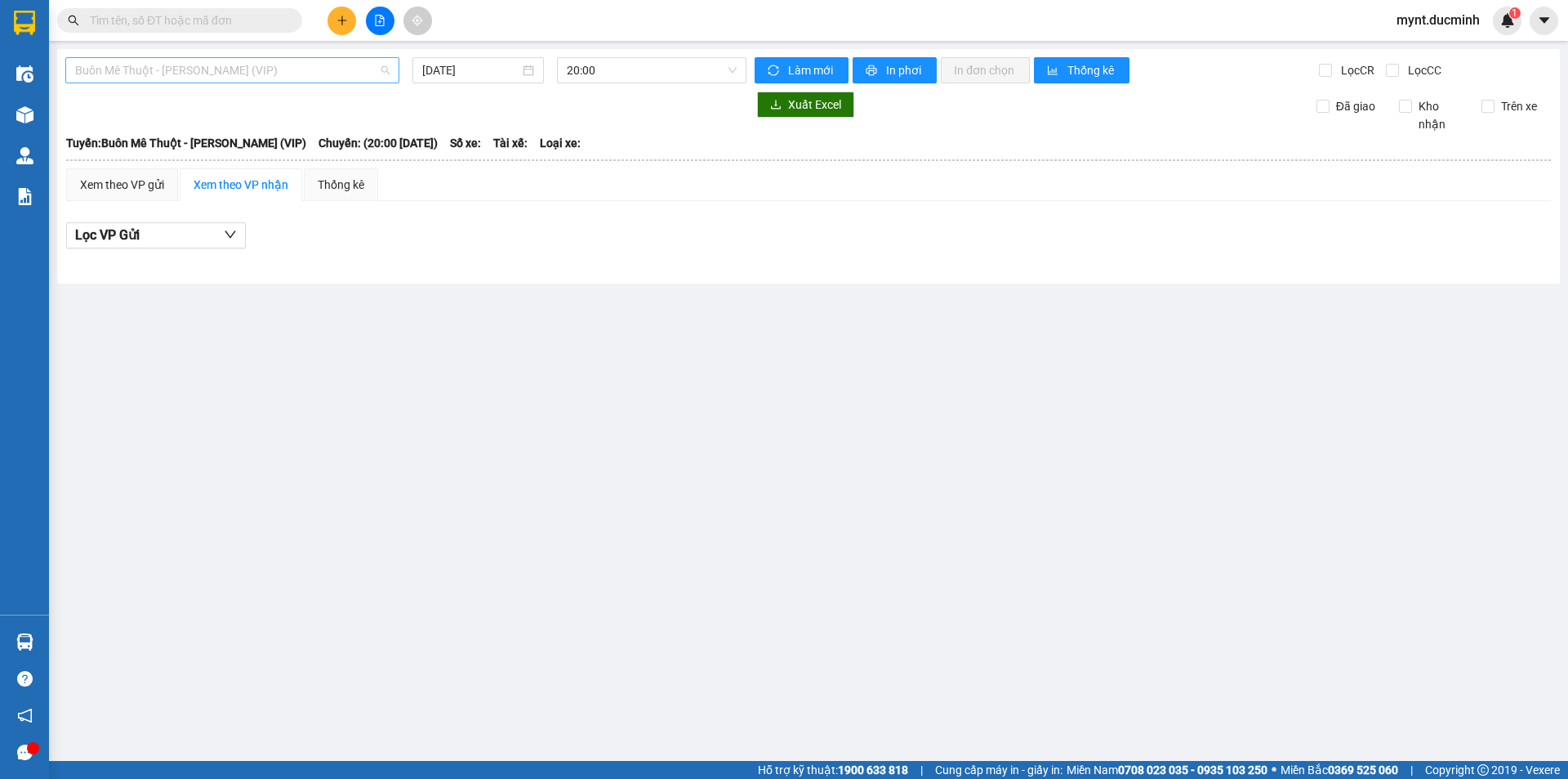
click at [143, 72] on span "Buôn Mê Thuột - [PERSON_NAME] (VIP)" at bounding box center [232, 70] width 314 height 25
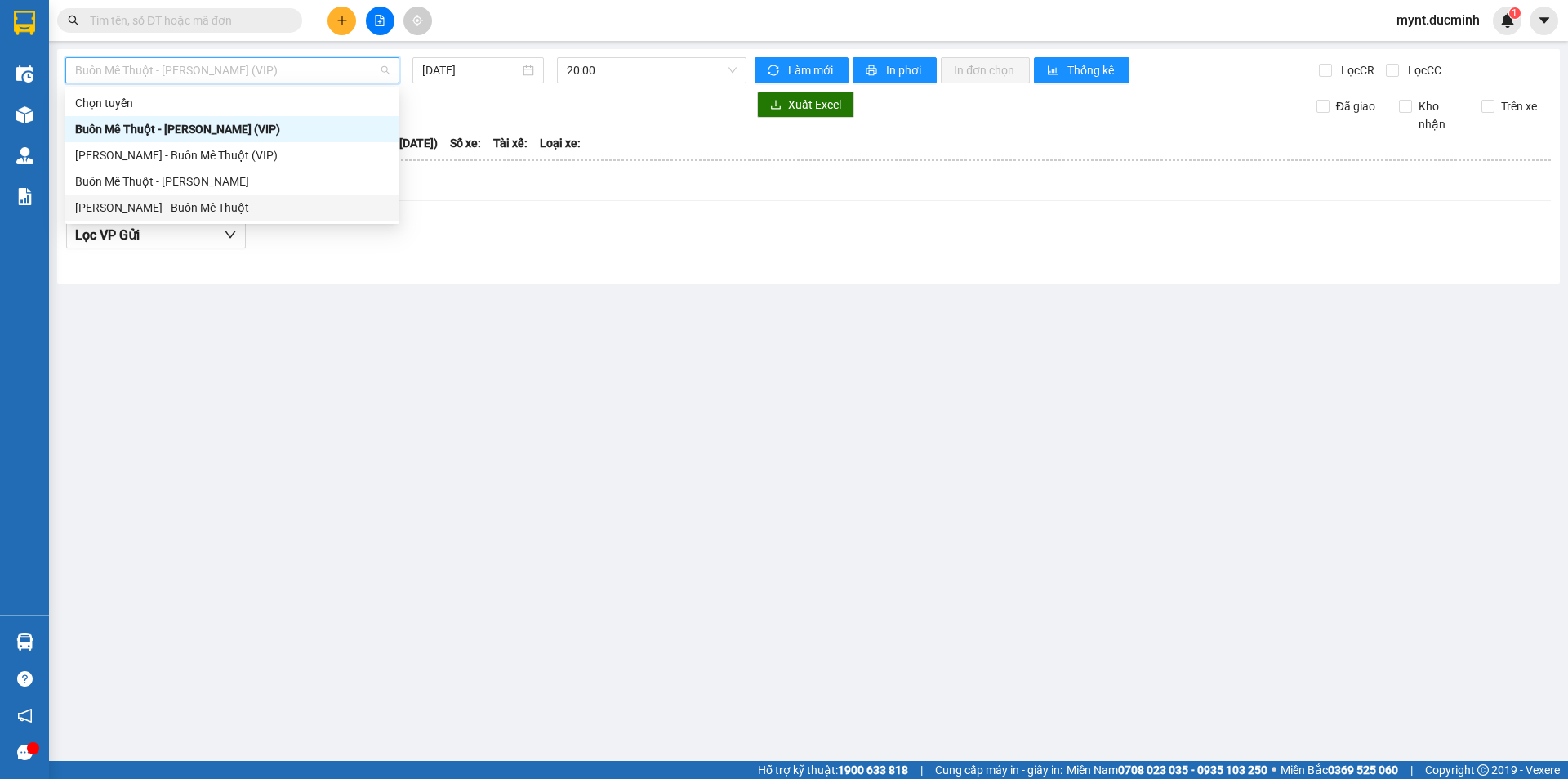
click at [126, 205] on div "[PERSON_NAME] - Buôn Mê Thuột" at bounding box center [232, 208] width 314 height 18
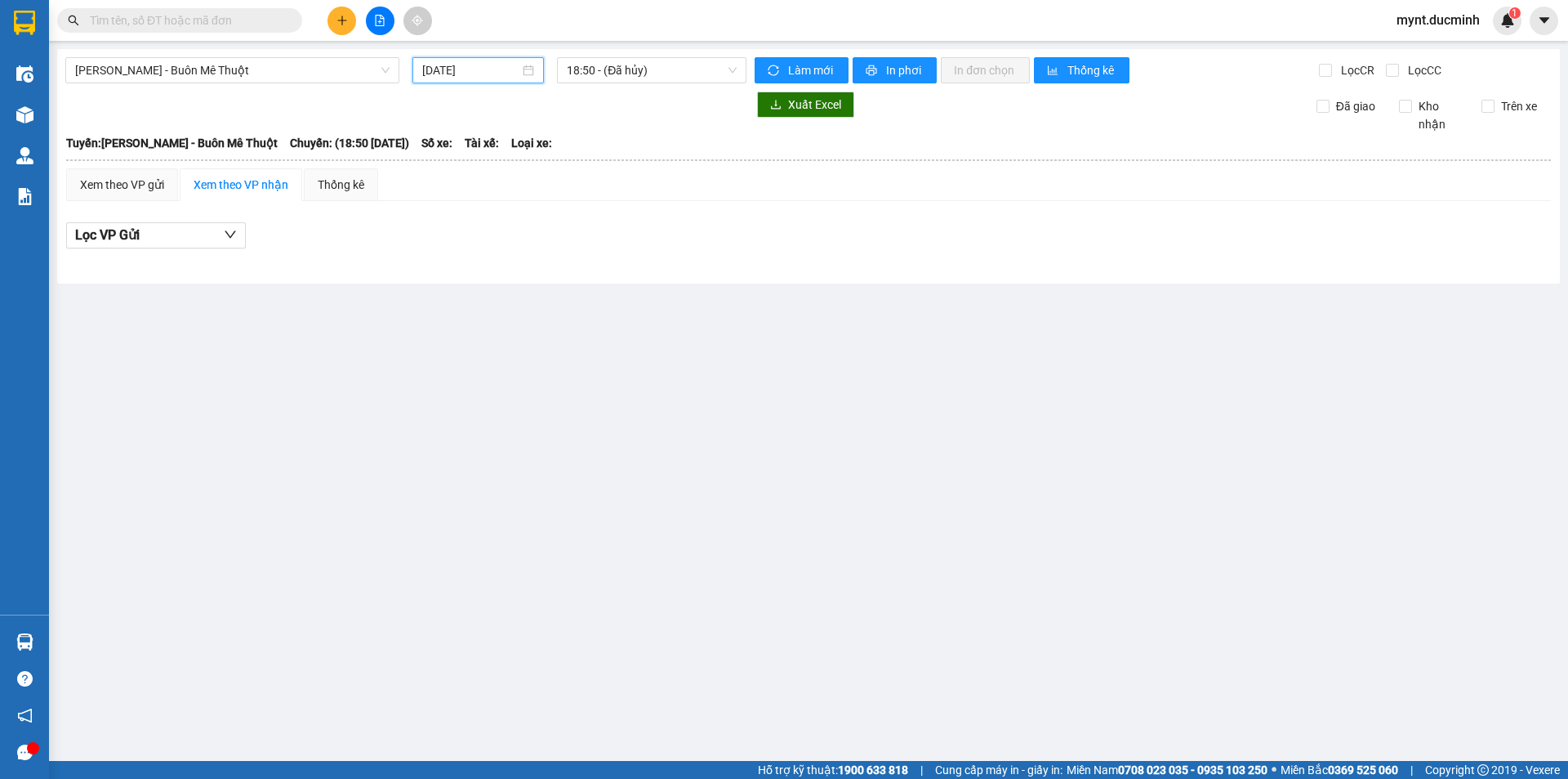
click at [447, 72] on input "[DATE]" at bounding box center [470, 70] width 97 height 18
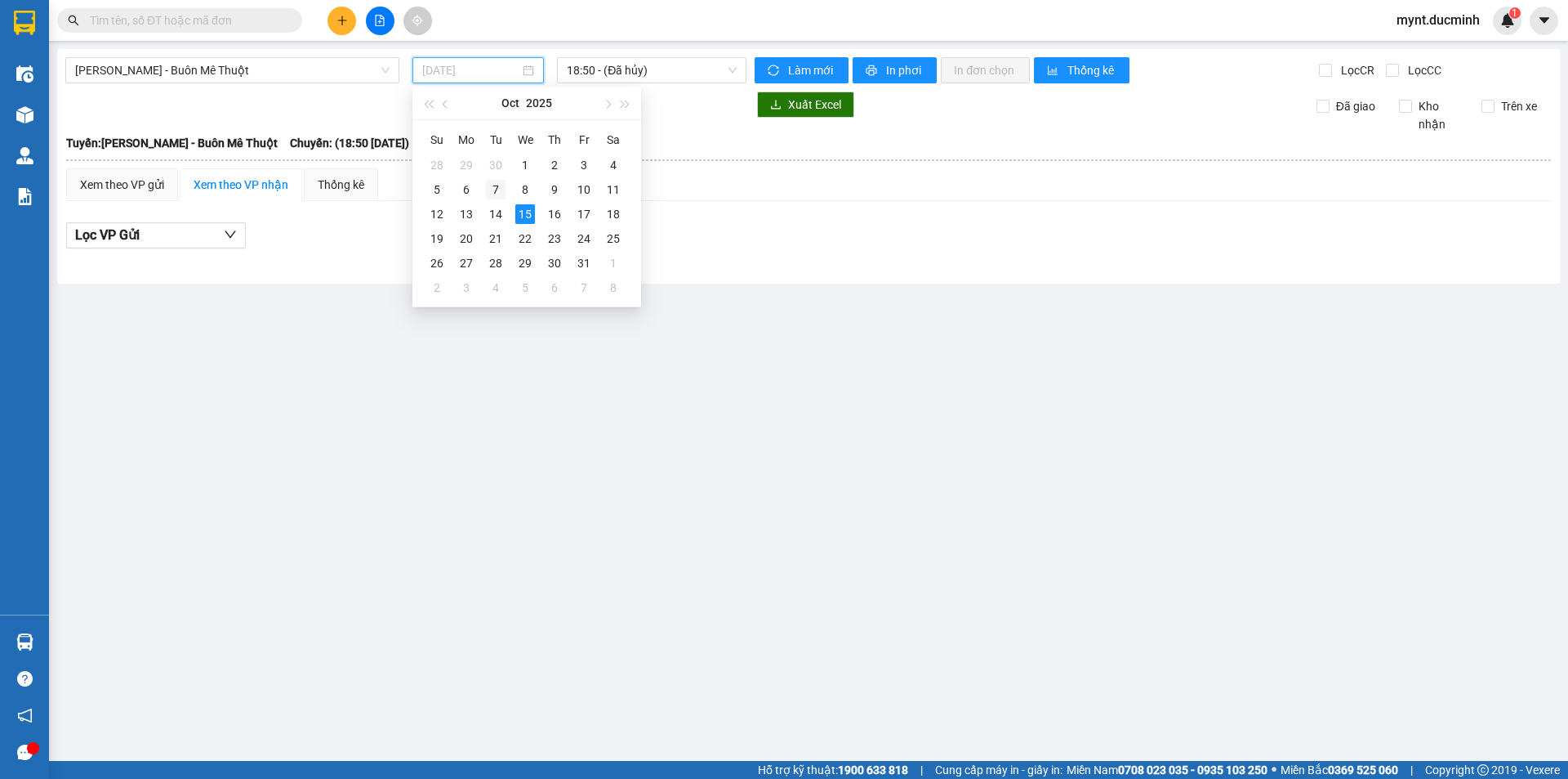
click at [498, 188] on div "7" at bounding box center [496, 189] width 19 height 19
type input "[DATE]"
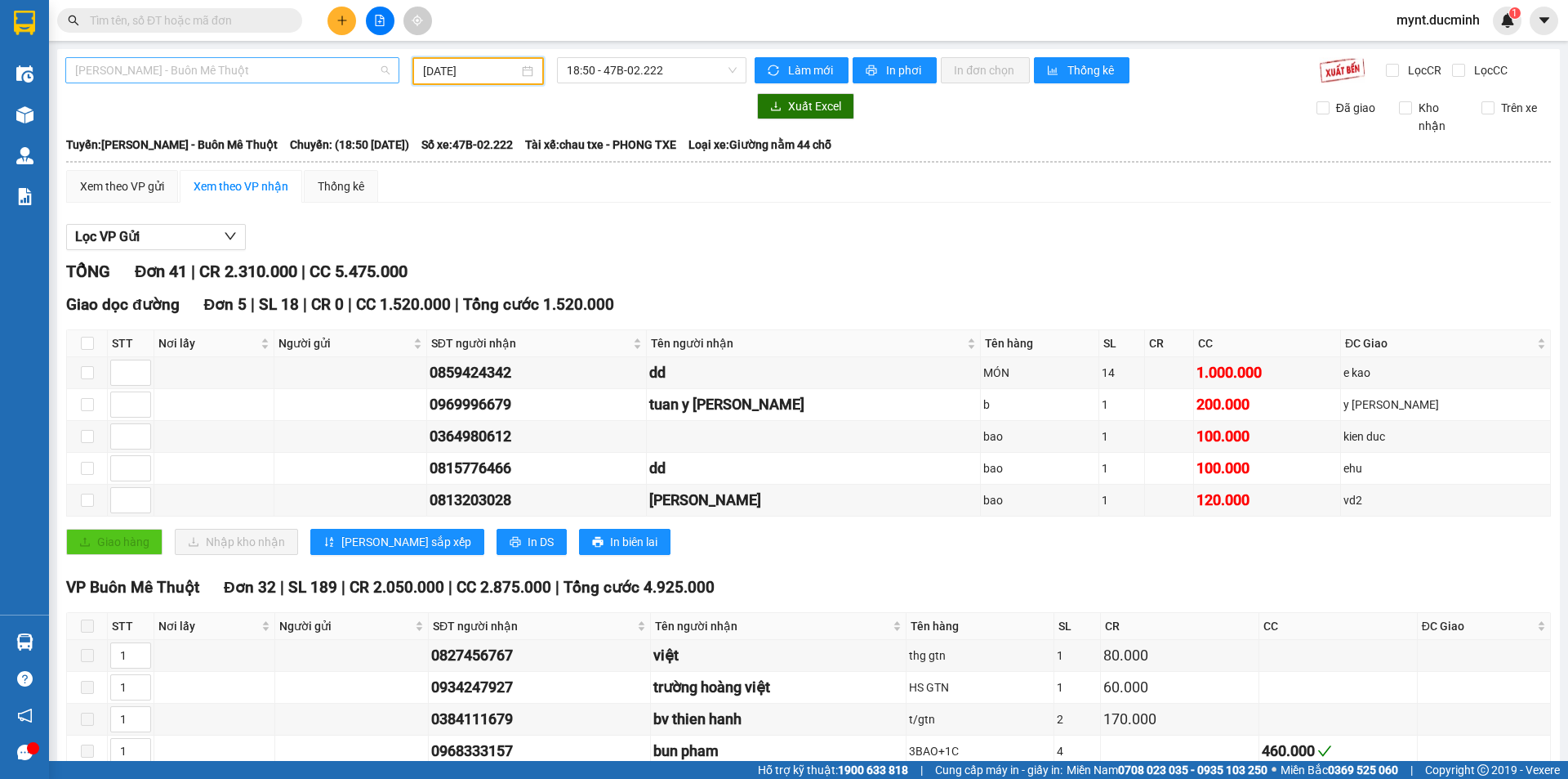
click at [163, 64] on span "[PERSON_NAME] - Buôn Mê Thuột" at bounding box center [232, 70] width 314 height 25
type input "795"
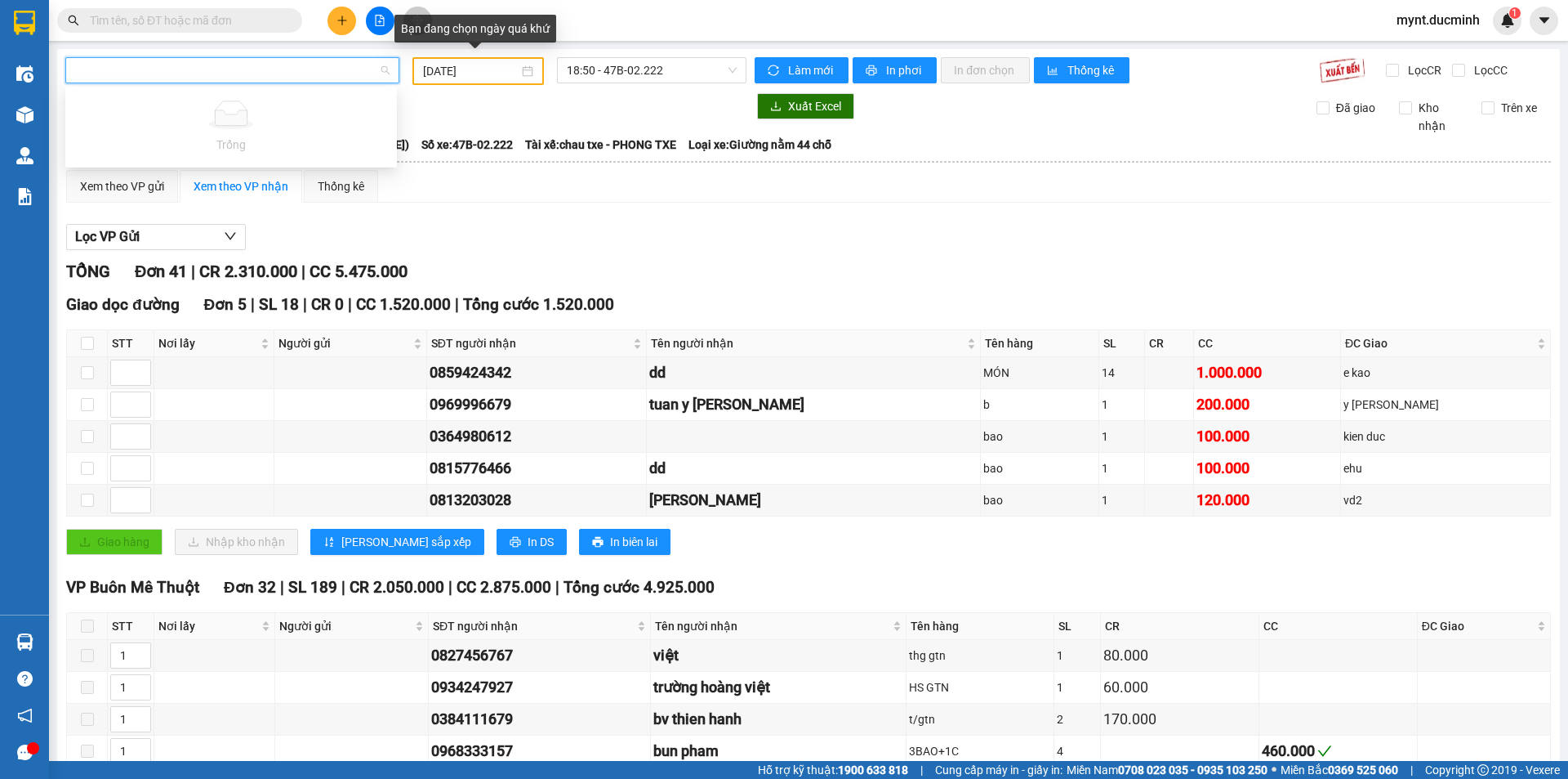
click at [441, 70] on input "[DATE]" at bounding box center [470, 71] width 95 height 18
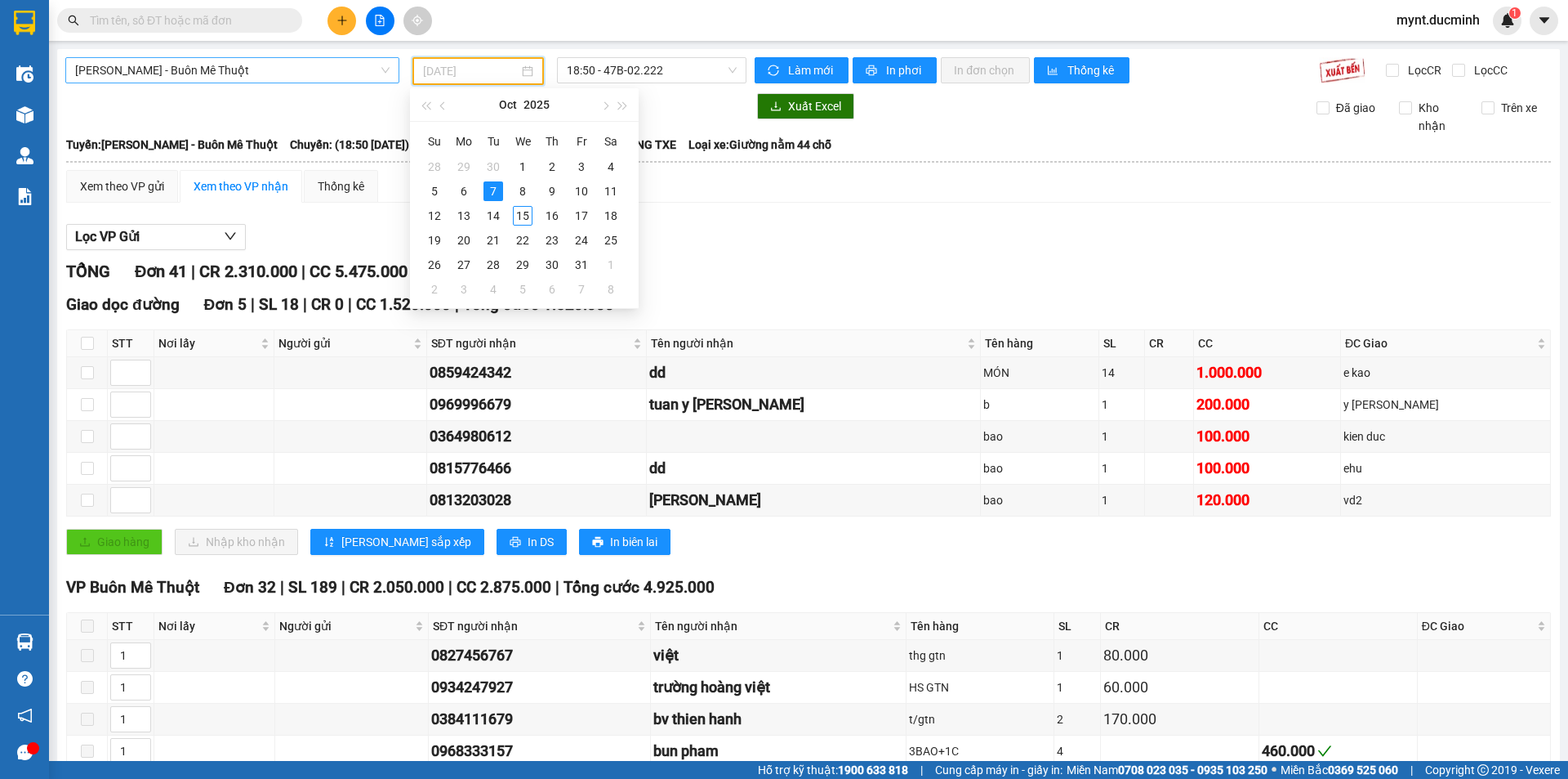
type input "[DATE]"
click at [491, 188] on div "7" at bounding box center [493, 191] width 19 height 19
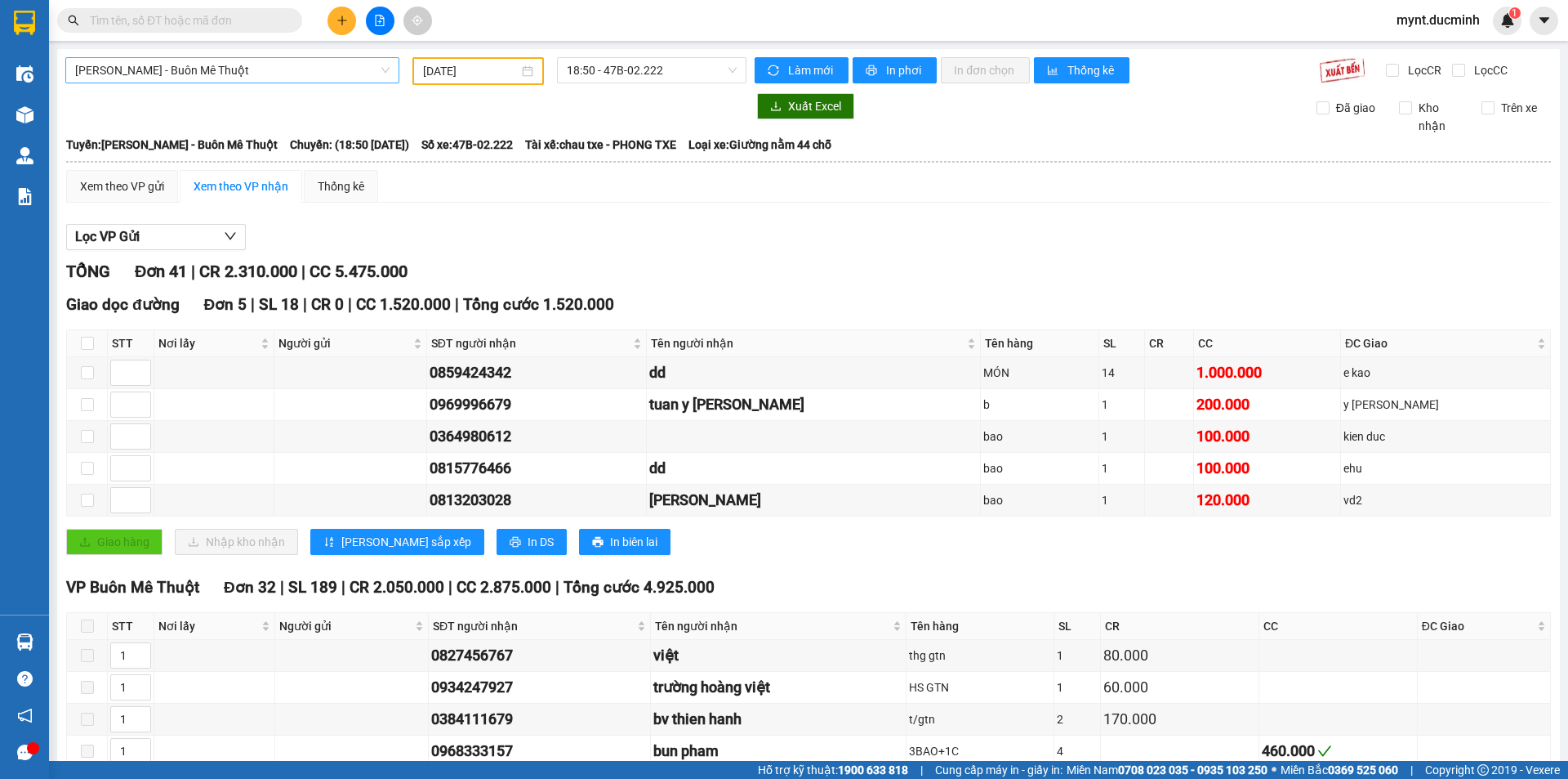
click at [259, 17] on input "text" at bounding box center [187, 20] width 193 height 18
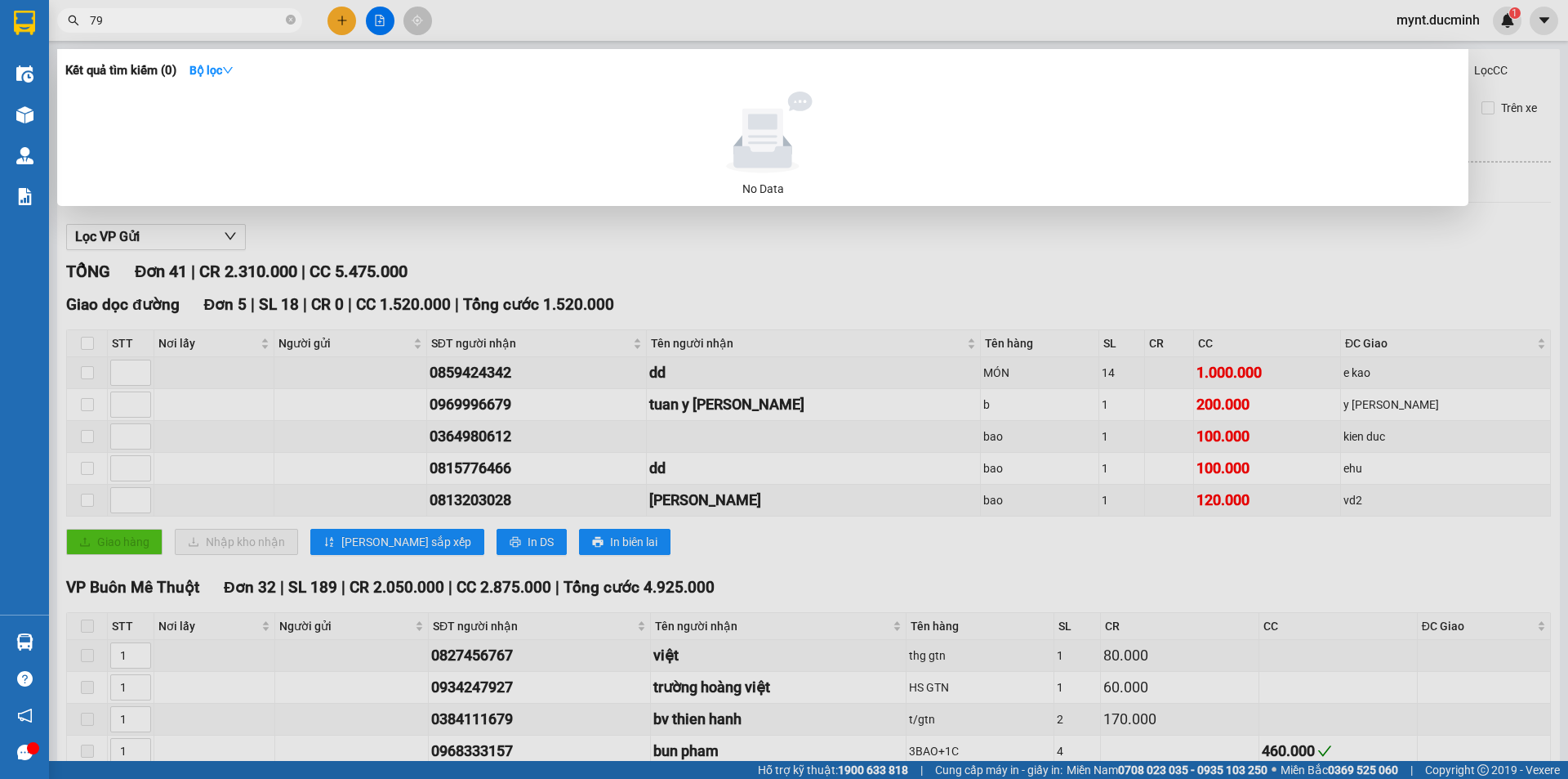
type input "795"
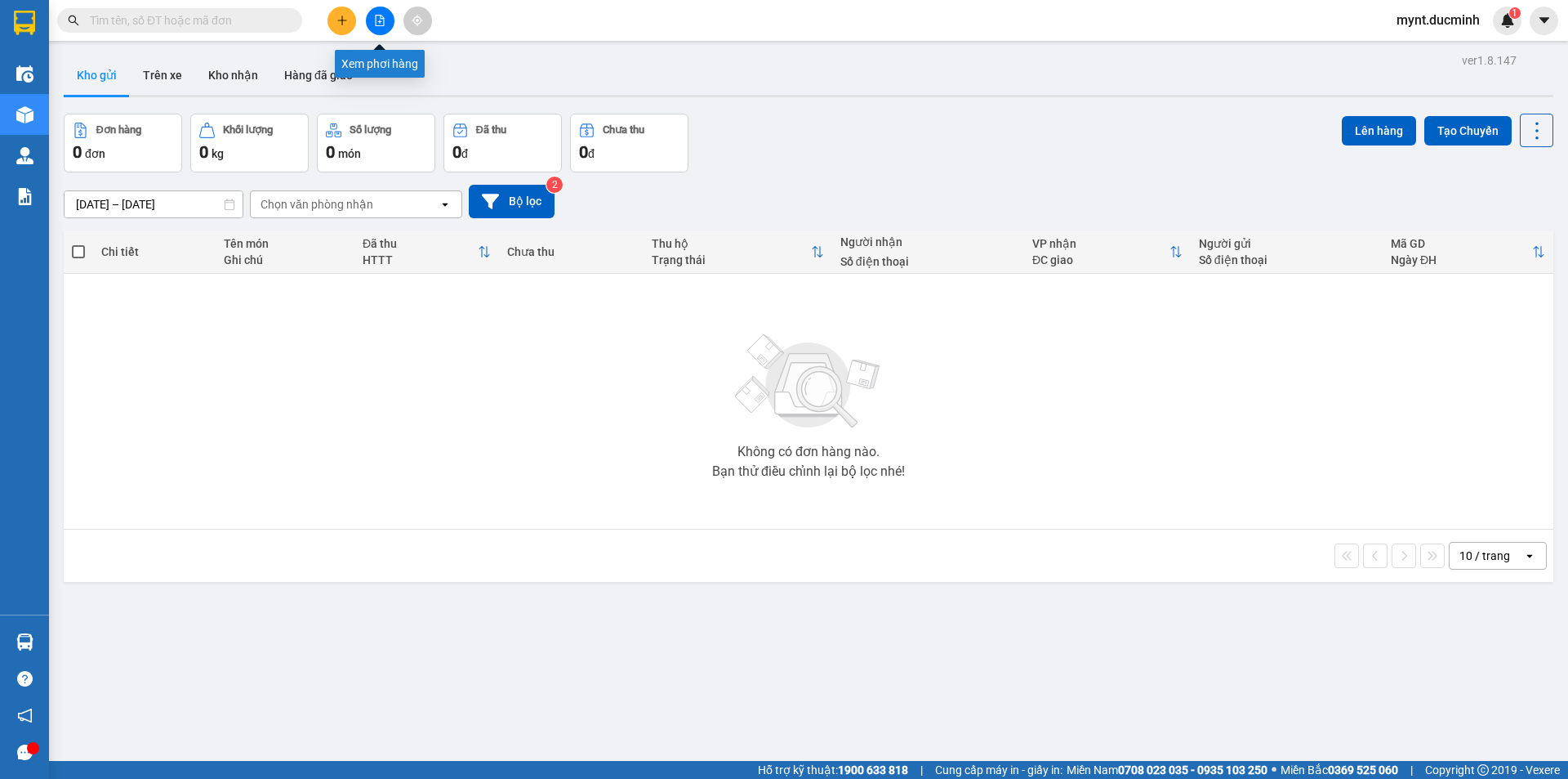
click at [378, 19] on icon "file-add" at bounding box center [379, 20] width 11 height 11
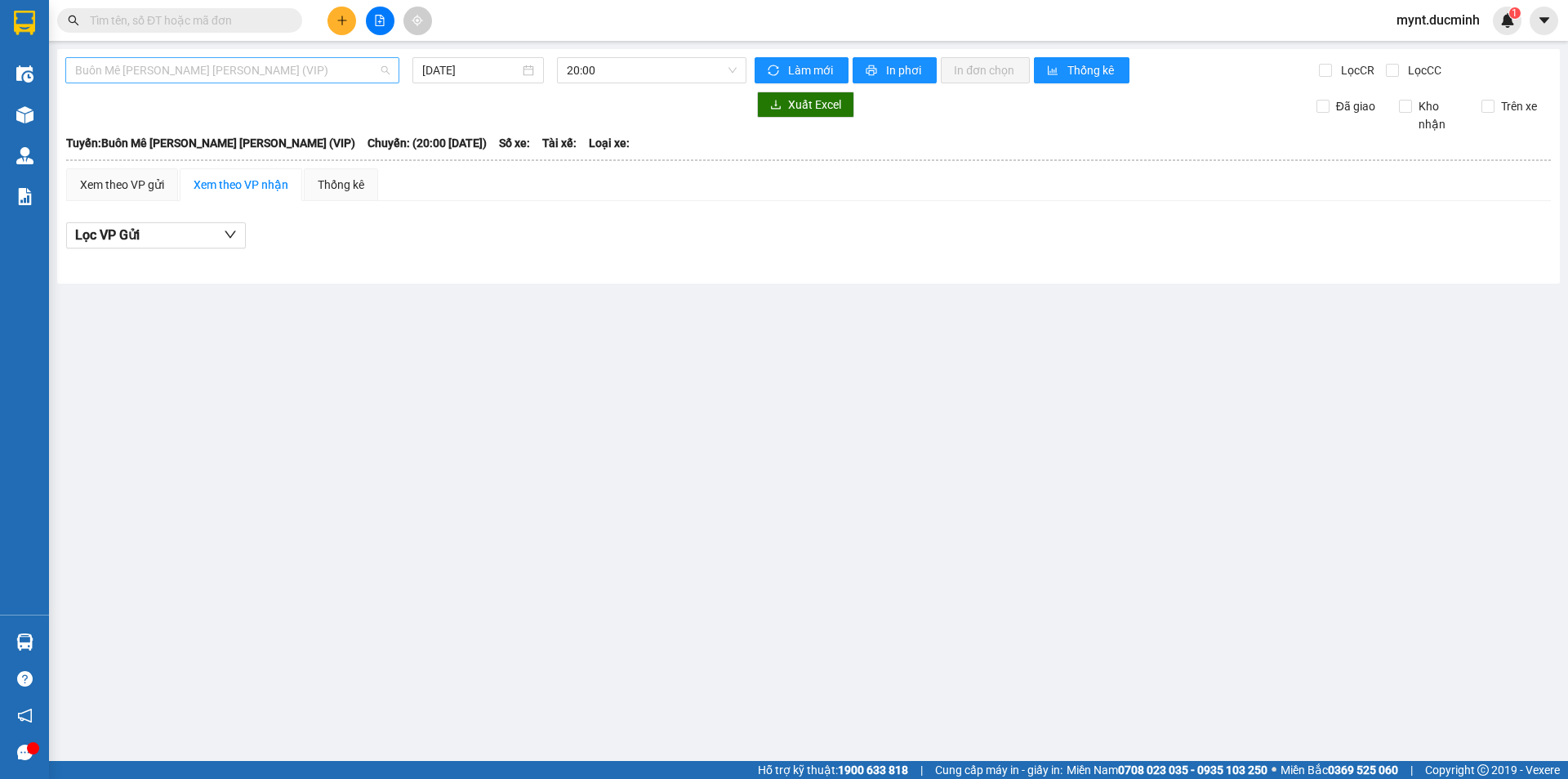
click at [225, 69] on span "Buôn Mê Thuột - [PERSON_NAME] (VIP)" at bounding box center [232, 70] width 314 height 25
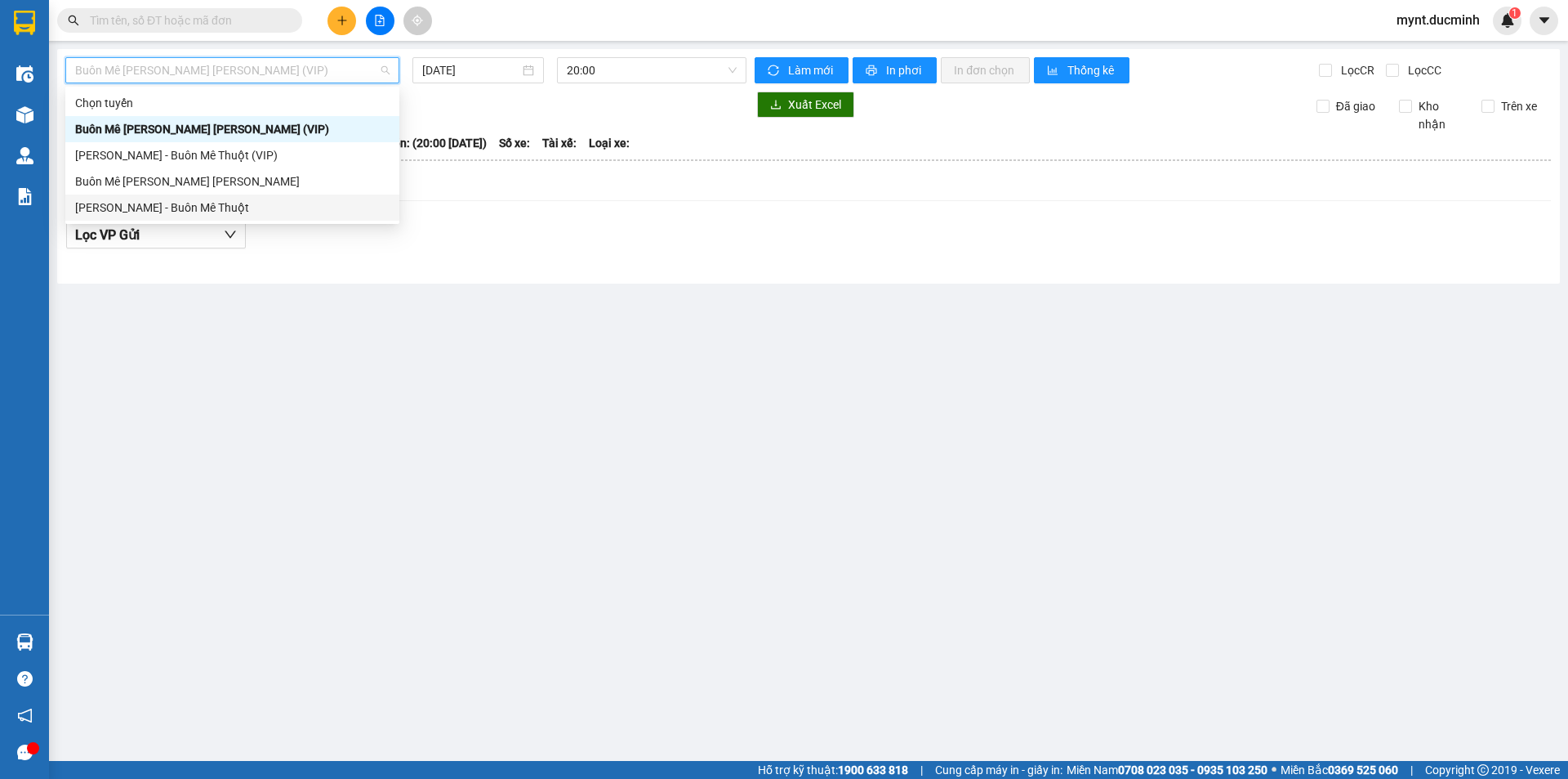
click at [139, 204] on div "[PERSON_NAME] - Buôn Mê Thuột" at bounding box center [232, 208] width 314 height 18
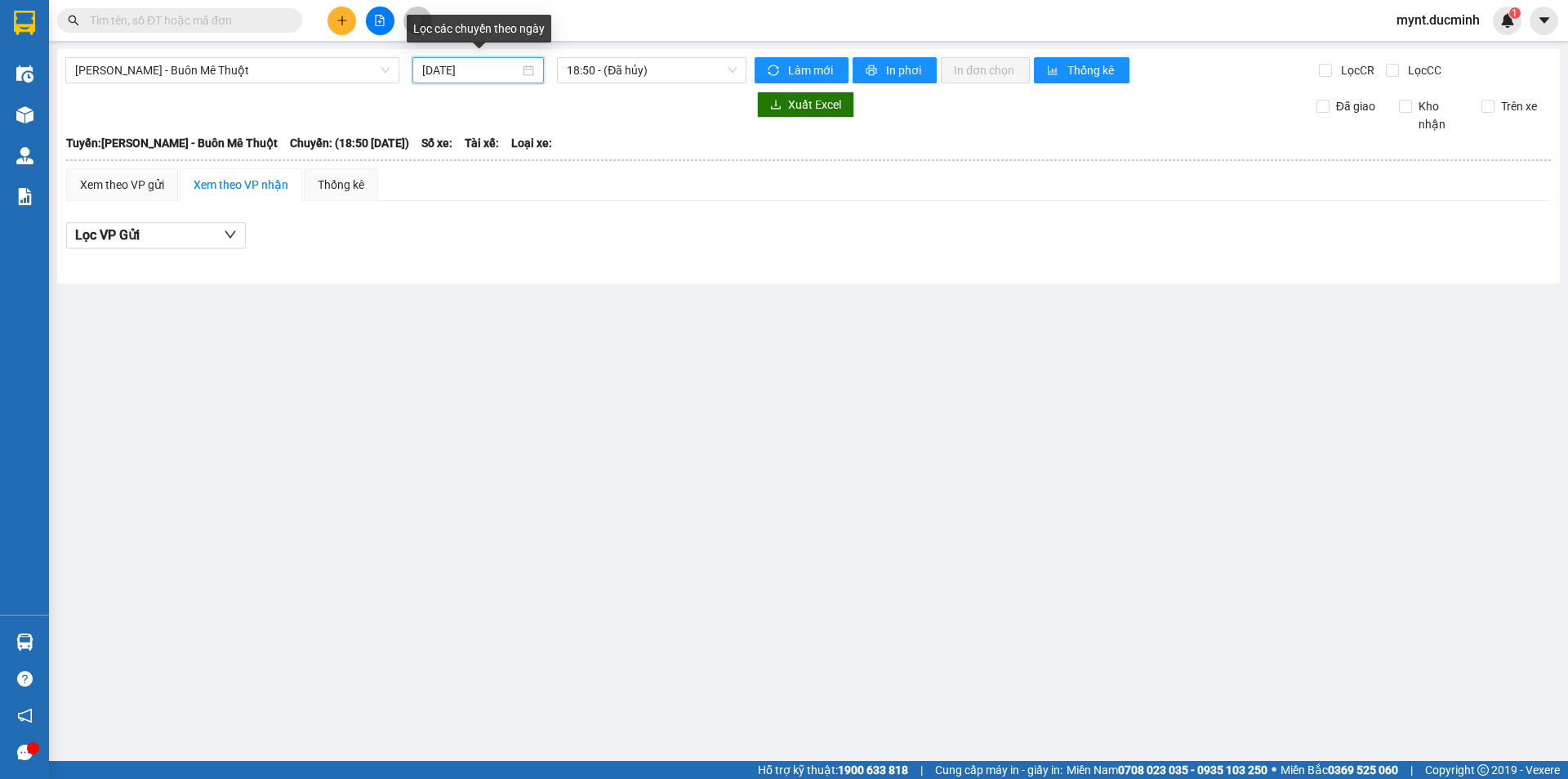
click at [471, 68] on input "[DATE]" at bounding box center [470, 70] width 97 height 18
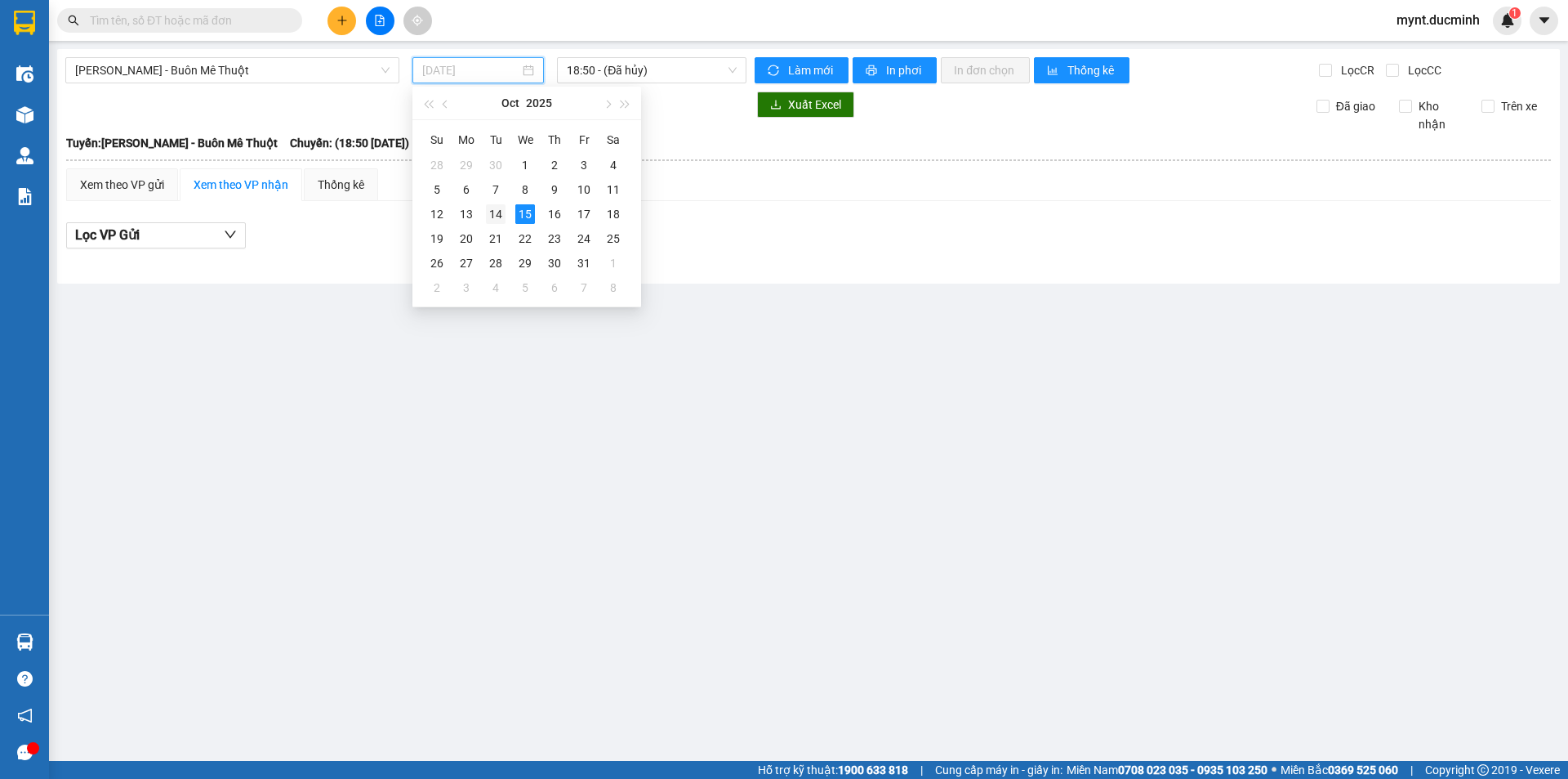
click at [495, 212] on div "14" at bounding box center [496, 214] width 19 height 19
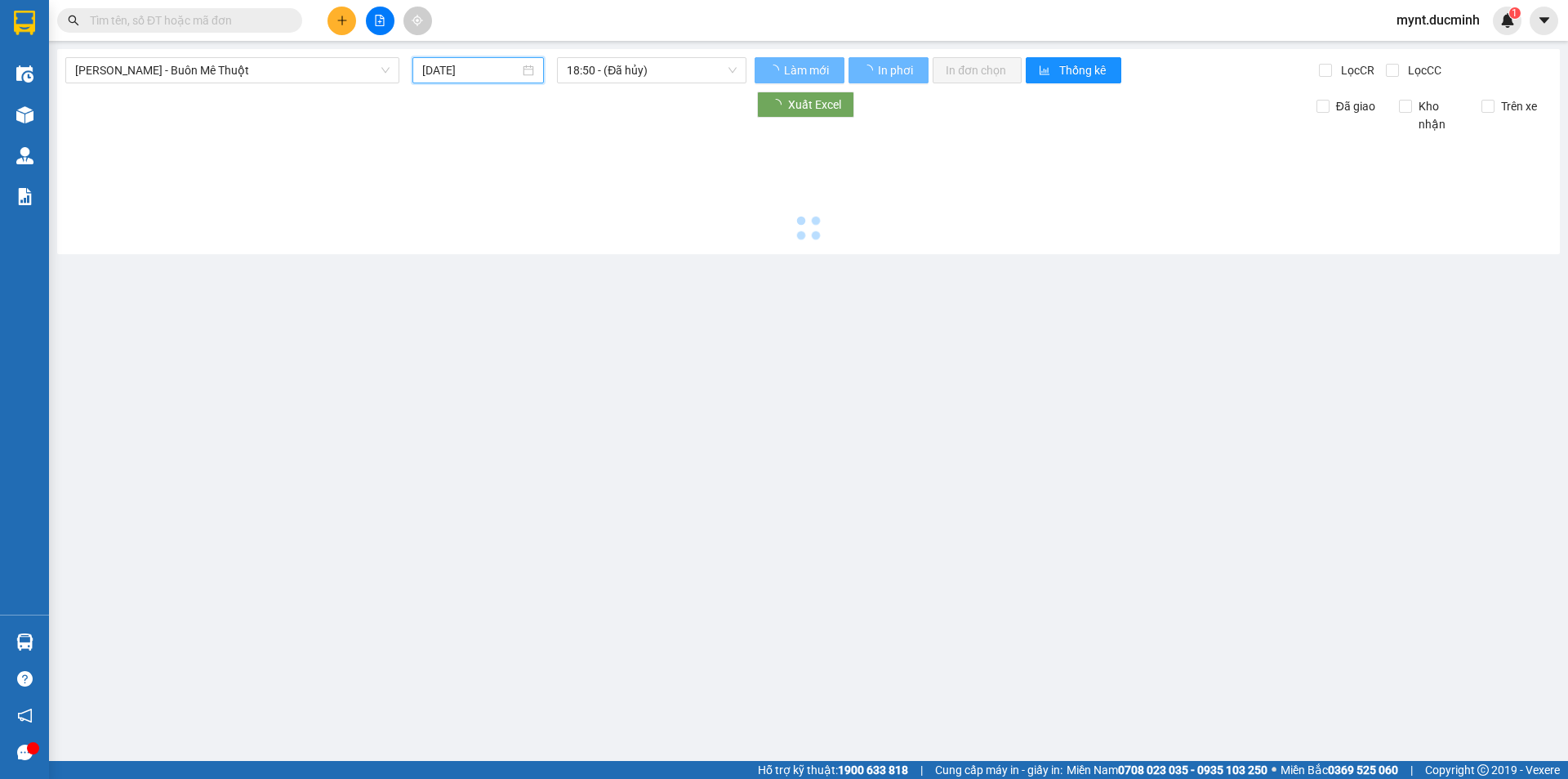
type input "[DATE]"
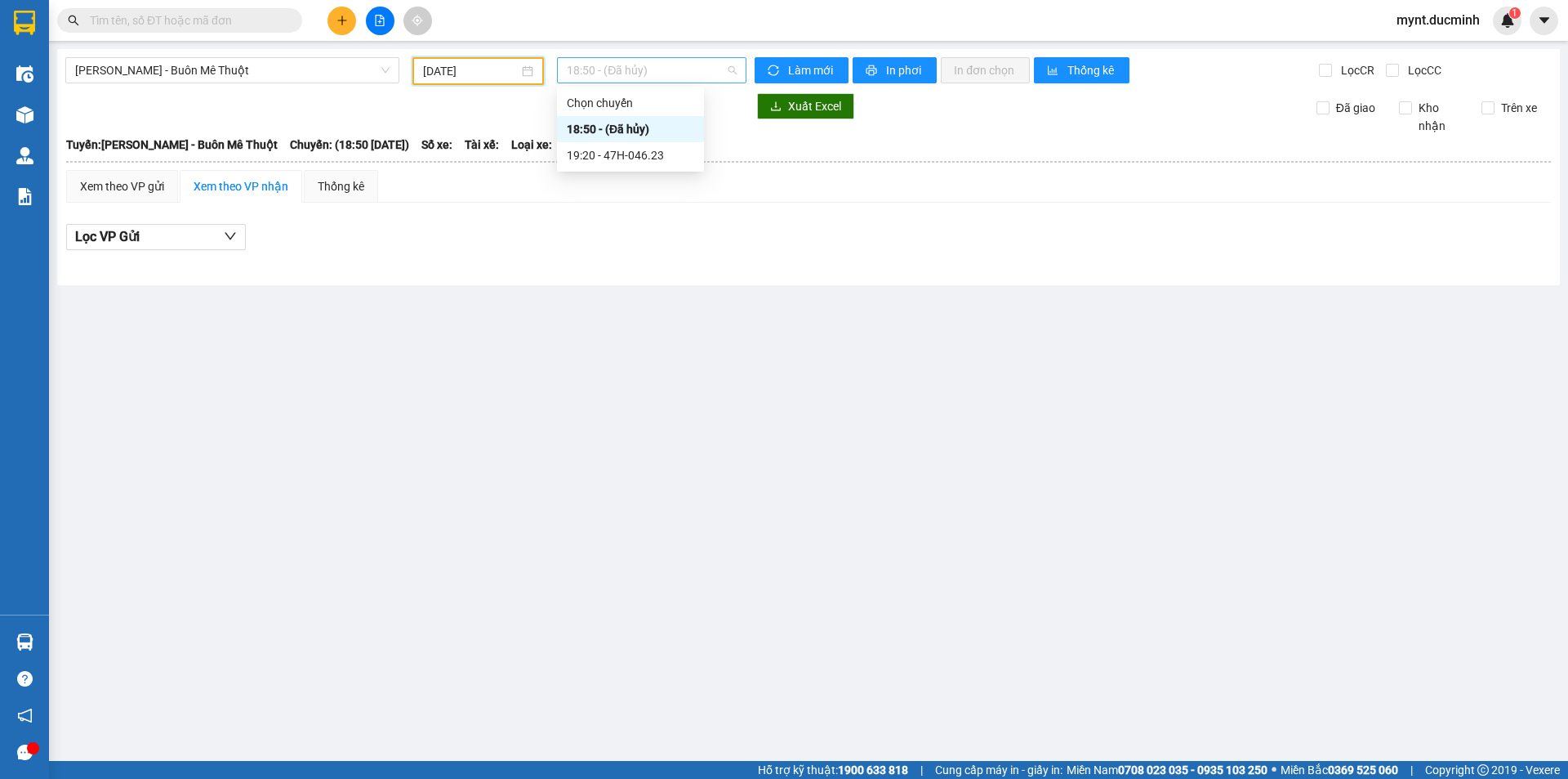
click at [619, 68] on span "18:50 - (Đã hủy)" at bounding box center [652, 70] width 170 height 25
click at [608, 152] on div "19:20 - 47H-046.23" at bounding box center [630, 155] width 127 height 18
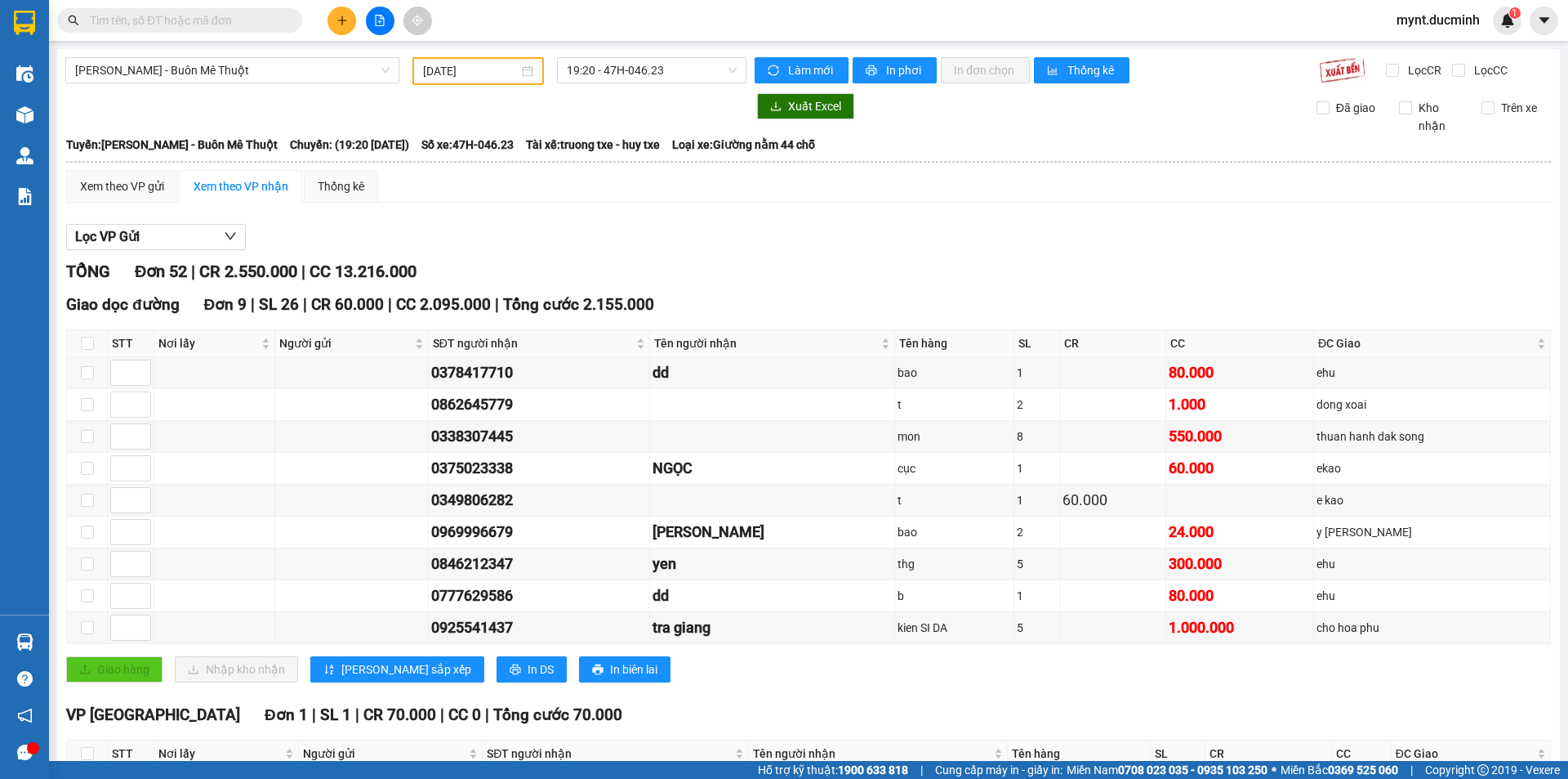
click at [272, 18] on input "text" at bounding box center [187, 20] width 193 height 18
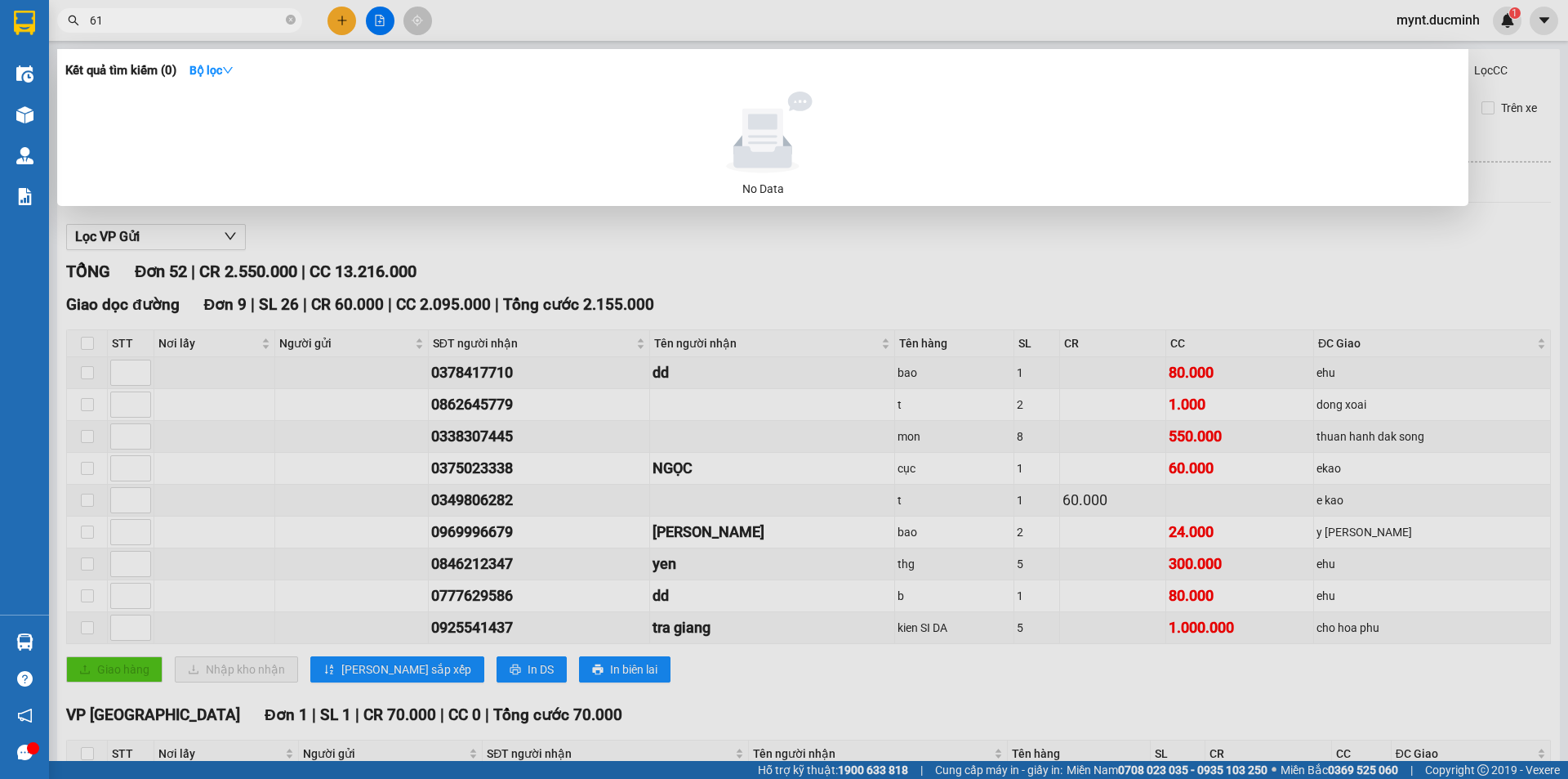
type input "614"
